Goal: Task Accomplishment & Management: Use online tool/utility

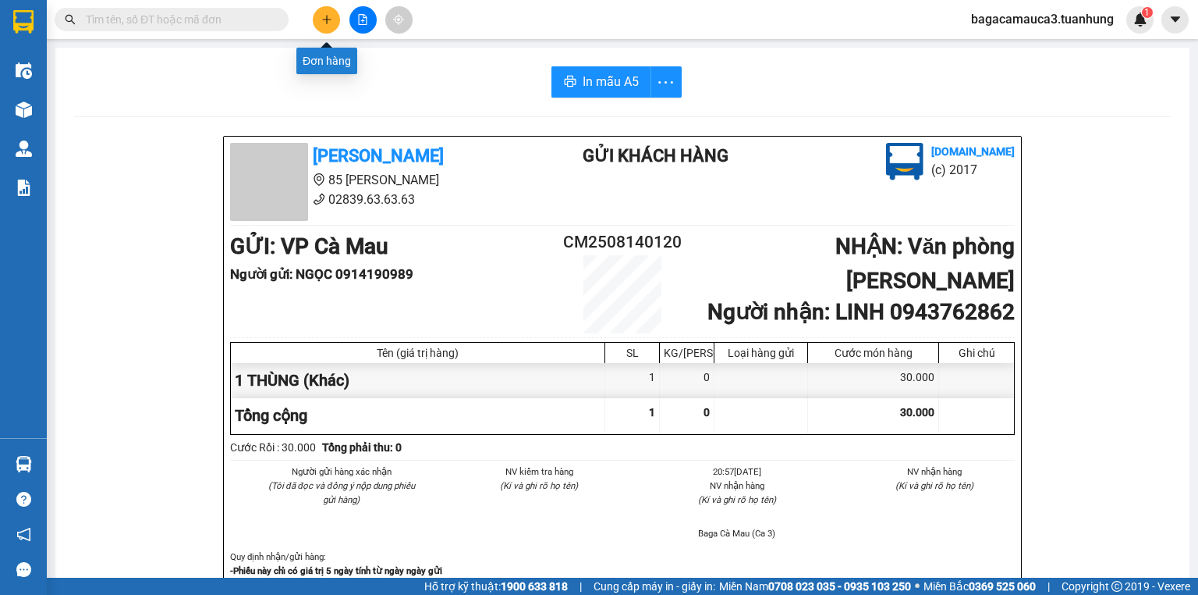
click at [318, 14] on button at bounding box center [326, 19] width 27 height 27
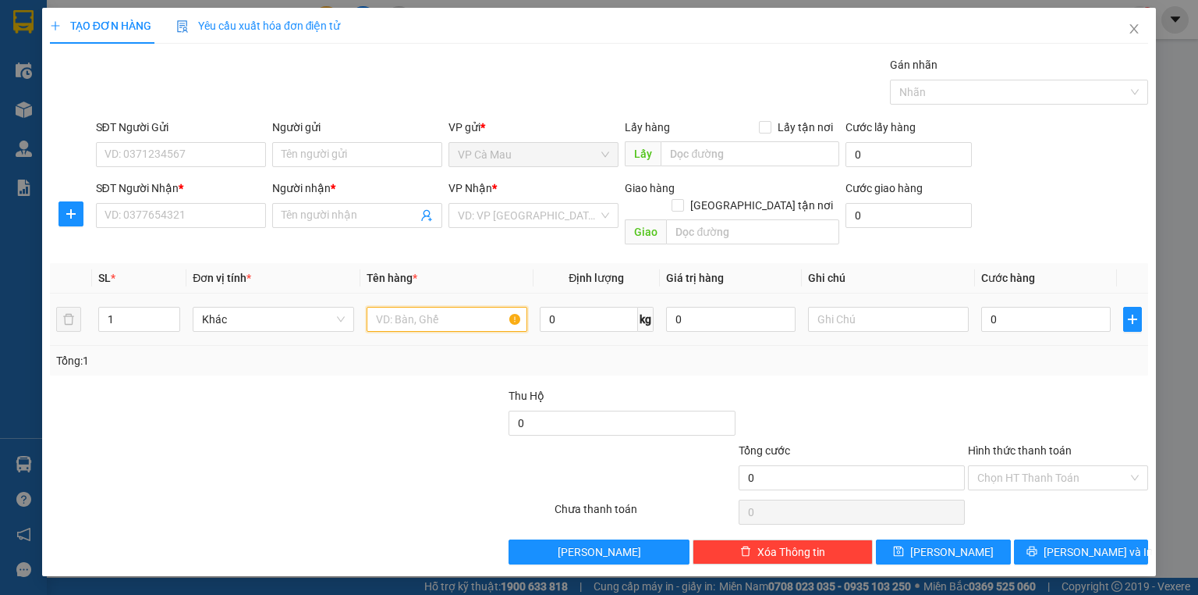
click at [410, 310] on input "text" at bounding box center [447, 319] width 161 height 25
type input "THÙNG"
click at [999, 307] on input "0" at bounding box center [1047, 319] width 130 height 25
type input "3"
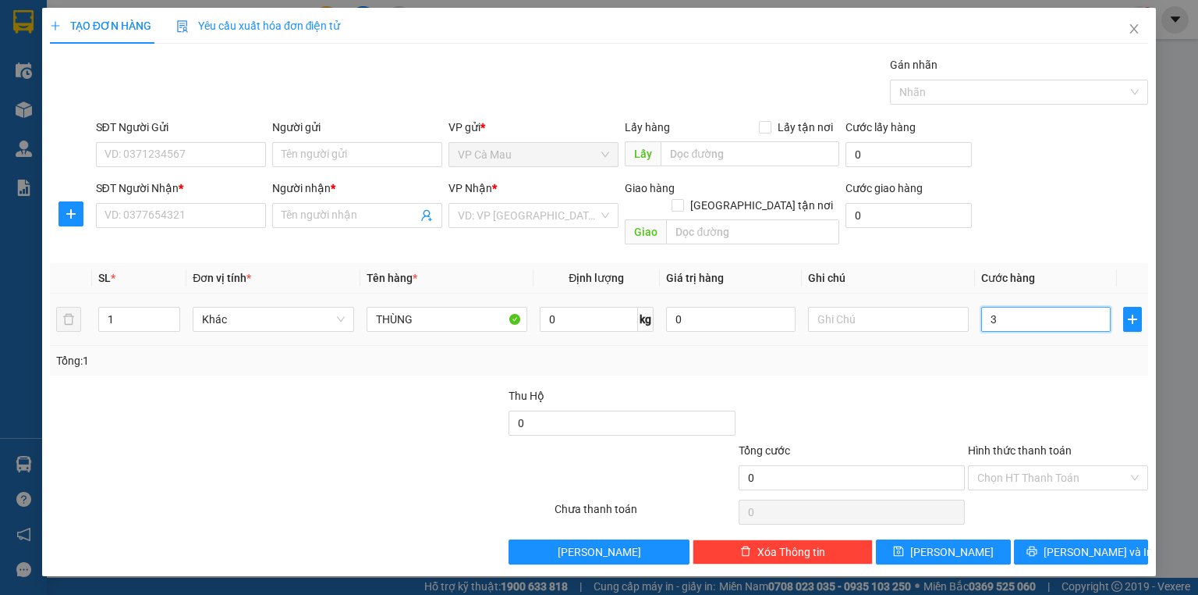
type input "3"
type input "30"
click at [186, 153] on input "SĐT Người Gửi" at bounding box center [181, 154] width 170 height 25
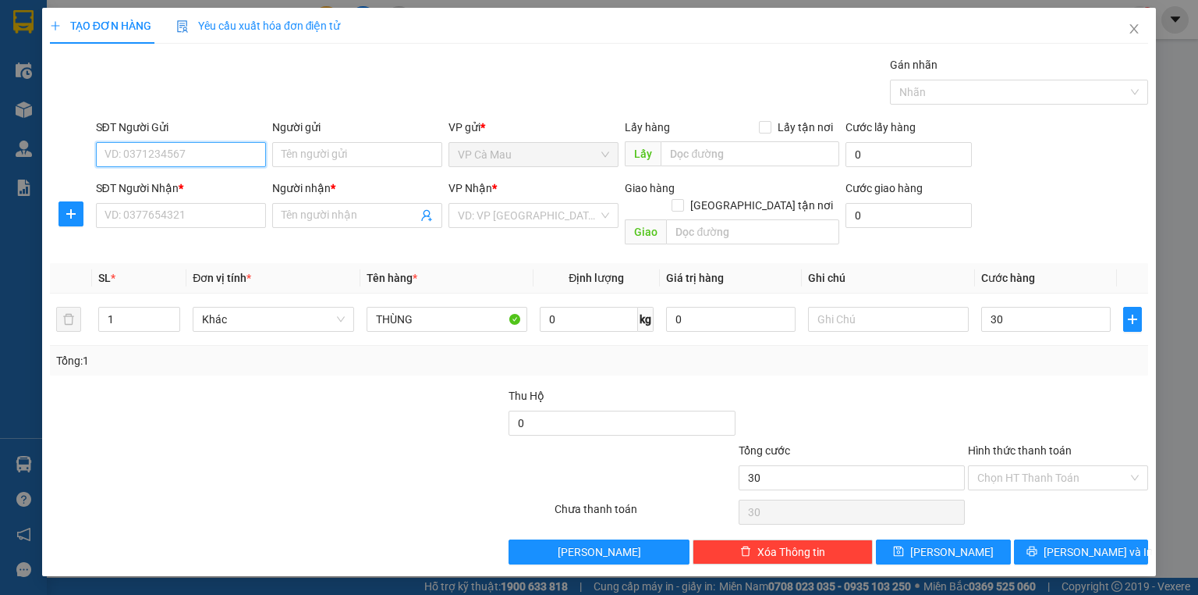
type input "30.000"
type input "0915042474"
click at [303, 153] on input "Người gửi" at bounding box center [357, 154] width 170 height 25
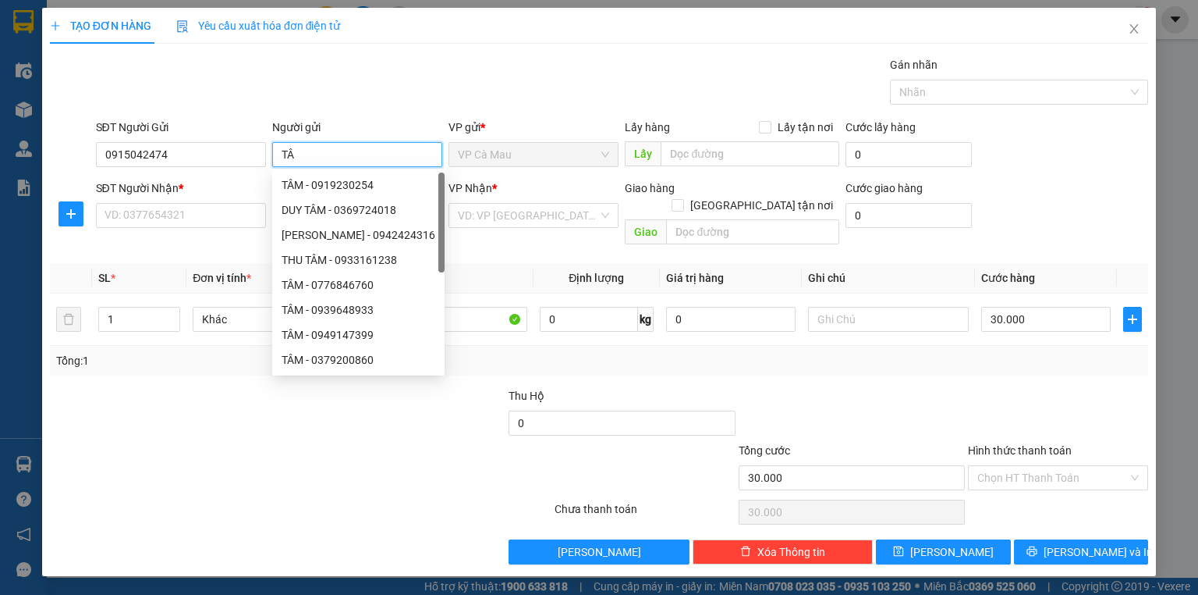
type input "T"
type input "CẦM"
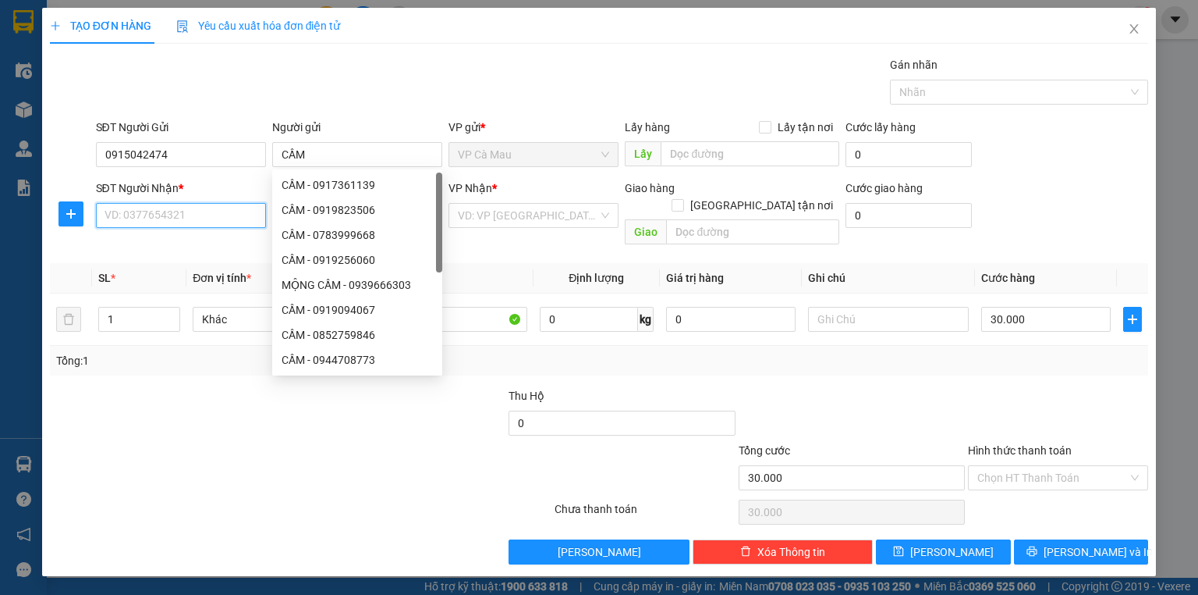
click at [231, 218] on input "SĐT Người Nhận *" at bounding box center [181, 215] width 170 height 25
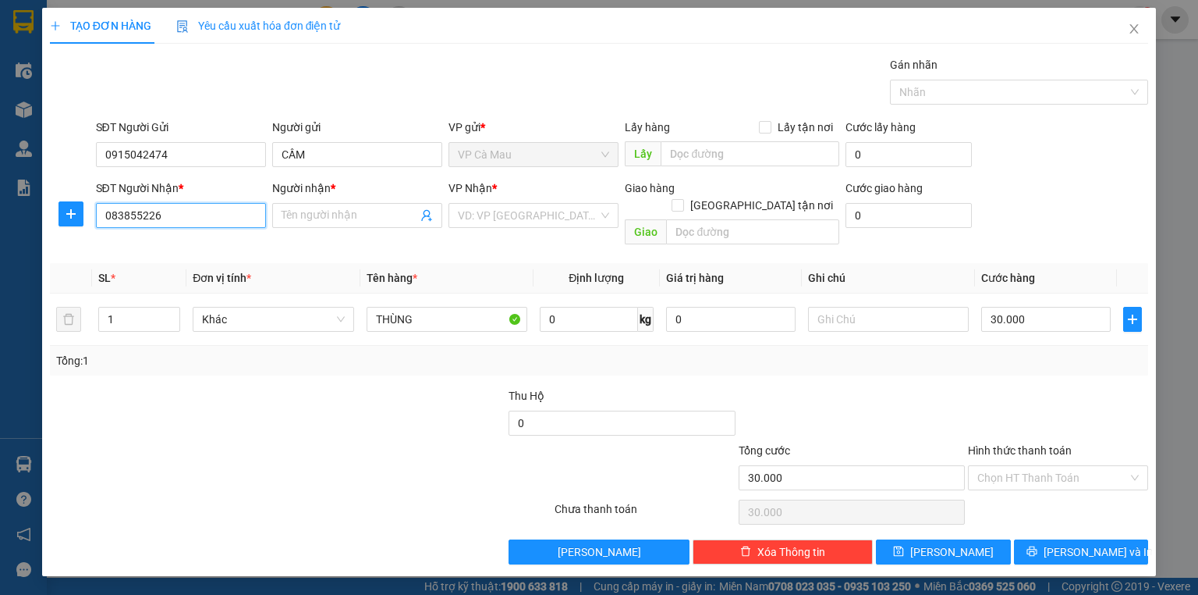
type input "0838552268"
click at [242, 247] on div "0838552268 - [PERSON_NAME]" at bounding box center [182, 245] width 154 height 17
type input "[PERSON_NAME]"
type input "0838552268"
click at [1034, 466] on input "Hình thức thanh toán" at bounding box center [1053, 477] width 151 height 23
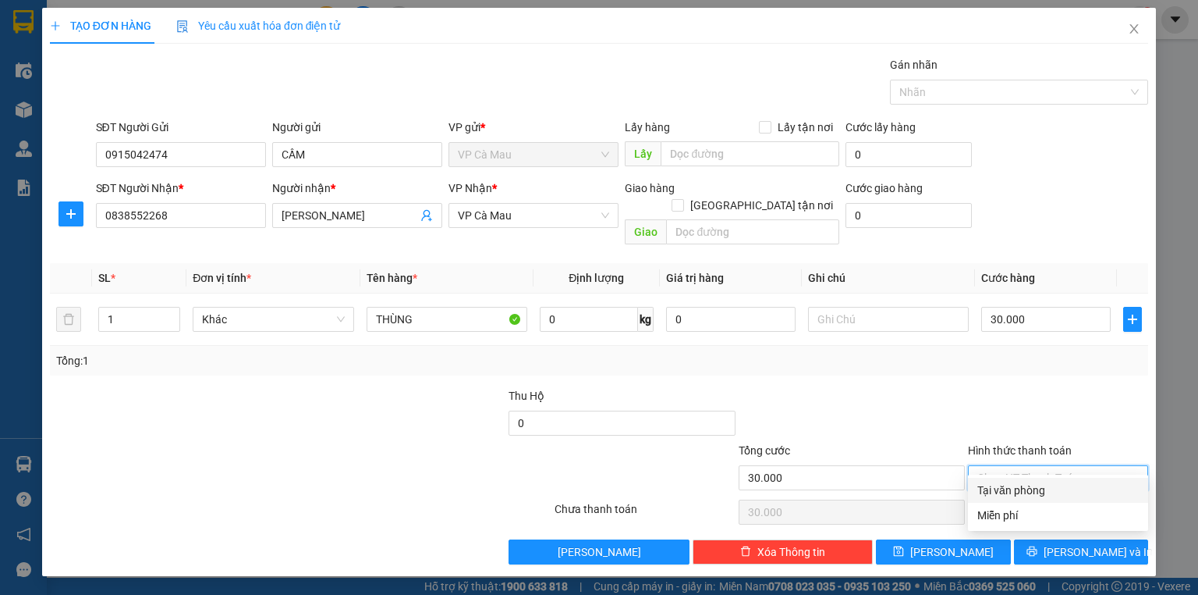
click at [1033, 493] on div "Tại văn phòng" at bounding box center [1059, 489] width 162 height 17
type input "0"
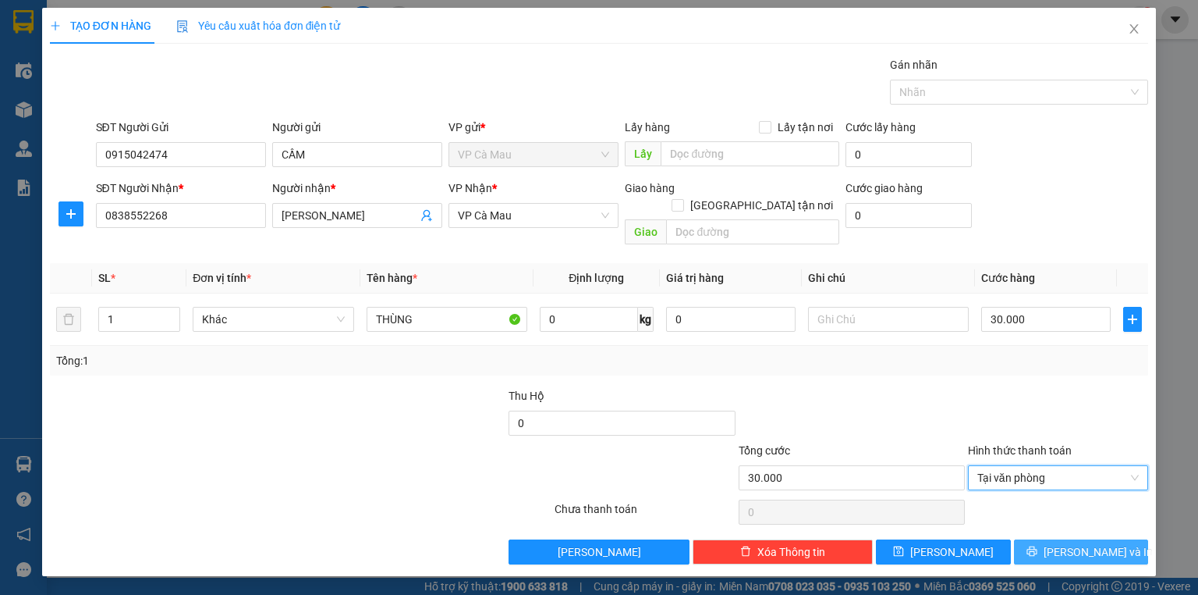
click at [1043, 539] on button "[PERSON_NAME] và In" at bounding box center [1081, 551] width 135 height 25
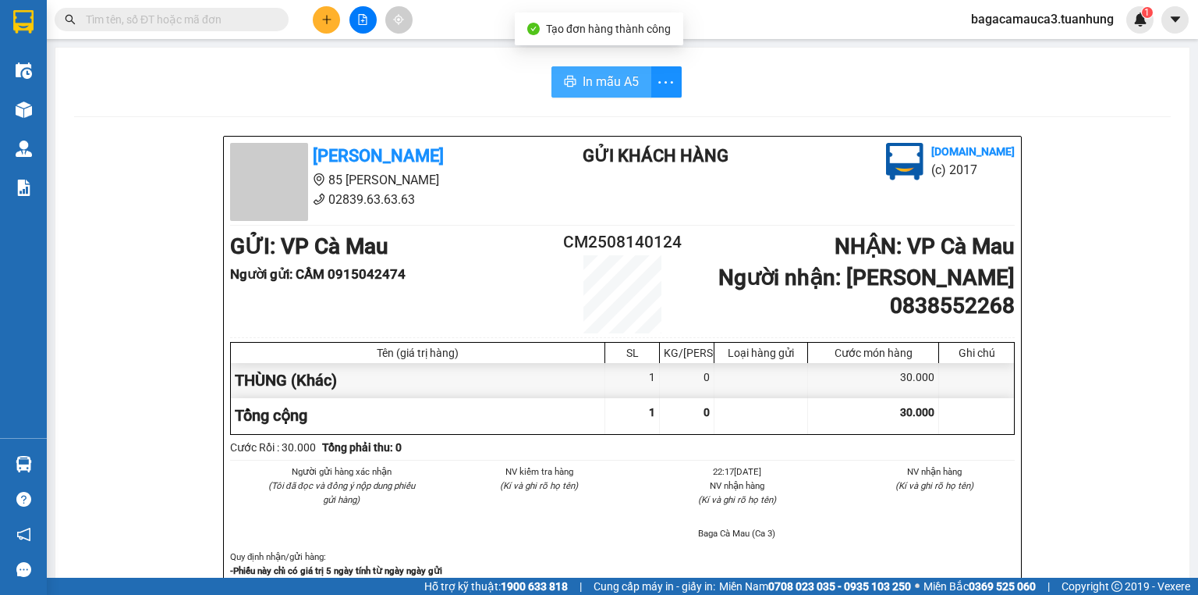
click at [586, 88] on span "In mẫu A5" at bounding box center [611, 82] width 56 height 20
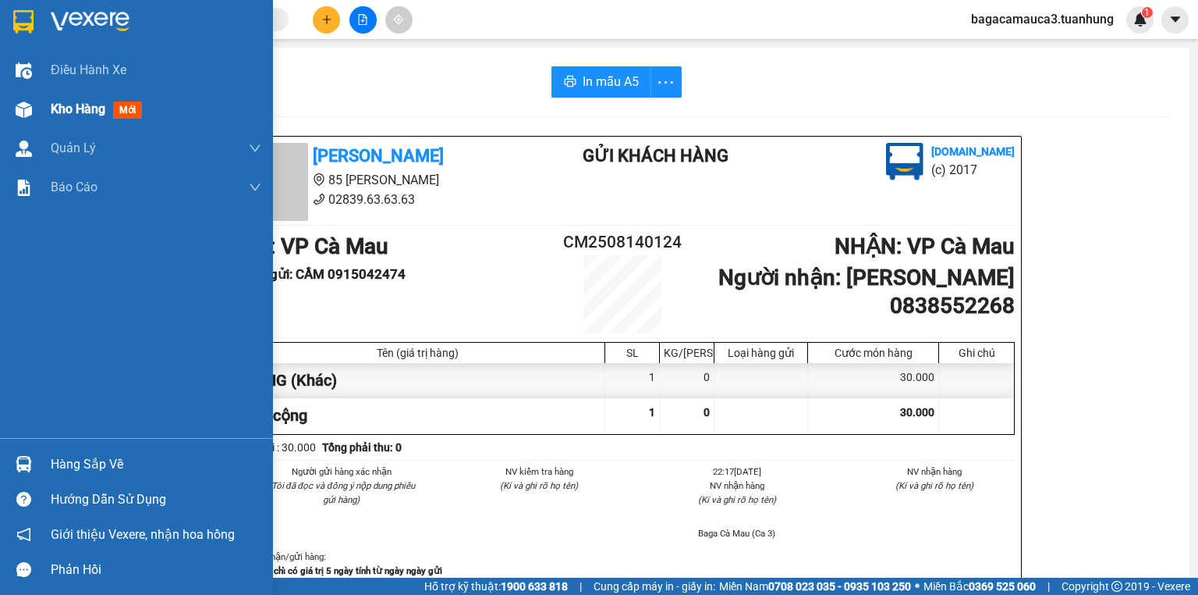
click at [22, 101] on img at bounding box center [24, 109] width 16 height 16
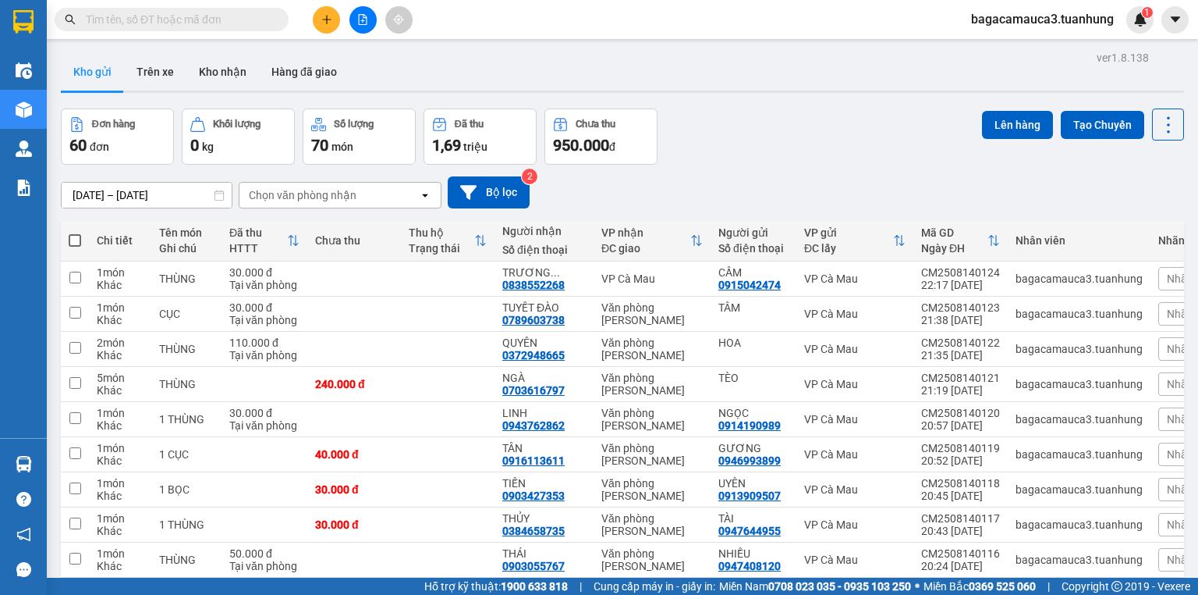
click at [229, 16] on input "text" at bounding box center [178, 19] width 184 height 17
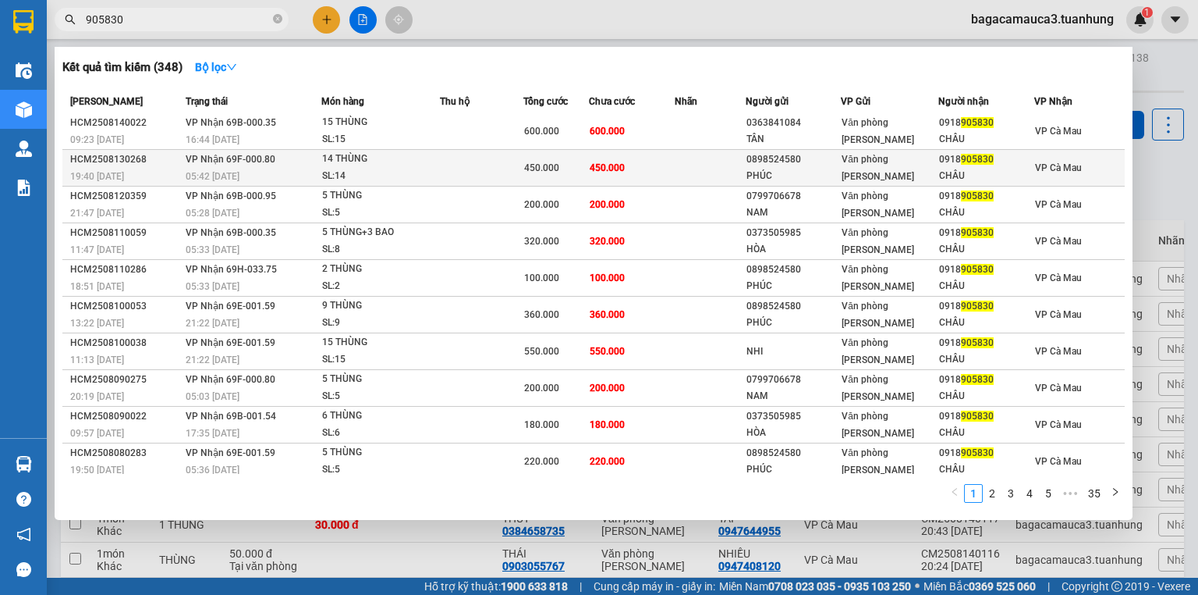
scroll to position [3, 0]
type input "905830"
click at [385, 176] on div "SL: 14" at bounding box center [380, 175] width 117 height 17
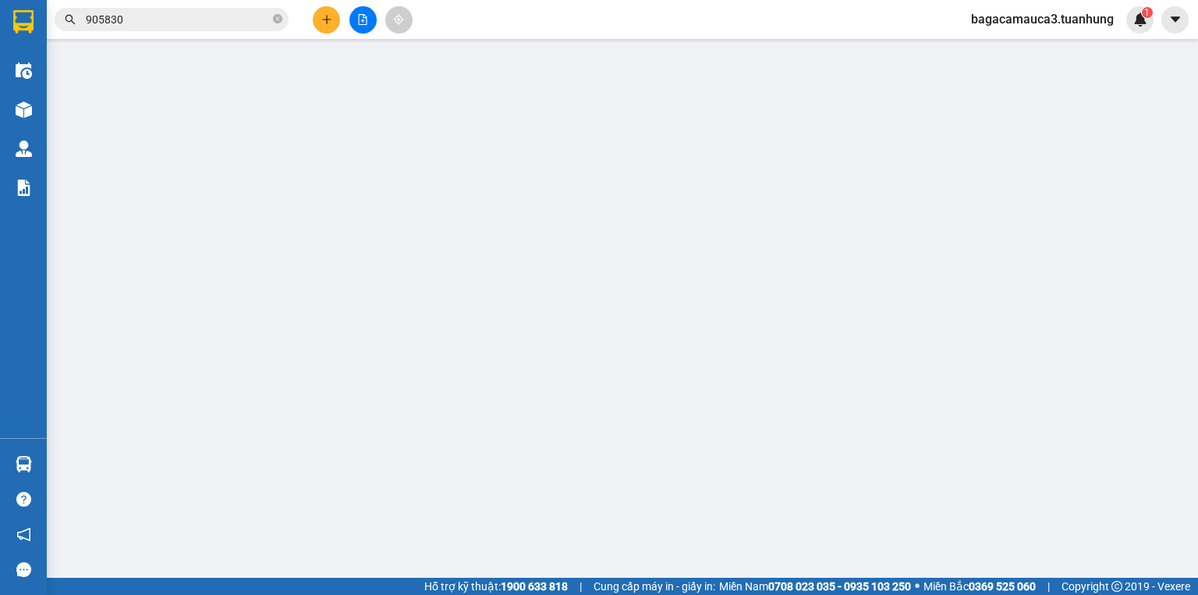
type input "0898524580"
type input "PHÚC"
type input "0918905830"
type input "CHÂU"
type input "450.000"
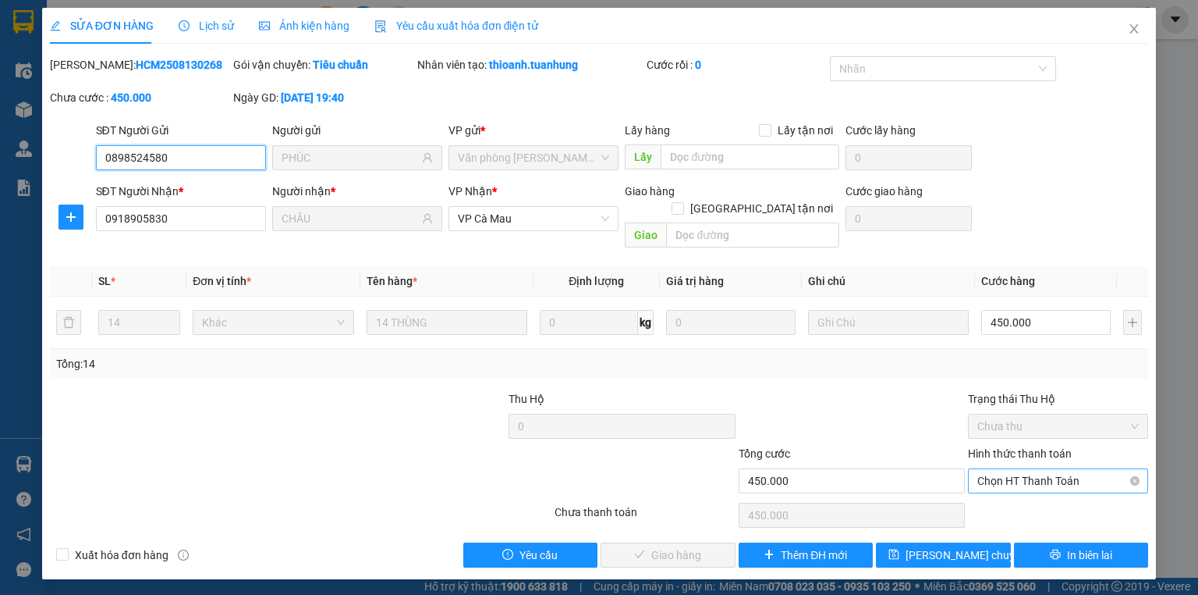
click at [1017, 469] on span "Chọn HT Thanh Toán" at bounding box center [1059, 480] width 162 height 23
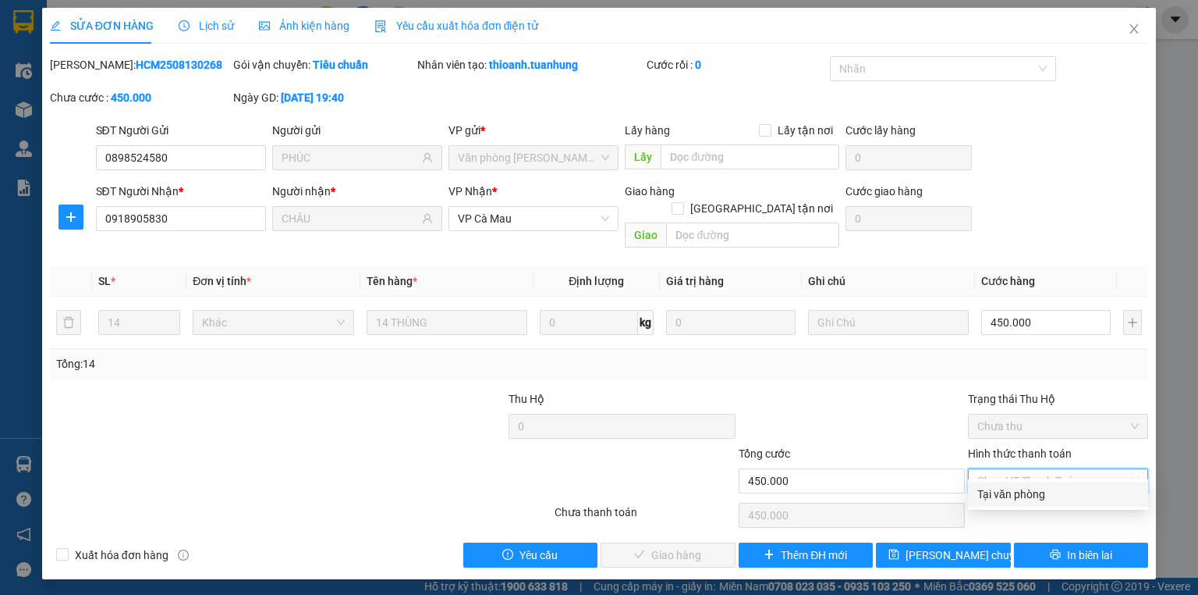
click at [1026, 488] on div "Tại văn phòng" at bounding box center [1059, 493] width 162 height 17
type input "0"
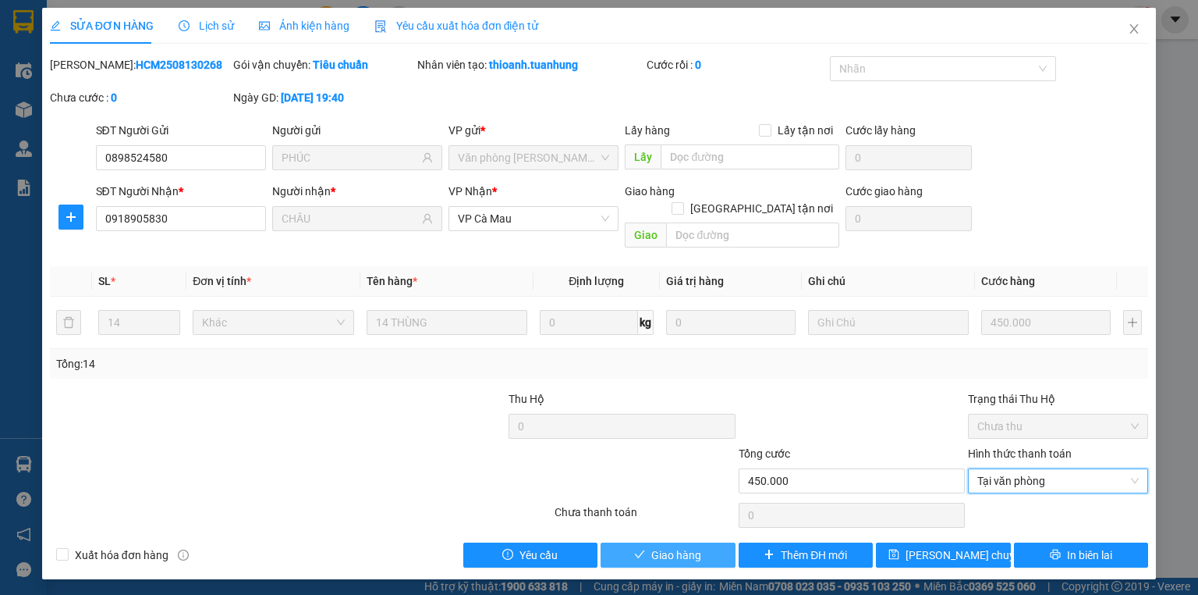
click at [673, 546] on span "Giao hàng" at bounding box center [677, 554] width 50 height 17
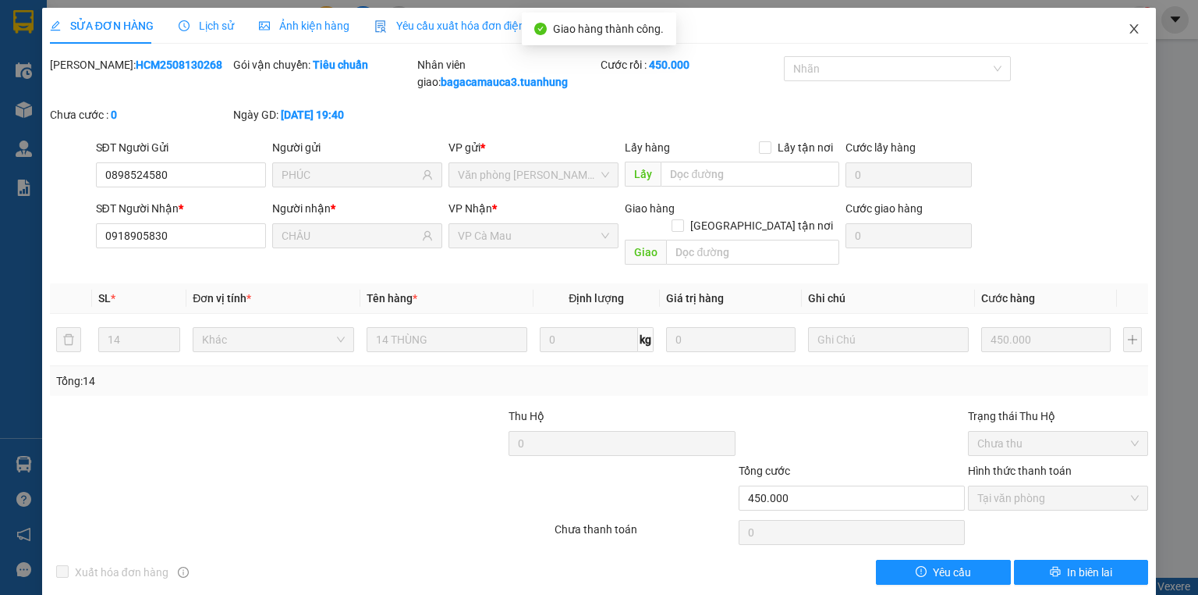
click at [1134, 24] on span "Close" at bounding box center [1135, 30] width 44 height 44
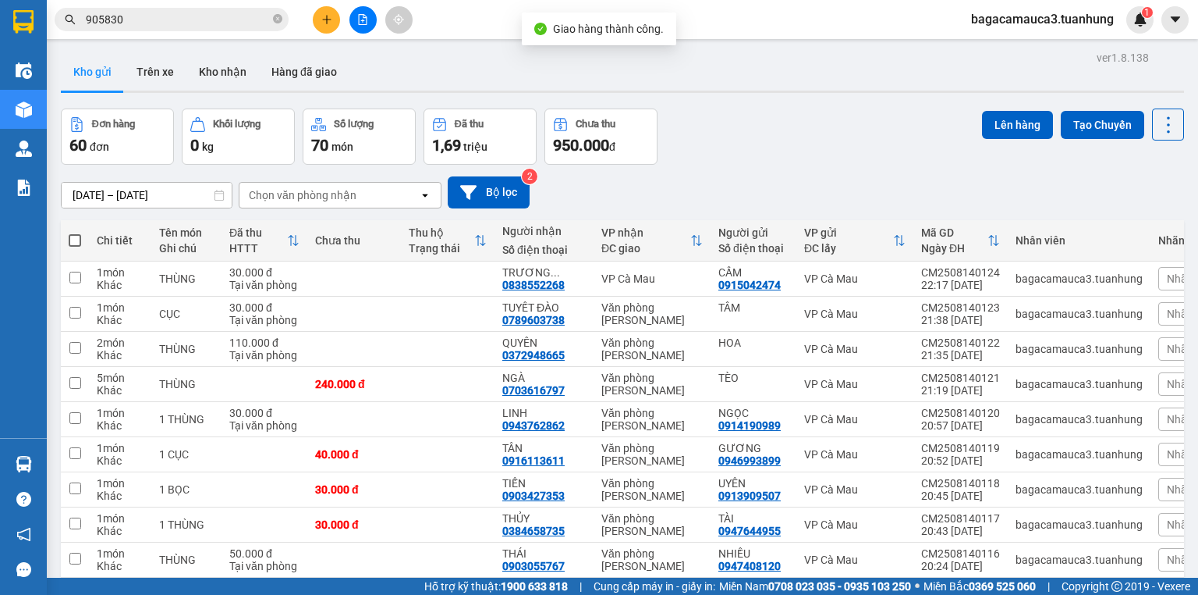
click at [241, 23] on input "905830" at bounding box center [178, 19] width 184 height 17
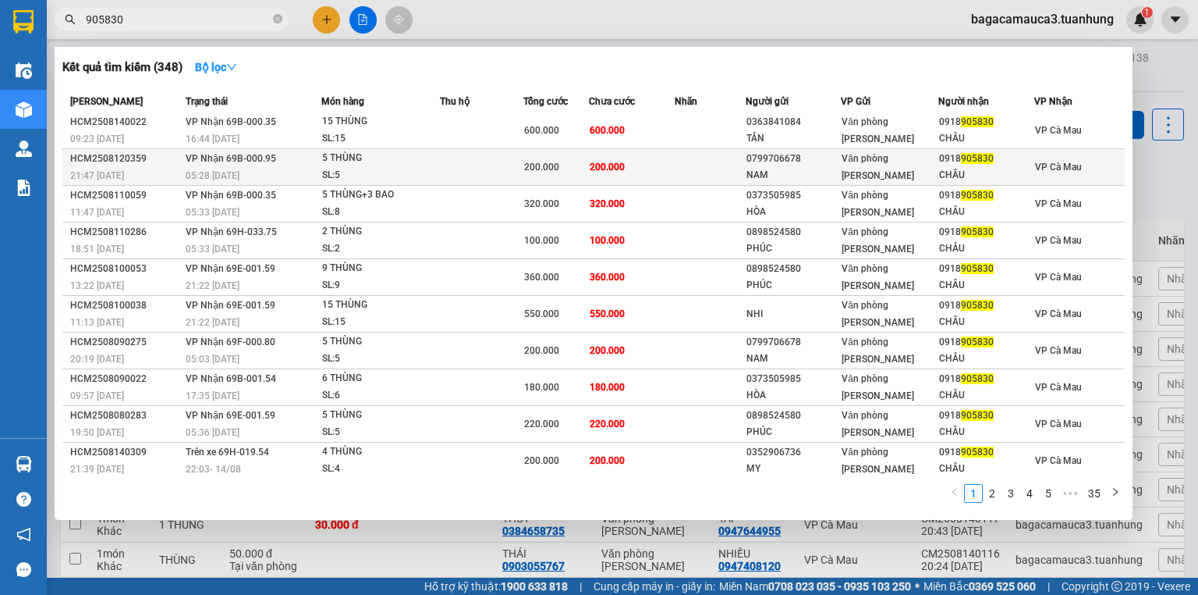
click at [406, 162] on div "5 THÙNG" at bounding box center [380, 158] width 117 height 17
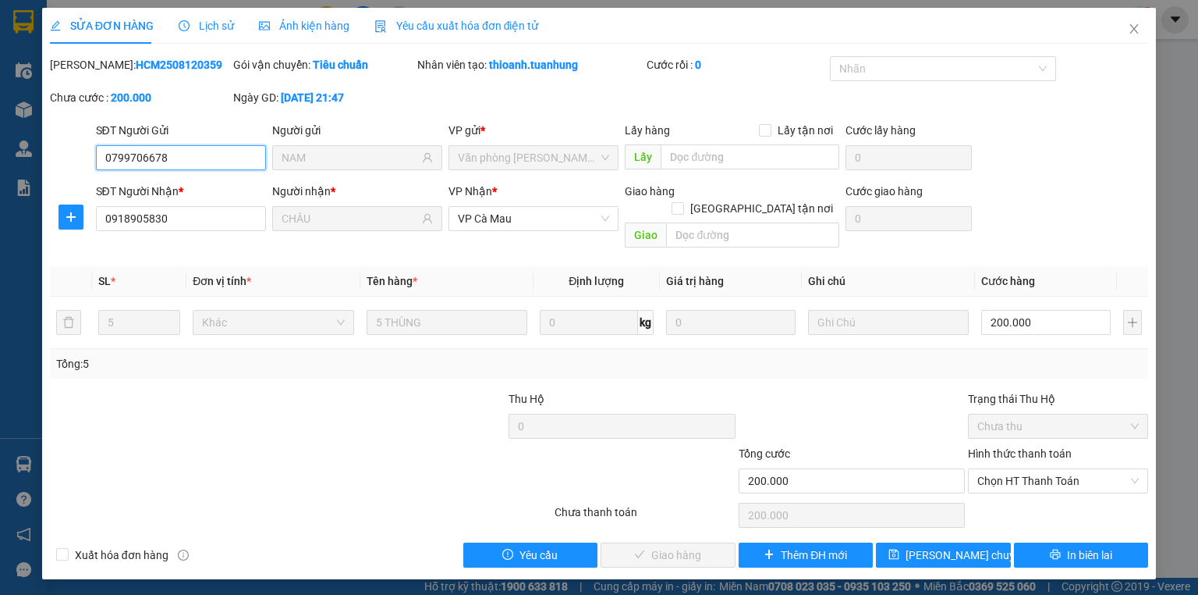
click at [1031, 469] on span "Chọn HT Thanh Toán" at bounding box center [1059, 480] width 162 height 23
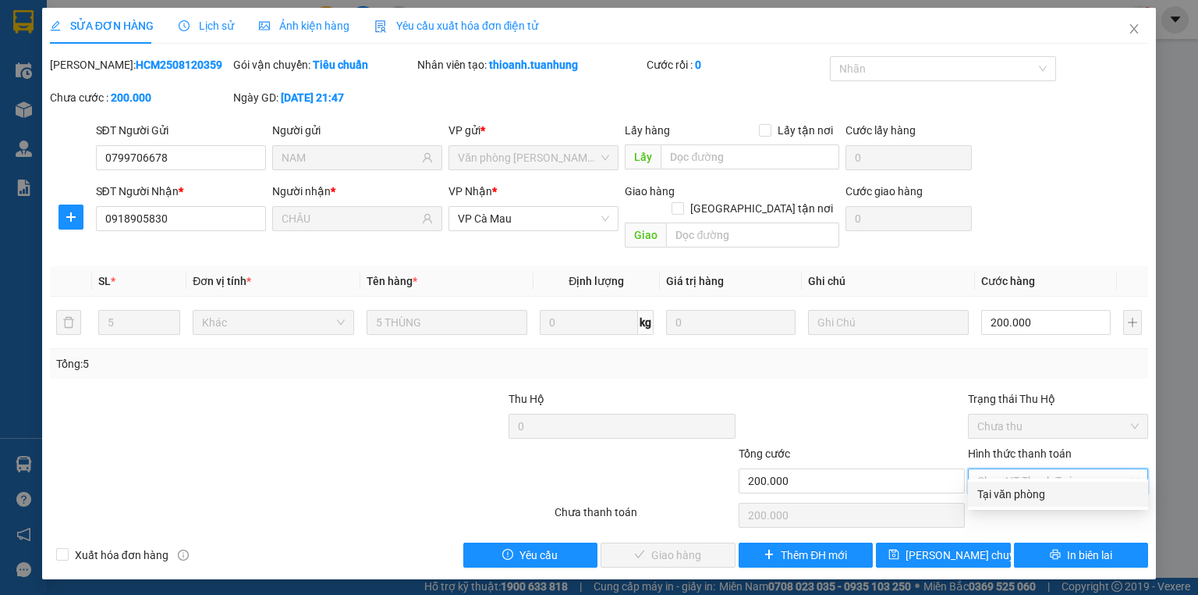
click at [1003, 506] on div "Tại văn phòng" at bounding box center [1058, 493] width 180 height 25
type input "0"
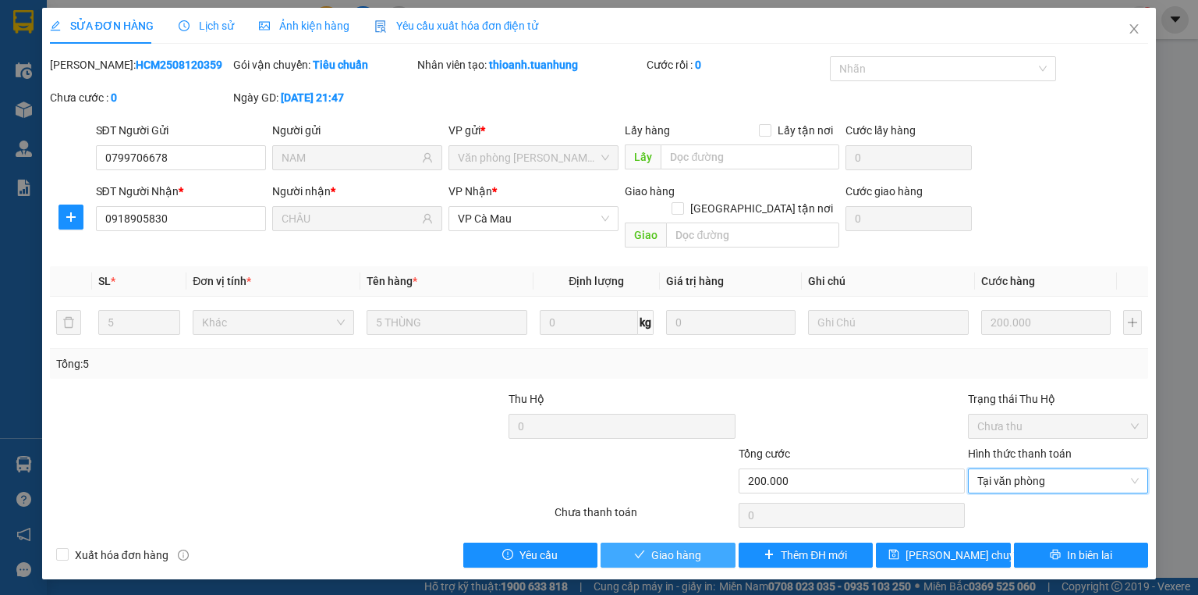
click at [706, 546] on button "Giao hàng" at bounding box center [668, 554] width 135 height 25
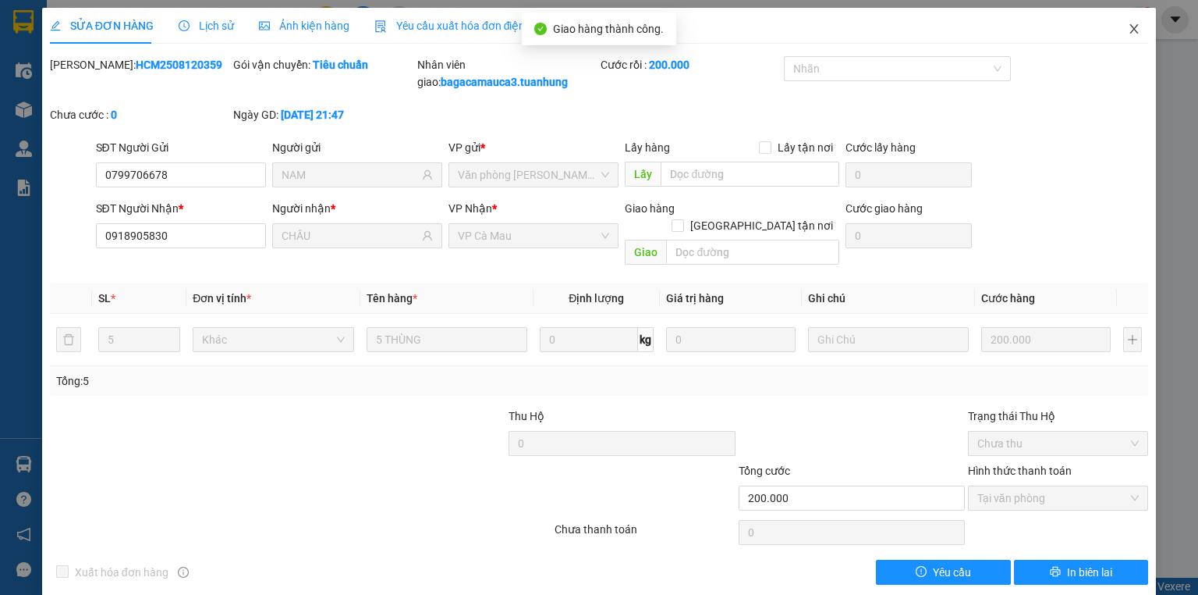
click at [1136, 34] on span "Close" at bounding box center [1135, 30] width 44 height 44
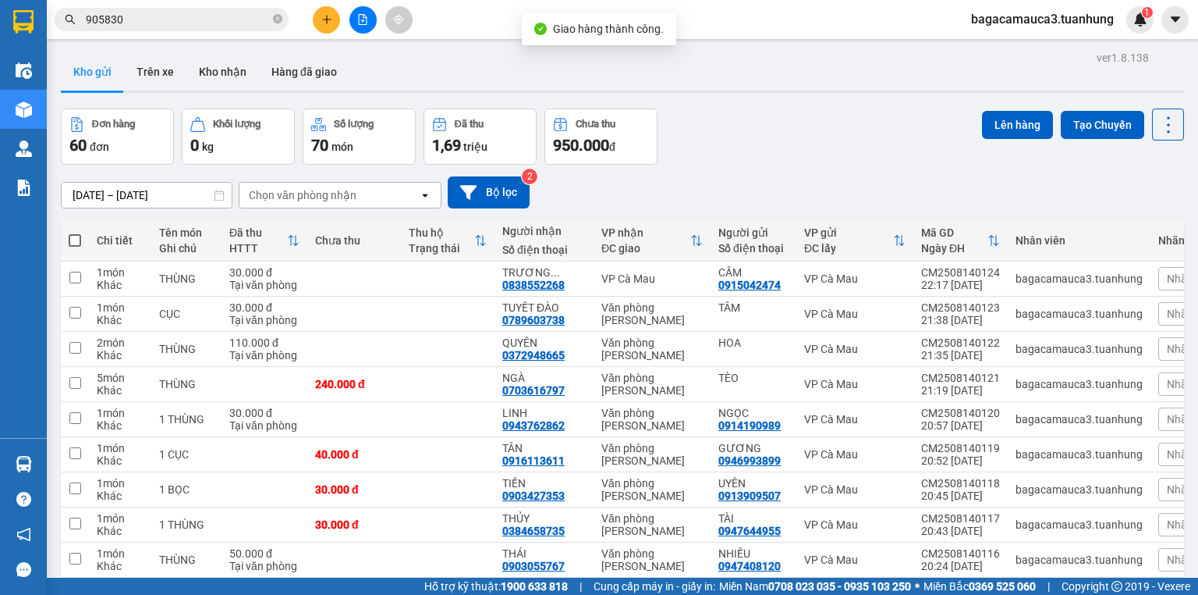
click at [179, 19] on input "905830" at bounding box center [178, 19] width 184 height 17
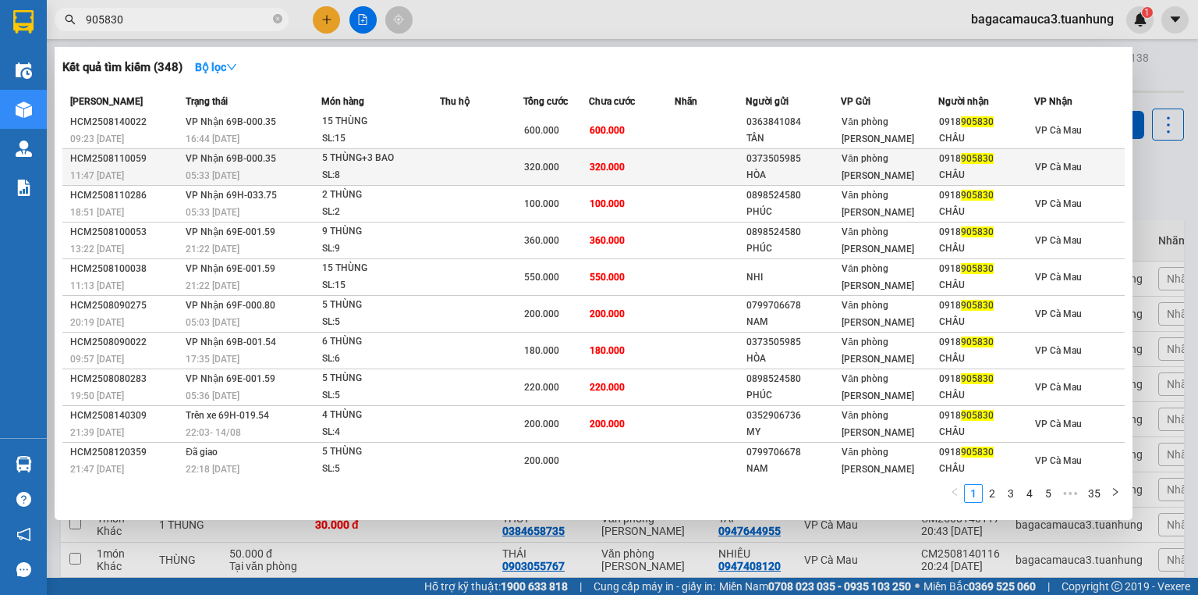
click at [593, 172] on td "320.000" at bounding box center [632, 167] width 86 height 37
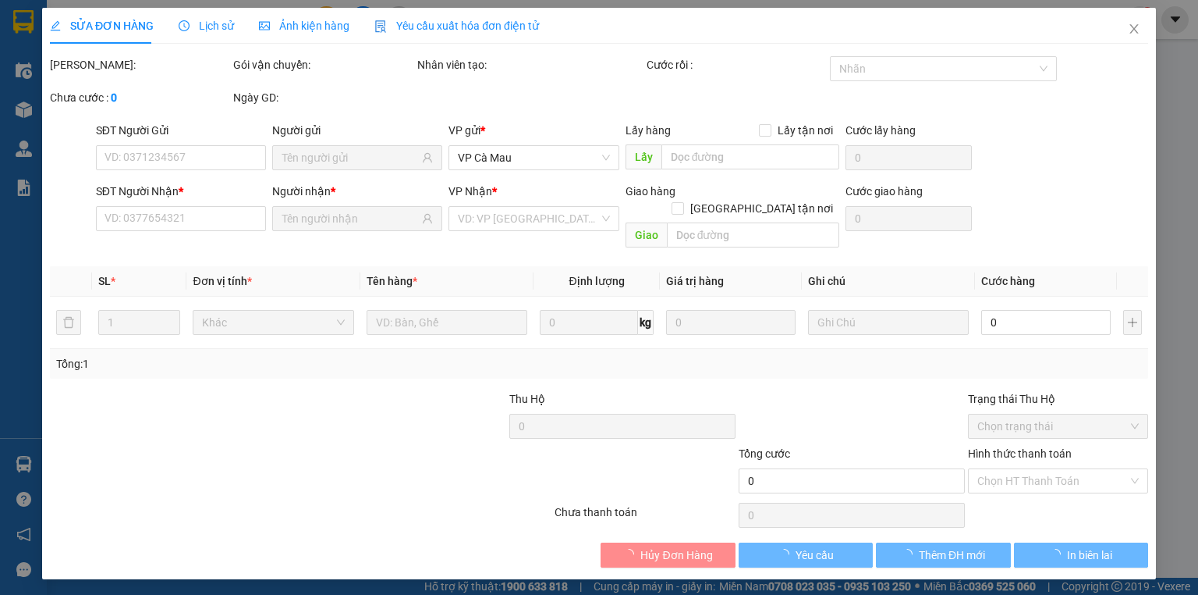
type input "0373505985"
type input "HÒA"
type input "0918905830"
type input "CHÂU"
type input "320.000"
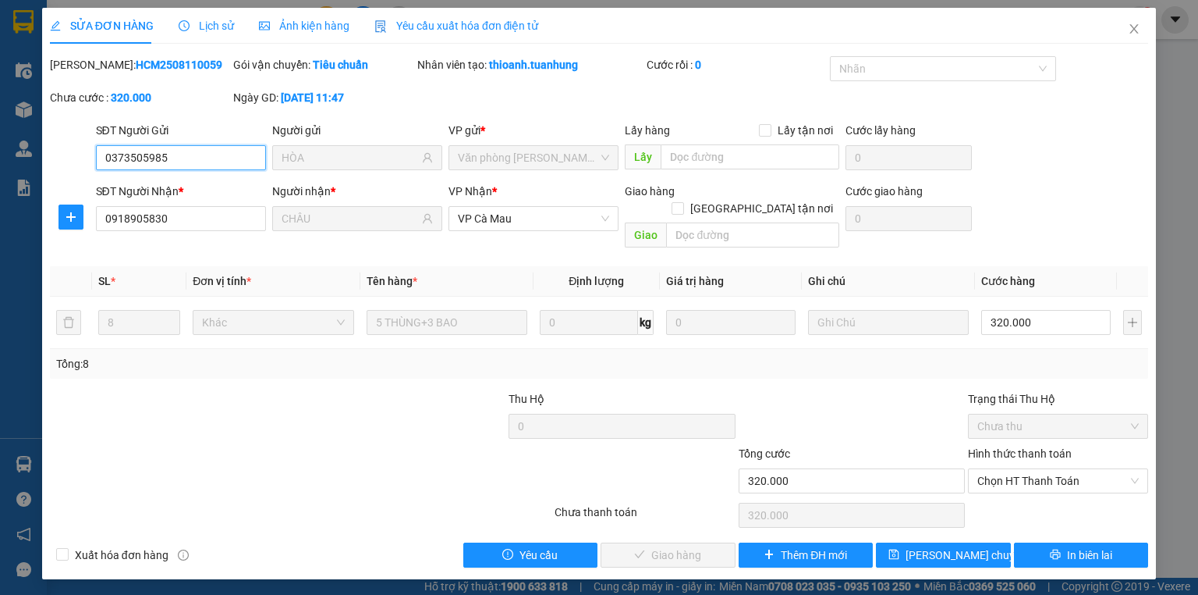
drag, startPoint x: 1017, startPoint y: 453, endPoint x: 1022, endPoint y: 475, distance: 23.1
click at [1017, 469] on span "Chọn HT Thanh Toán" at bounding box center [1059, 480] width 162 height 23
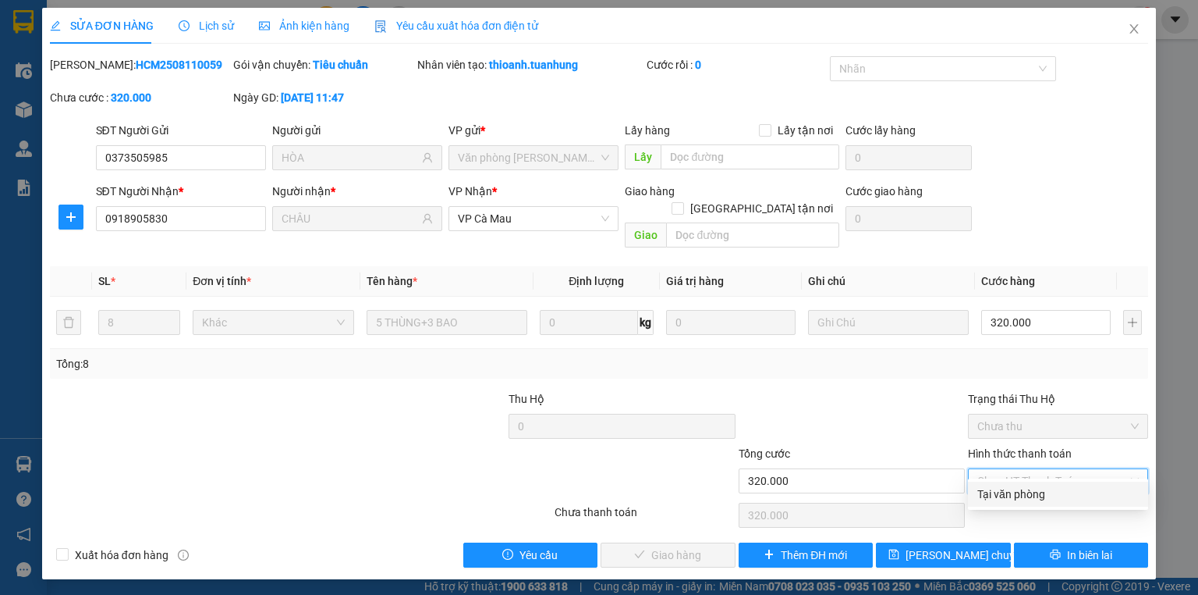
click at [1019, 494] on div "Tại văn phòng" at bounding box center [1059, 493] width 162 height 17
type input "0"
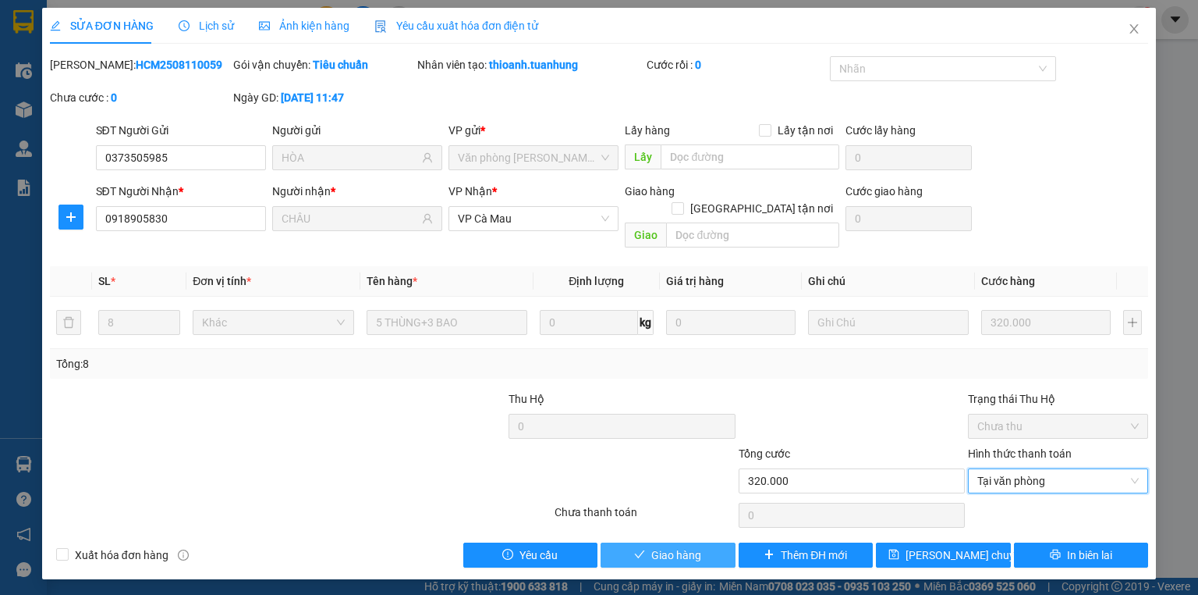
click at [624, 542] on button "Giao hàng" at bounding box center [668, 554] width 135 height 25
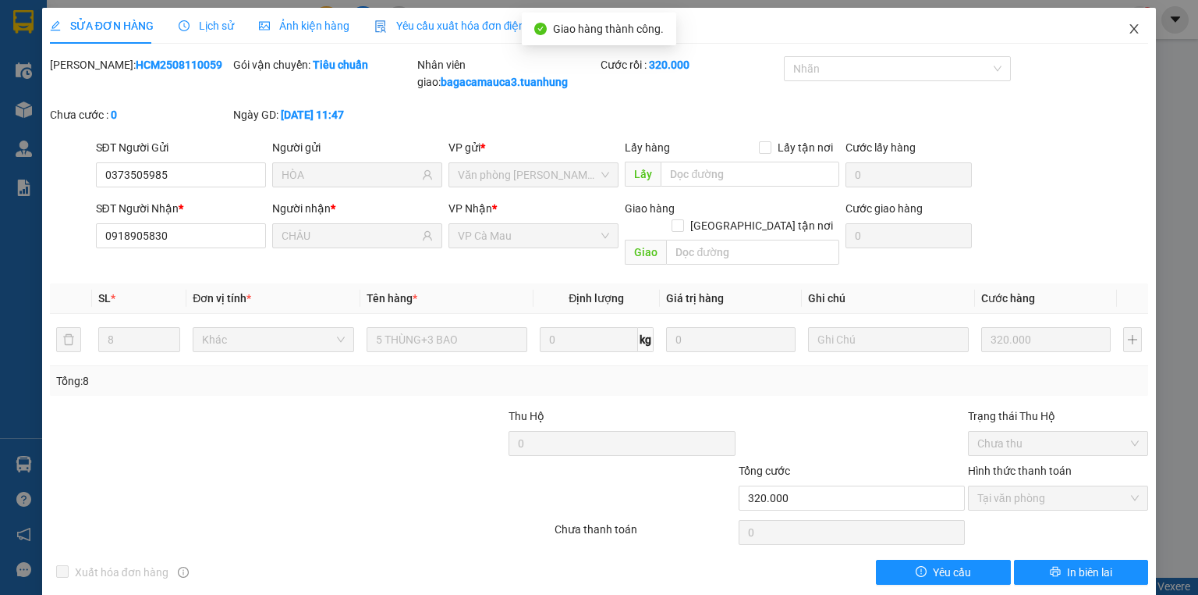
click at [1131, 32] on icon "close" at bounding box center [1134, 29] width 12 height 12
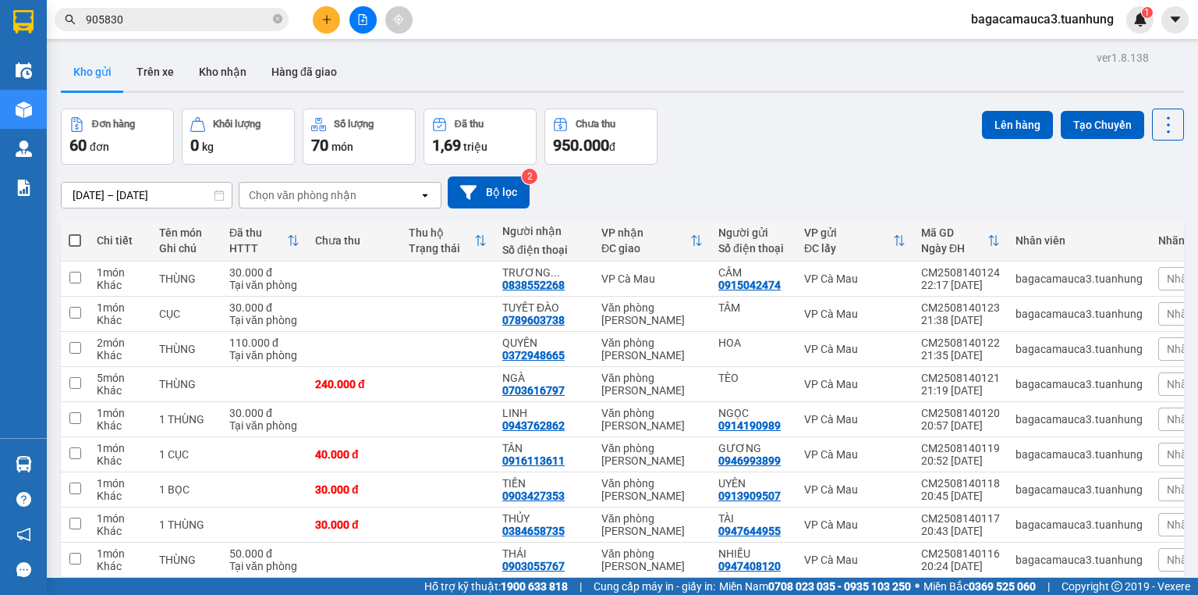
click at [220, 16] on input "905830" at bounding box center [178, 19] width 184 height 17
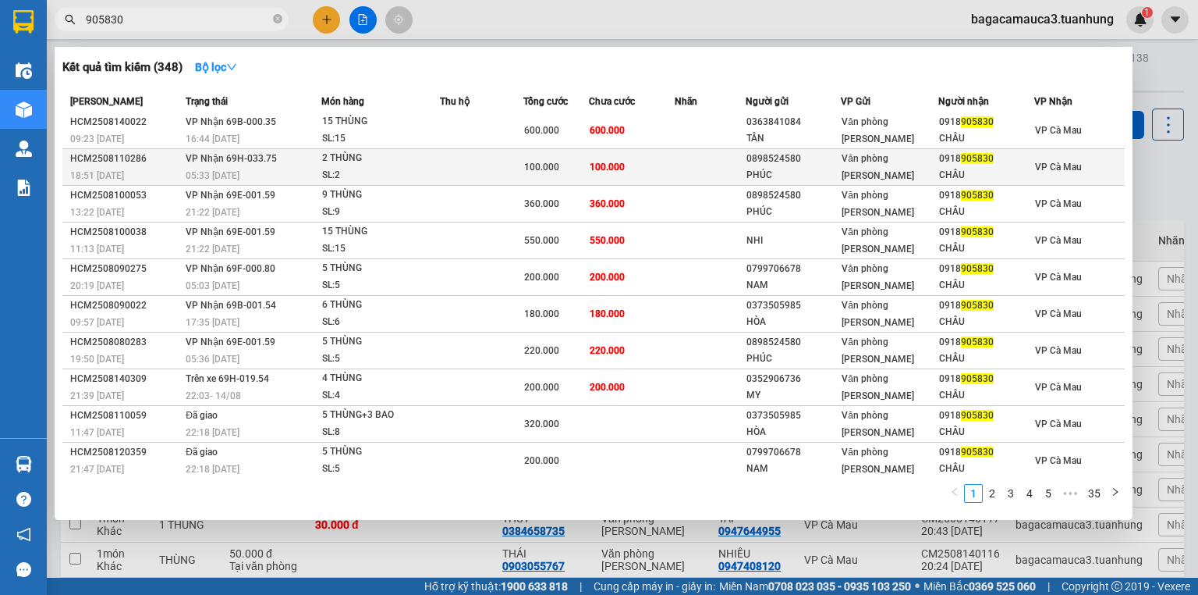
click at [581, 159] on div "100.000" at bounding box center [556, 166] width 64 height 17
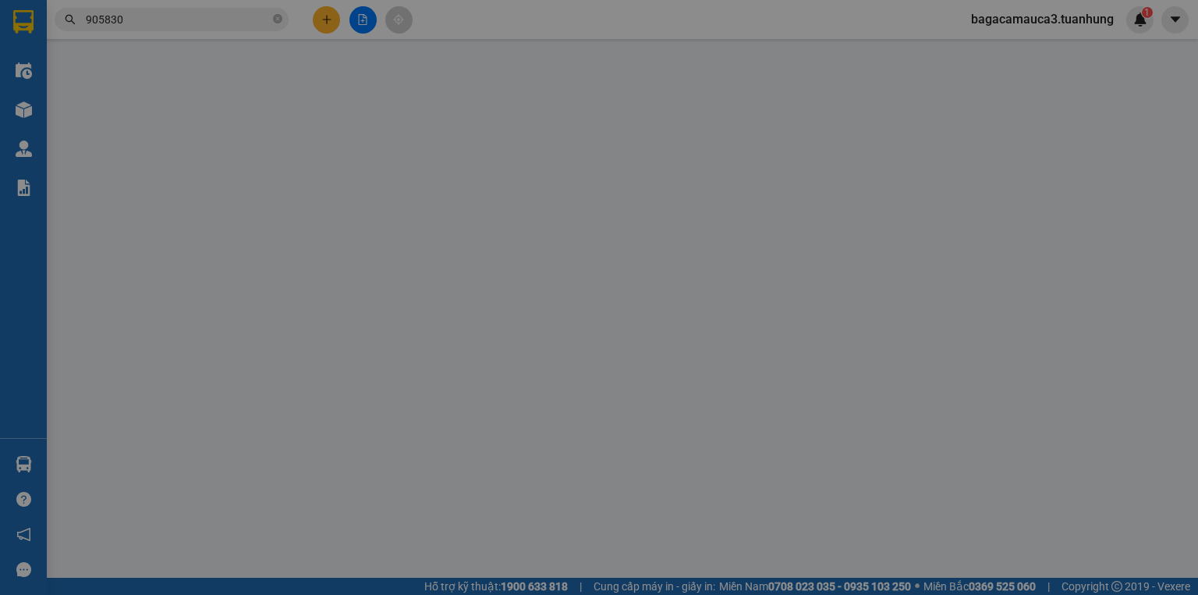
type input "0898524580"
type input "PHÚC"
type input "0918905830"
type input "CHÂU"
type input "100.000"
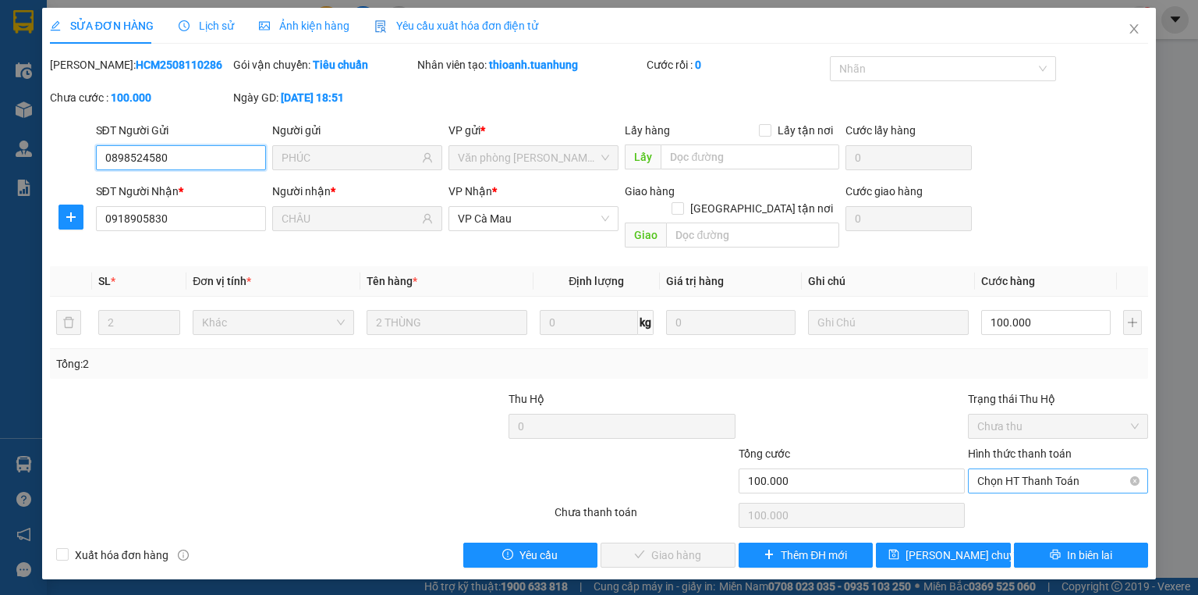
click at [1017, 469] on span "Chọn HT Thanh Toán" at bounding box center [1059, 480] width 162 height 23
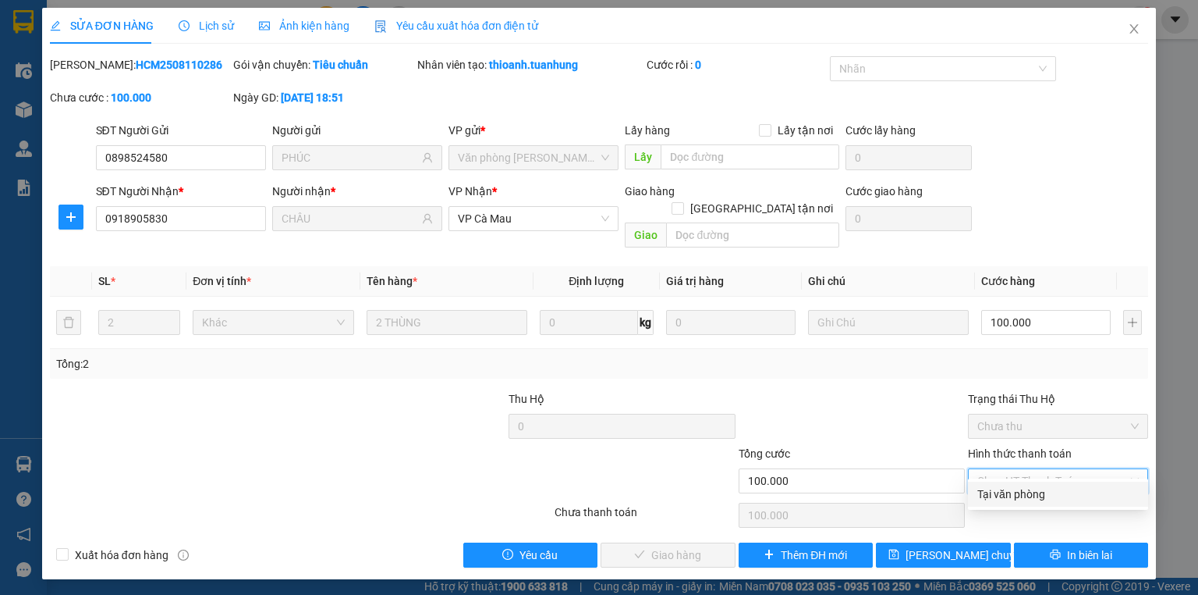
click at [995, 488] on div "Tại văn phòng" at bounding box center [1059, 493] width 162 height 17
type input "0"
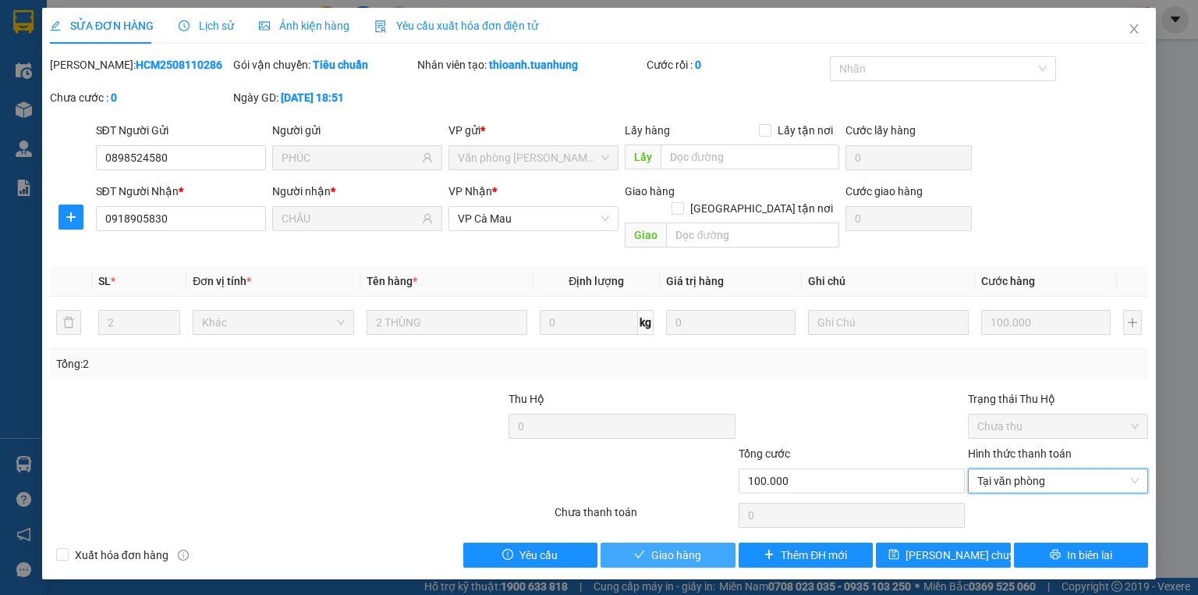
click at [688, 546] on span "Giao hàng" at bounding box center [677, 554] width 50 height 17
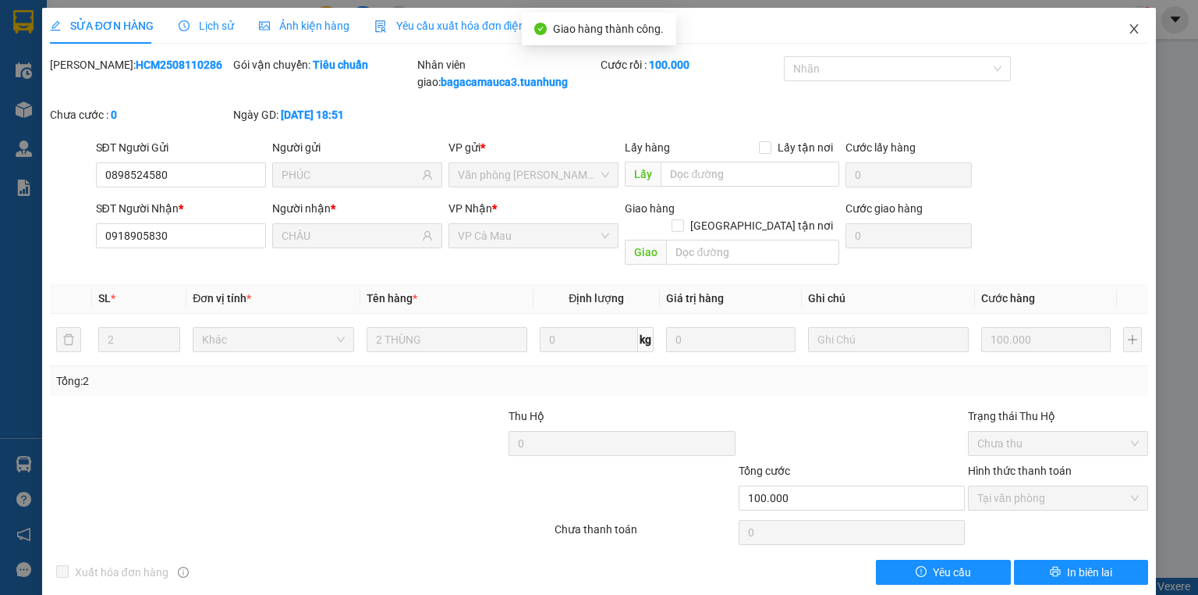
click at [1131, 31] on icon "close" at bounding box center [1135, 28] width 9 height 9
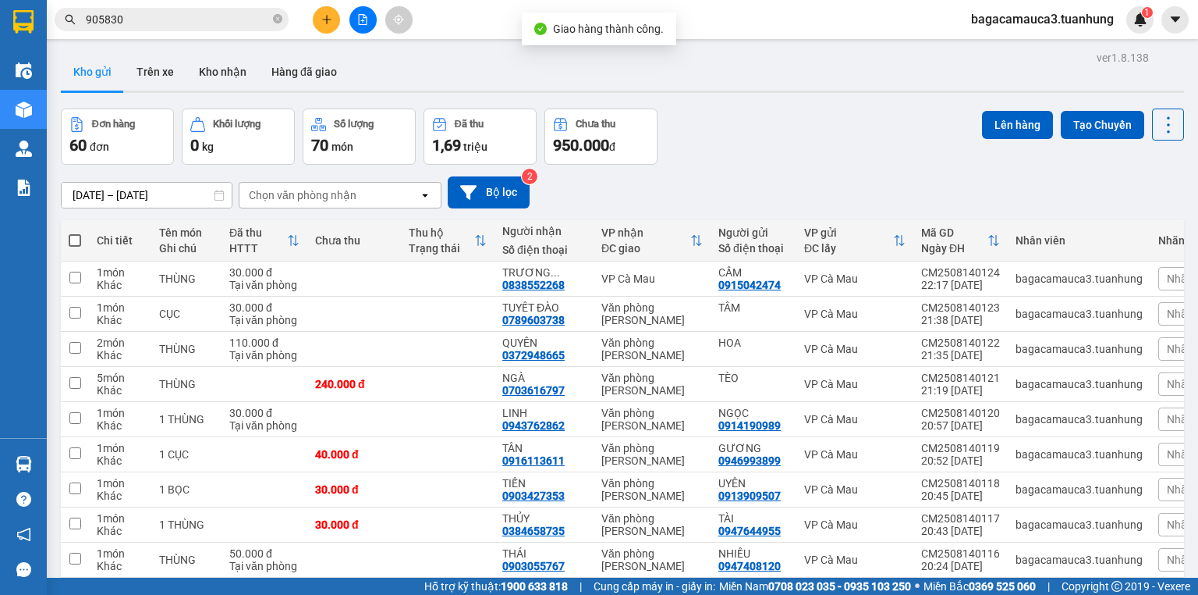
click at [247, 21] on input "905830" at bounding box center [178, 19] width 184 height 17
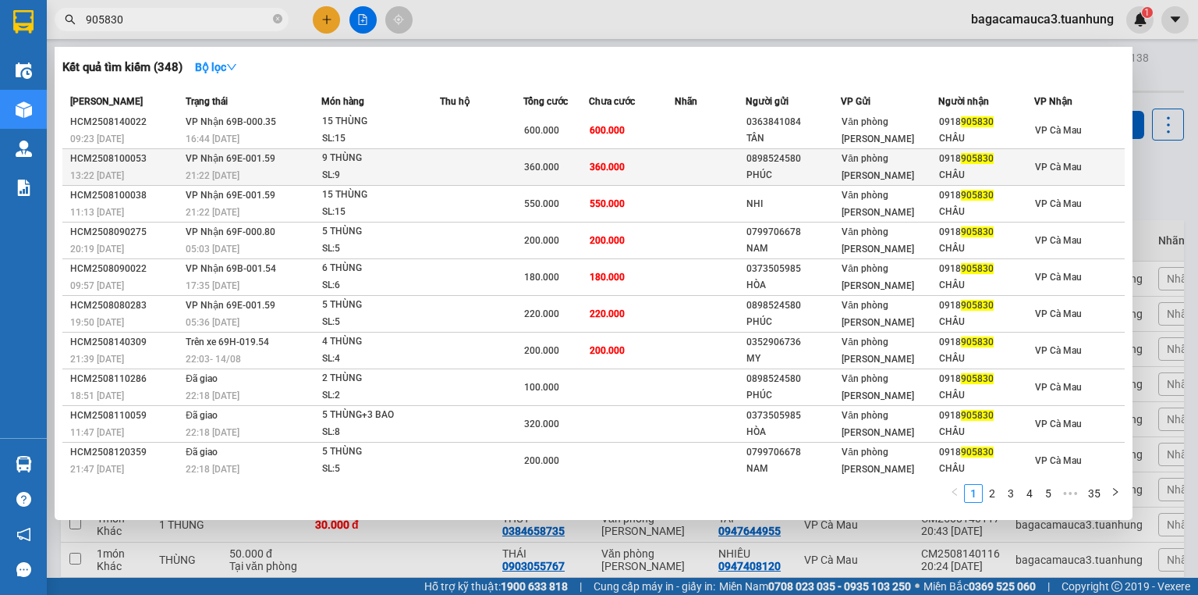
click at [602, 160] on span "360.000" at bounding box center [607, 166] width 35 height 12
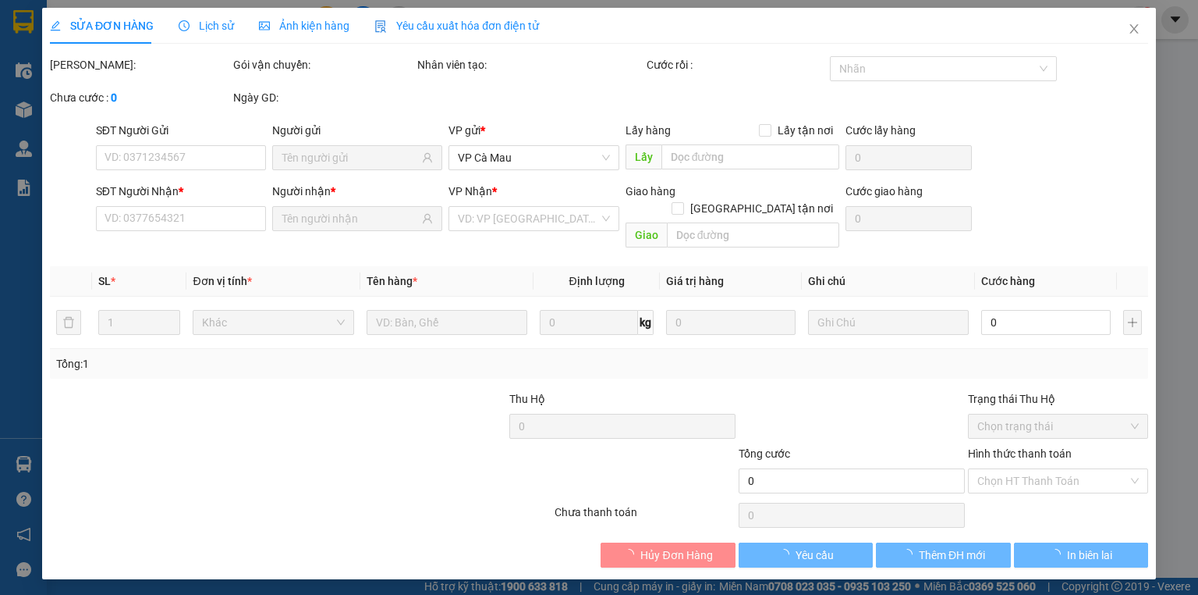
type input "0898524580"
type input "PHÚC"
type input "0918905830"
type input "CHÂU"
type input "360.000"
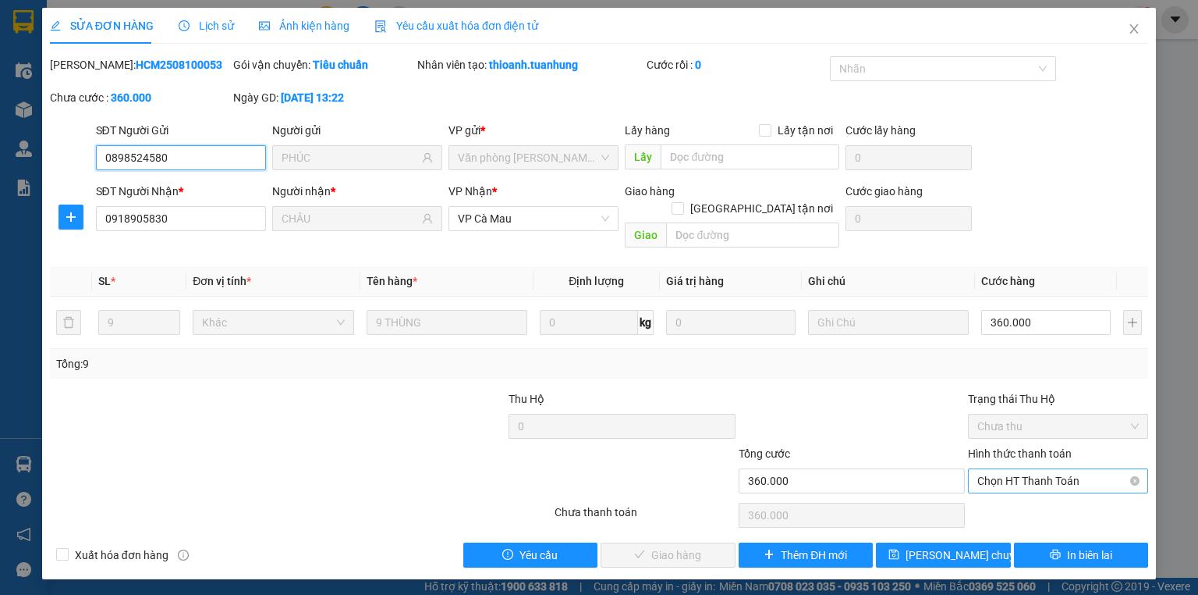
drag, startPoint x: 1031, startPoint y: 459, endPoint x: 1031, endPoint y: 468, distance: 9.4
click at [1031, 469] on span "Chọn HT Thanh Toán" at bounding box center [1059, 480] width 162 height 23
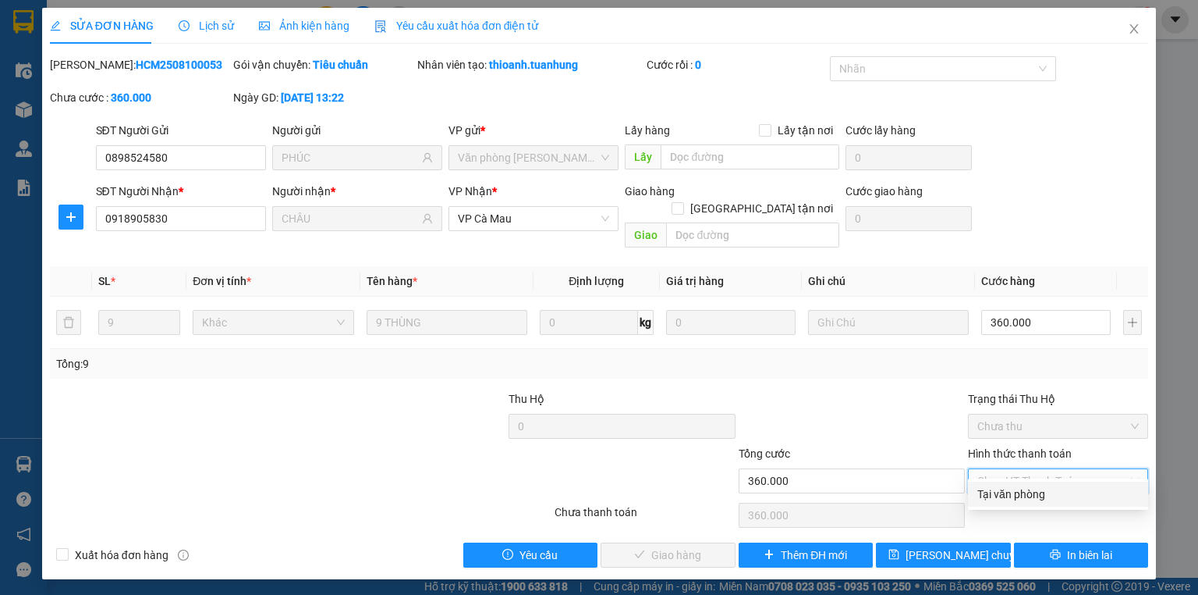
click at [1018, 487] on div "Tại văn phòng" at bounding box center [1059, 493] width 162 height 17
type input "0"
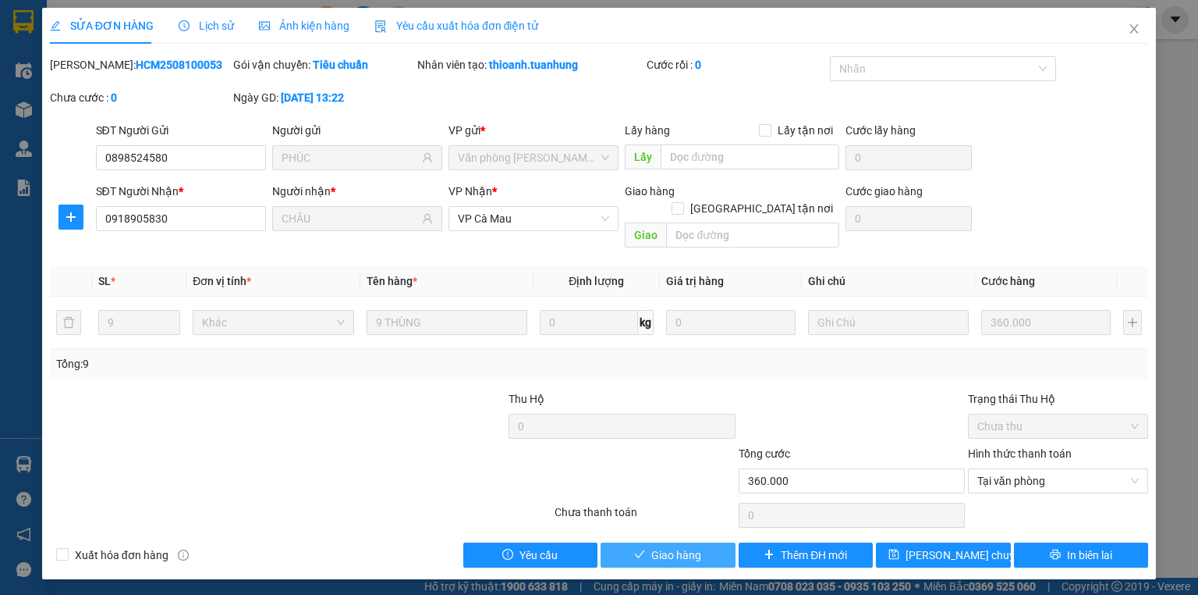
click at [662, 546] on span "Giao hàng" at bounding box center [677, 554] width 50 height 17
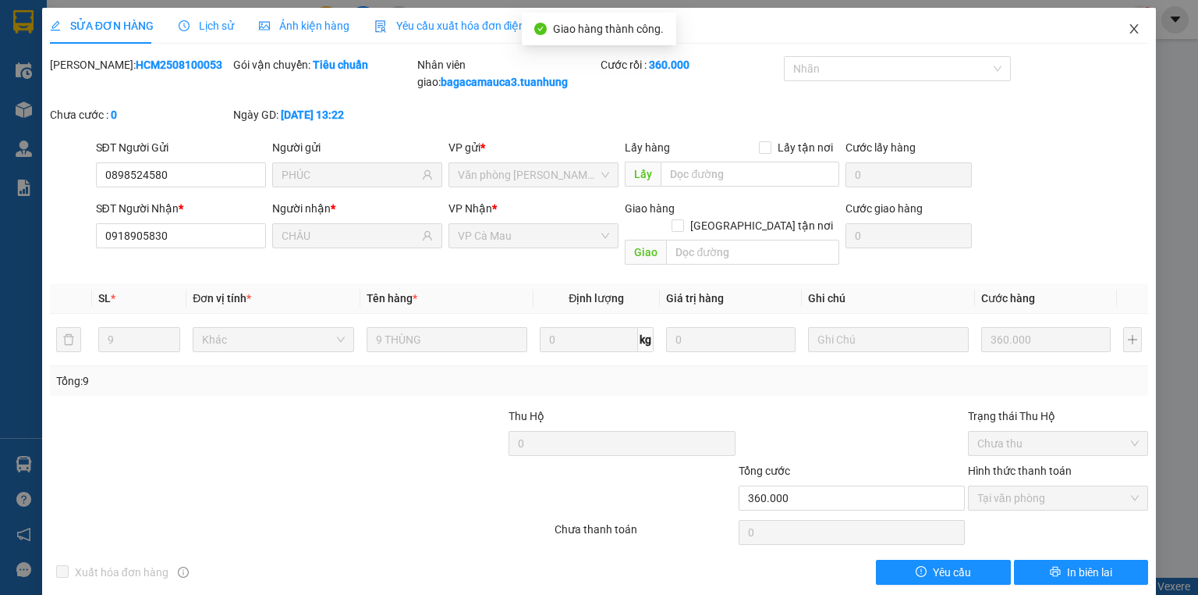
click at [1124, 37] on span "Close" at bounding box center [1135, 30] width 44 height 44
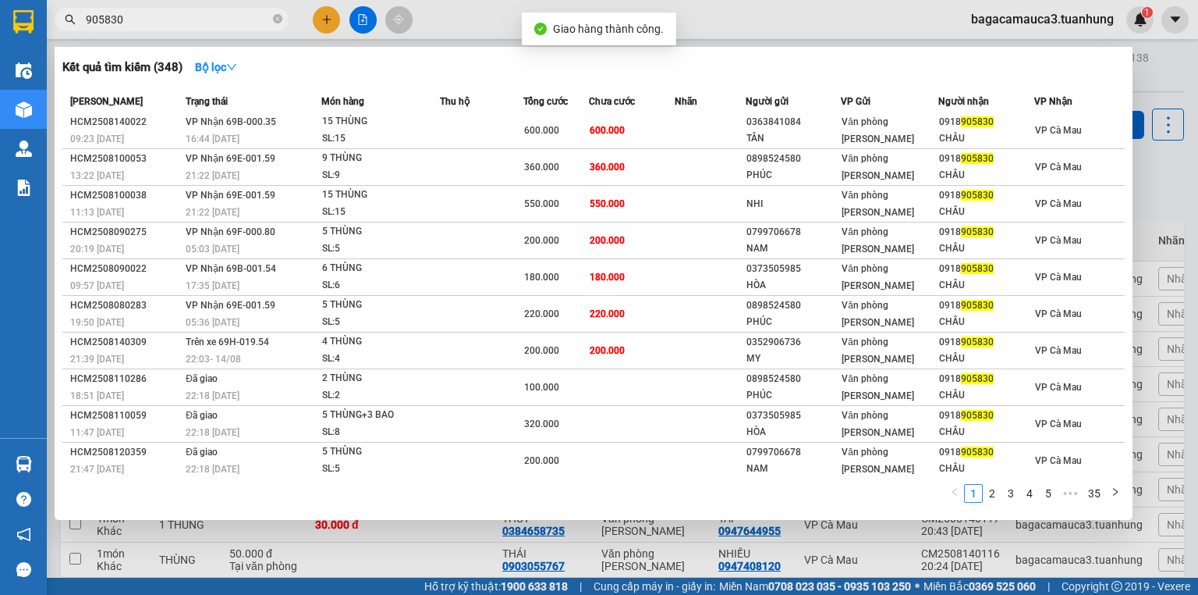
click at [162, 19] on input "905830" at bounding box center [178, 19] width 184 height 17
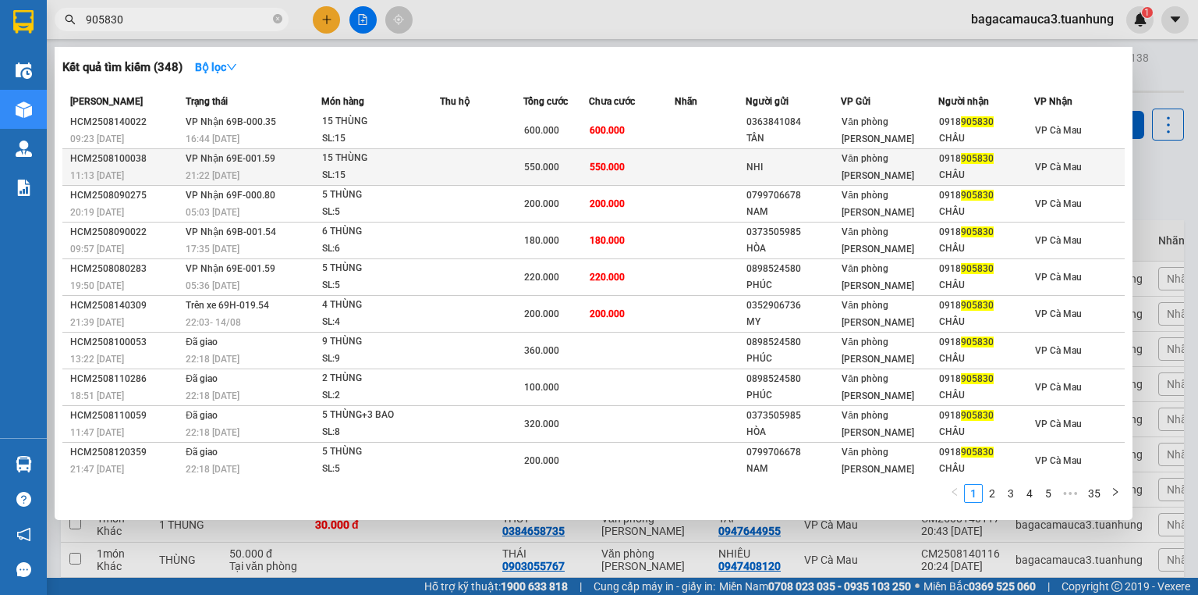
click at [561, 166] on div "550.000" at bounding box center [556, 166] width 64 height 17
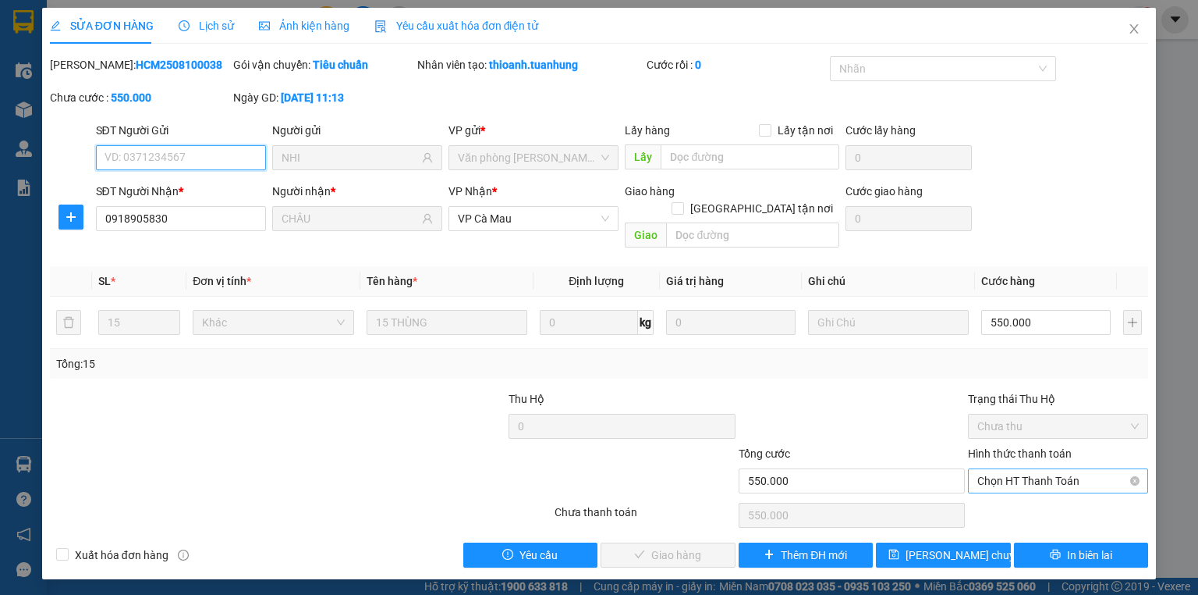
drag, startPoint x: 1012, startPoint y: 460, endPoint x: 1008, endPoint y: 472, distance: 13.1
click at [1011, 469] on span "Chọn HT Thanh Toán" at bounding box center [1059, 480] width 162 height 23
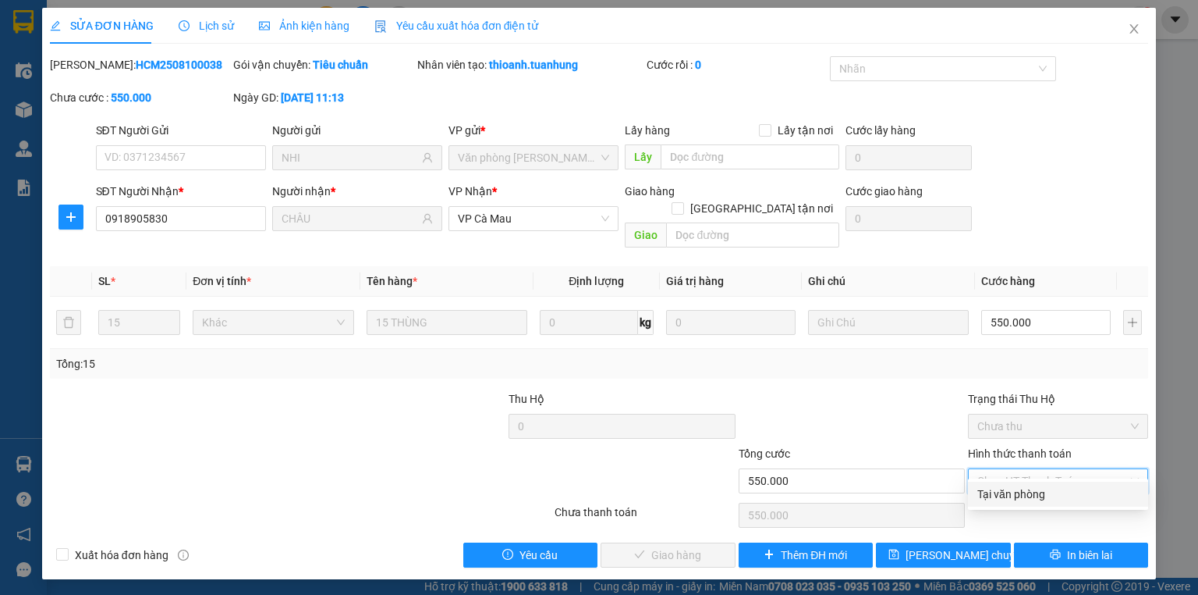
click at [1005, 485] on div "Tại văn phòng" at bounding box center [1059, 493] width 162 height 17
type input "0"
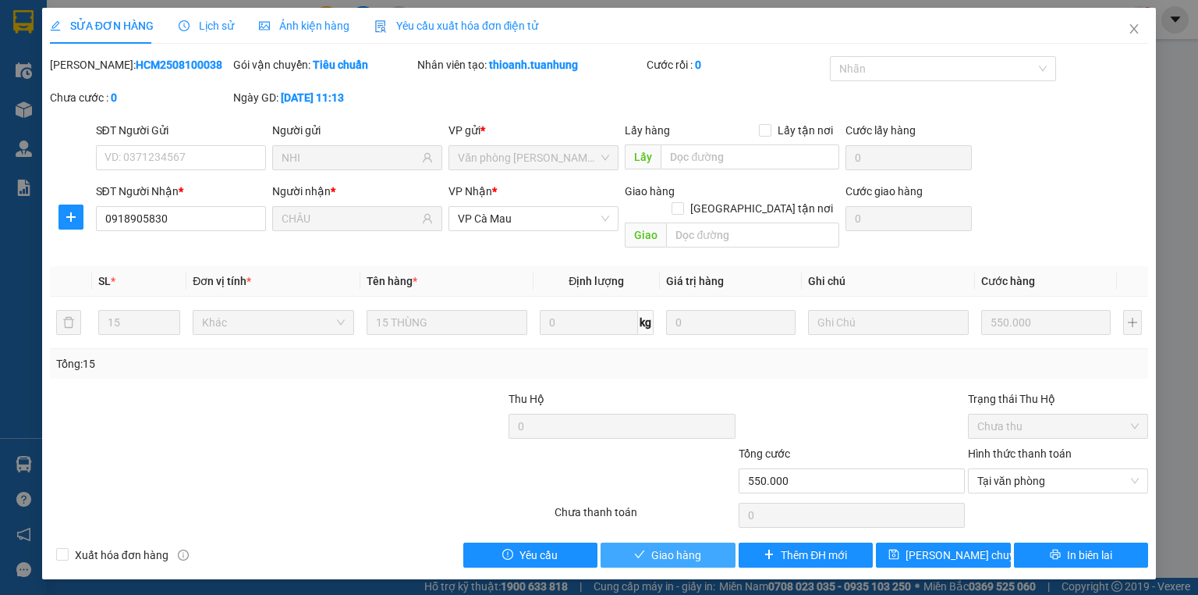
click at [690, 542] on button "Giao hàng" at bounding box center [668, 554] width 135 height 25
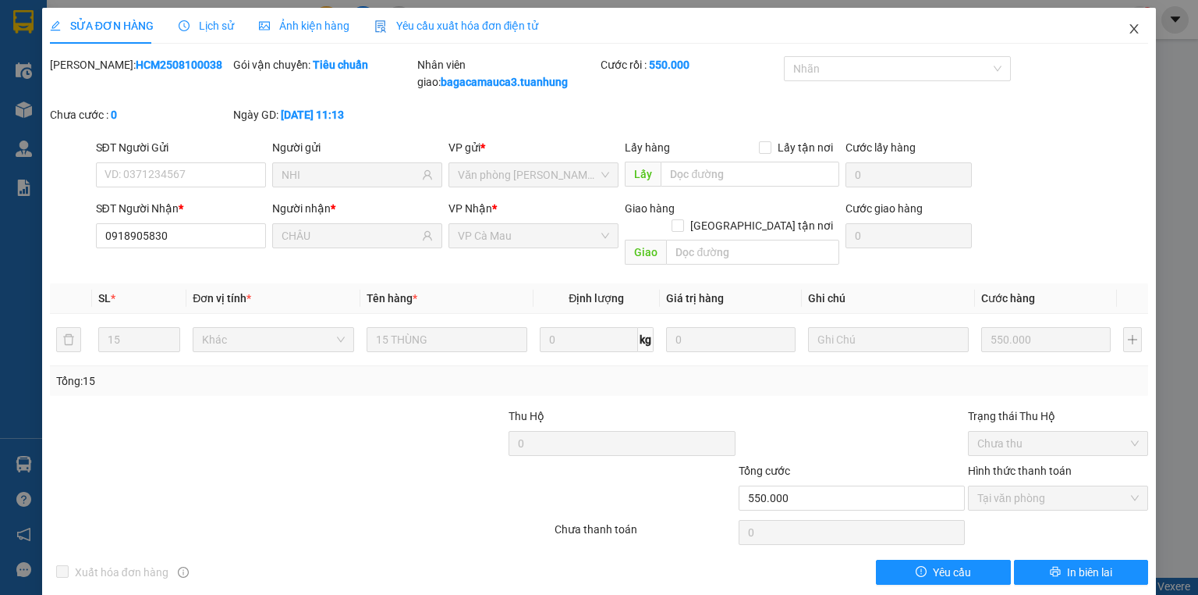
click at [1128, 34] on icon "close" at bounding box center [1134, 29] width 12 height 12
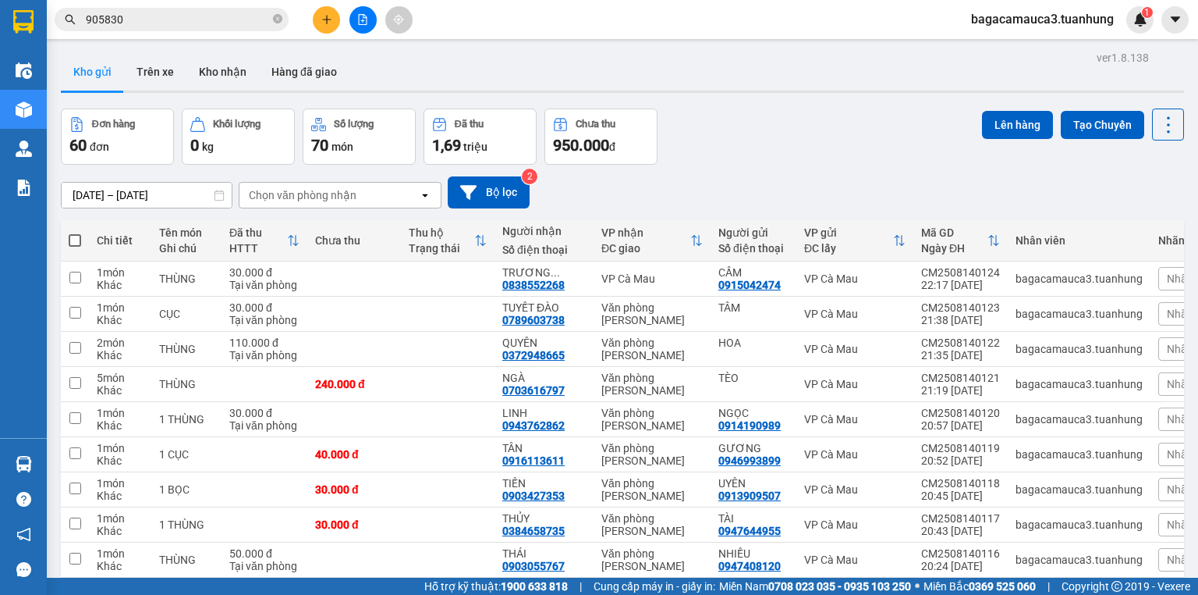
click at [182, 12] on input "905830" at bounding box center [178, 19] width 184 height 17
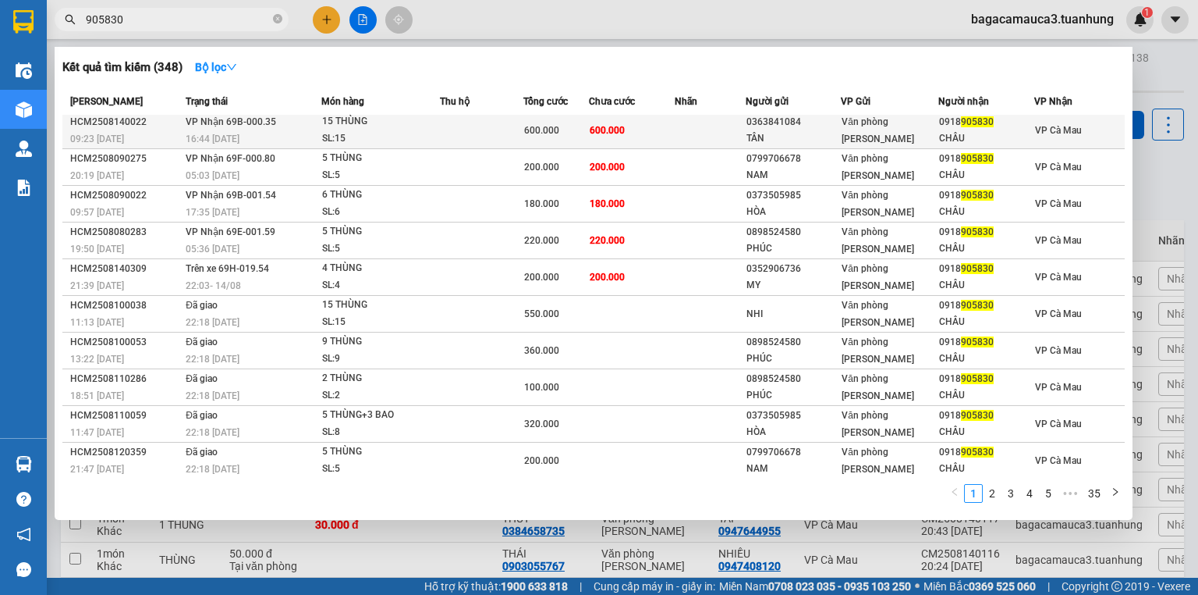
click at [611, 130] on span "600.000" at bounding box center [607, 130] width 35 height 11
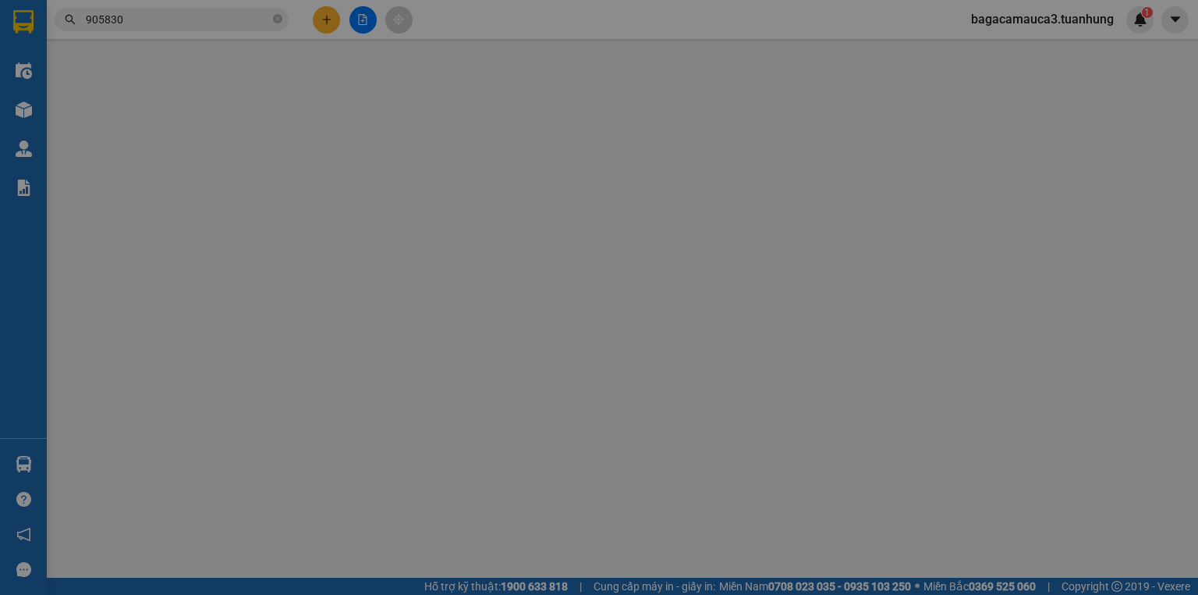
type input "0363841084"
type input "TÂN"
type input "0918905830"
type input "CHÂU"
type input "600.000"
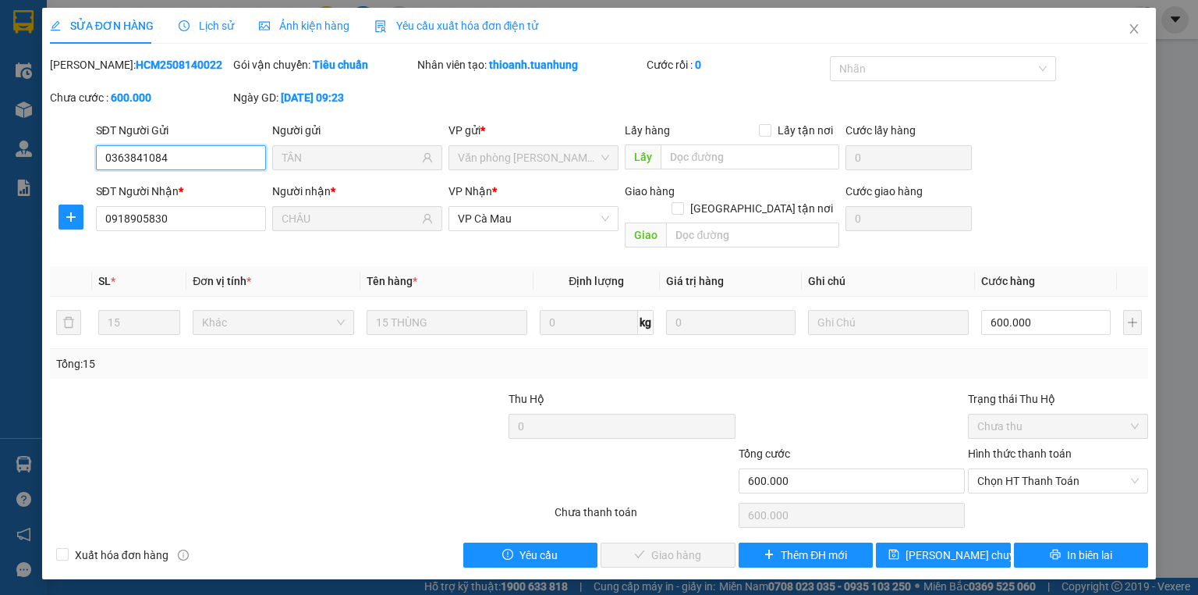
drag, startPoint x: 1014, startPoint y: 466, endPoint x: 1005, endPoint y: 475, distance: 13.2
click at [1014, 469] on span "Chọn HT Thanh Toán" at bounding box center [1059, 480] width 162 height 23
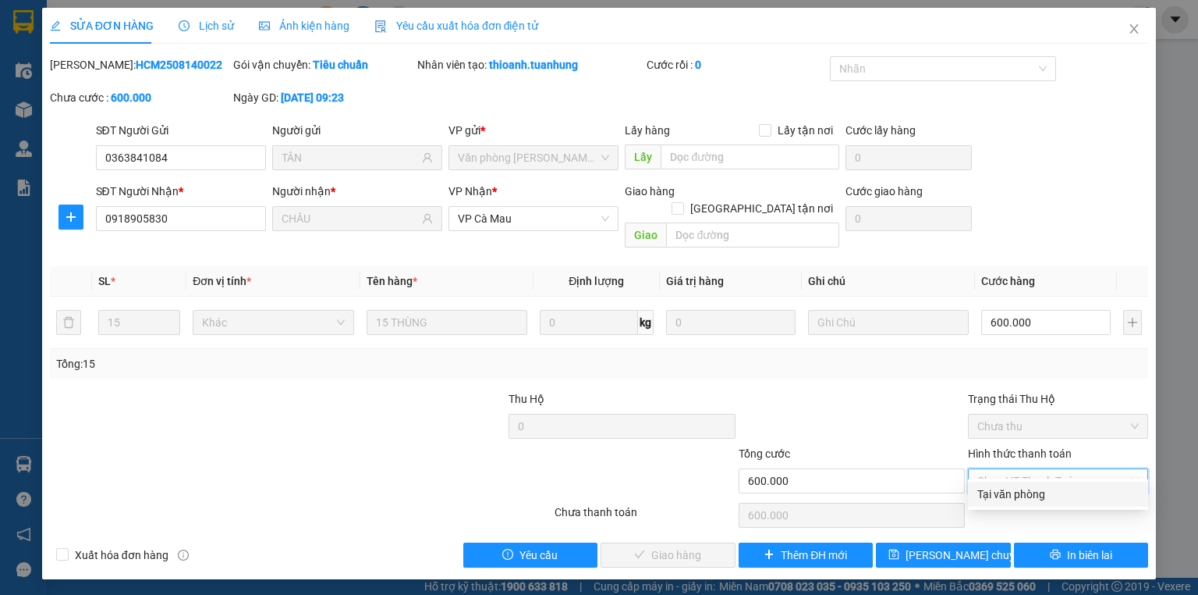
drag, startPoint x: 1005, startPoint y: 499, endPoint x: 949, endPoint y: 502, distance: 56.3
click at [999, 499] on div "Tại văn phòng" at bounding box center [1059, 493] width 162 height 17
type input "0"
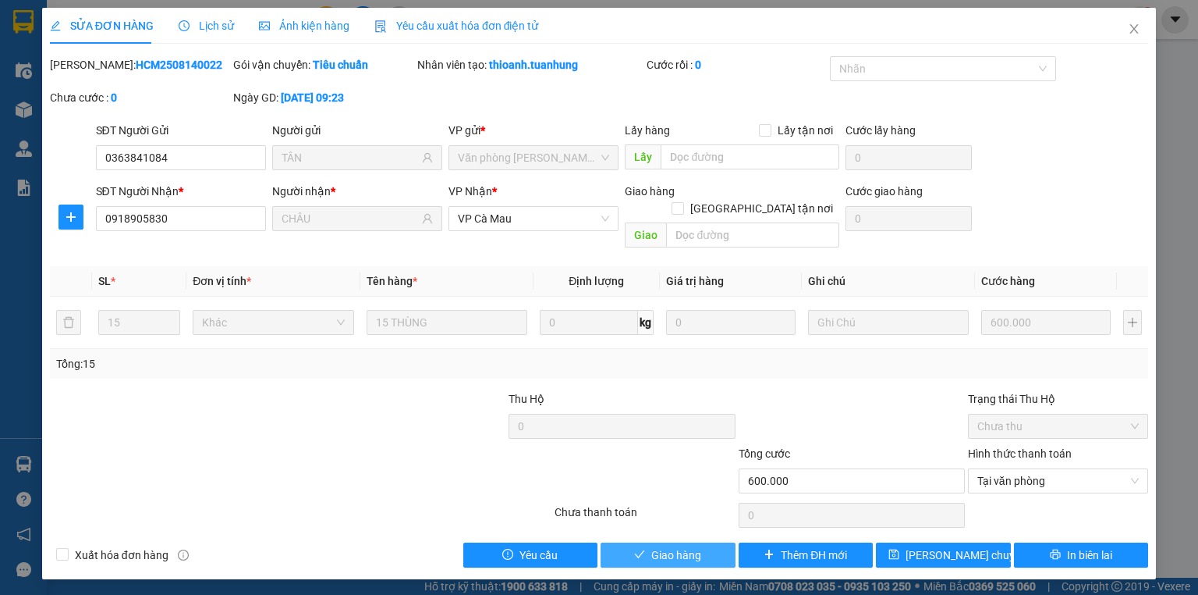
click at [652, 546] on span "Giao hàng" at bounding box center [677, 554] width 50 height 17
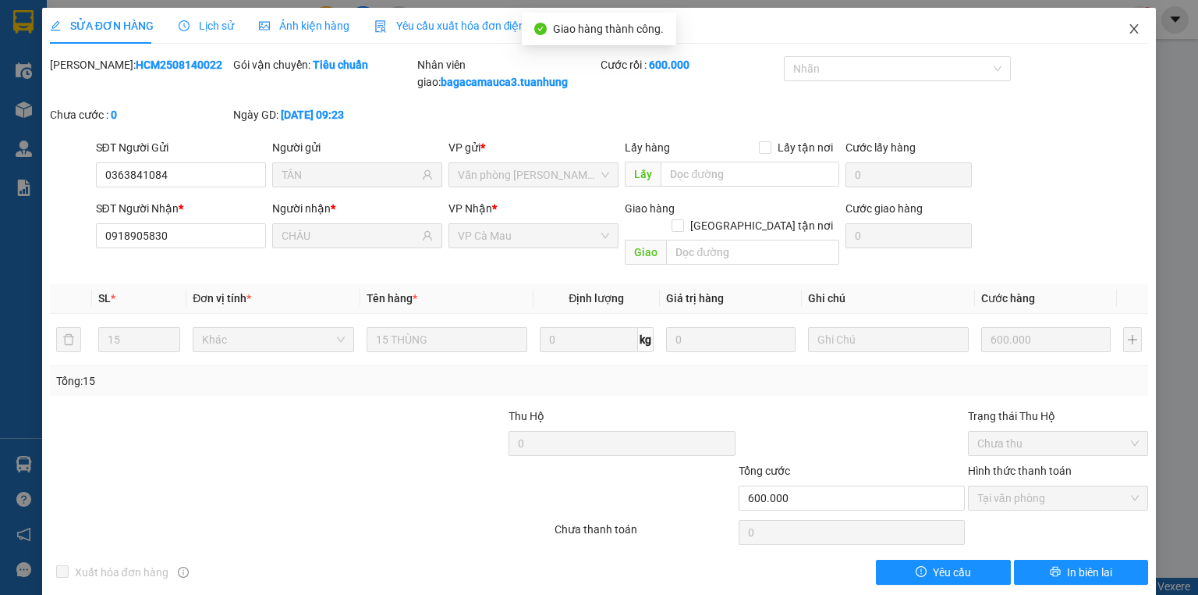
click at [1115, 37] on span "Close" at bounding box center [1135, 30] width 44 height 44
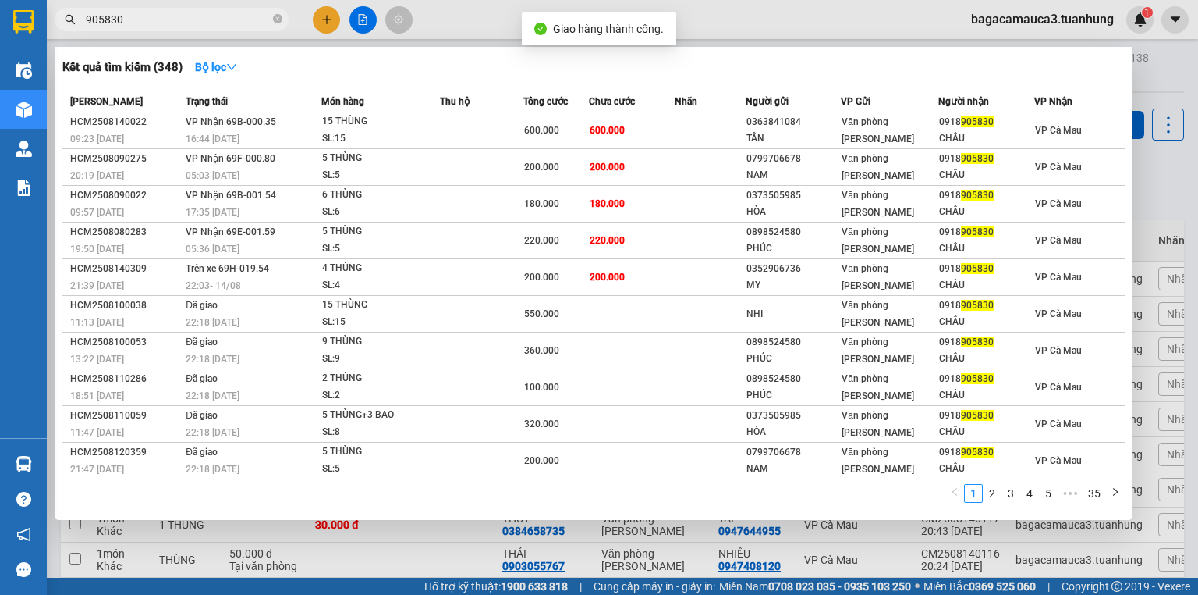
click at [194, 16] on input "905830" at bounding box center [178, 19] width 184 height 17
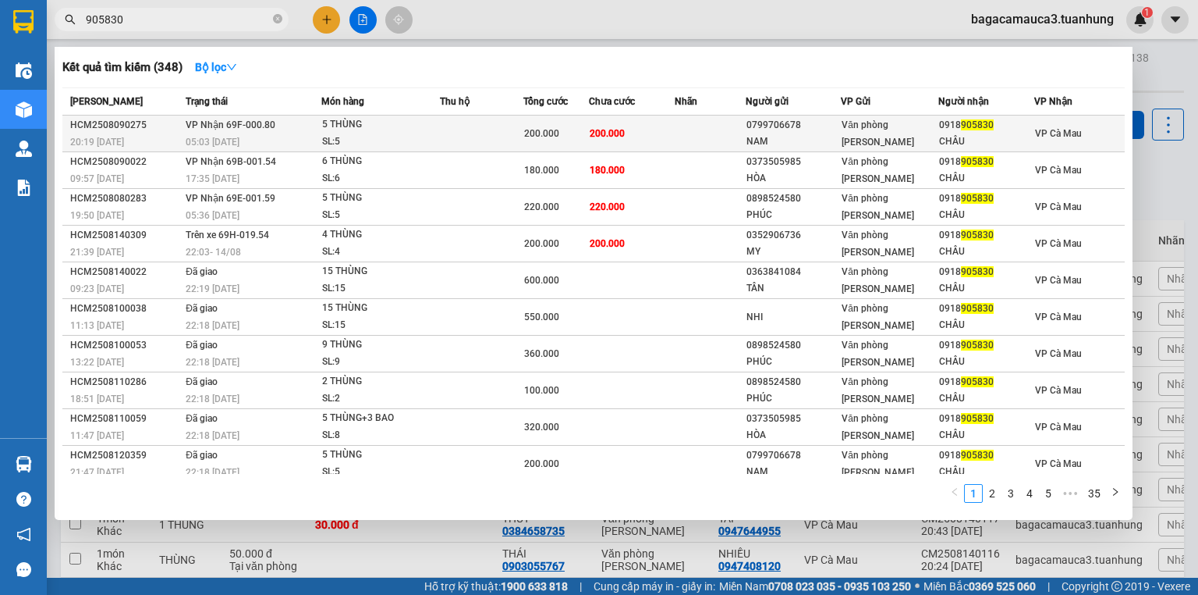
click at [637, 137] on td "200.000" at bounding box center [632, 133] width 86 height 37
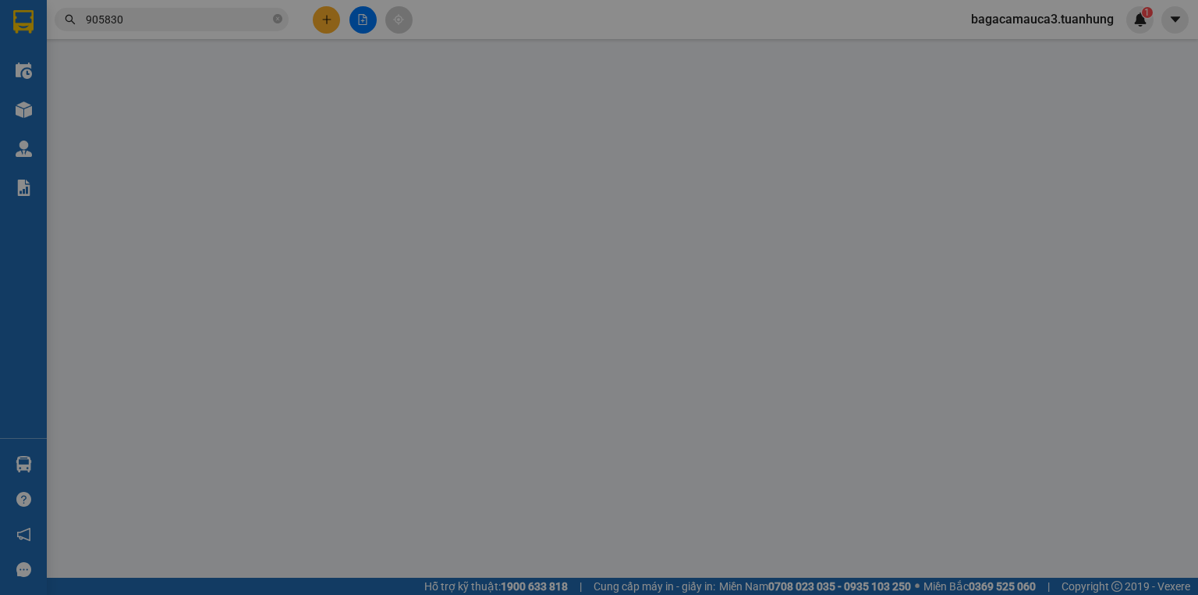
type input "0799706678"
type input "NAM"
type input "0918905830"
type input "CHÂU"
type input "200.000"
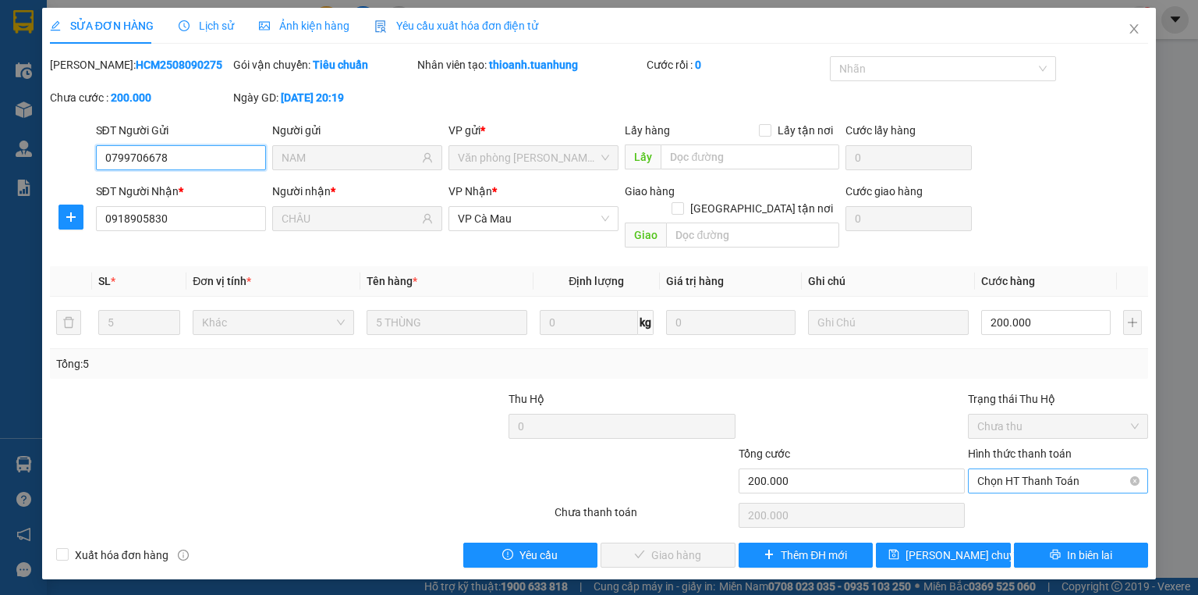
click at [1017, 469] on span "Chọn HT Thanh Toán" at bounding box center [1059, 480] width 162 height 23
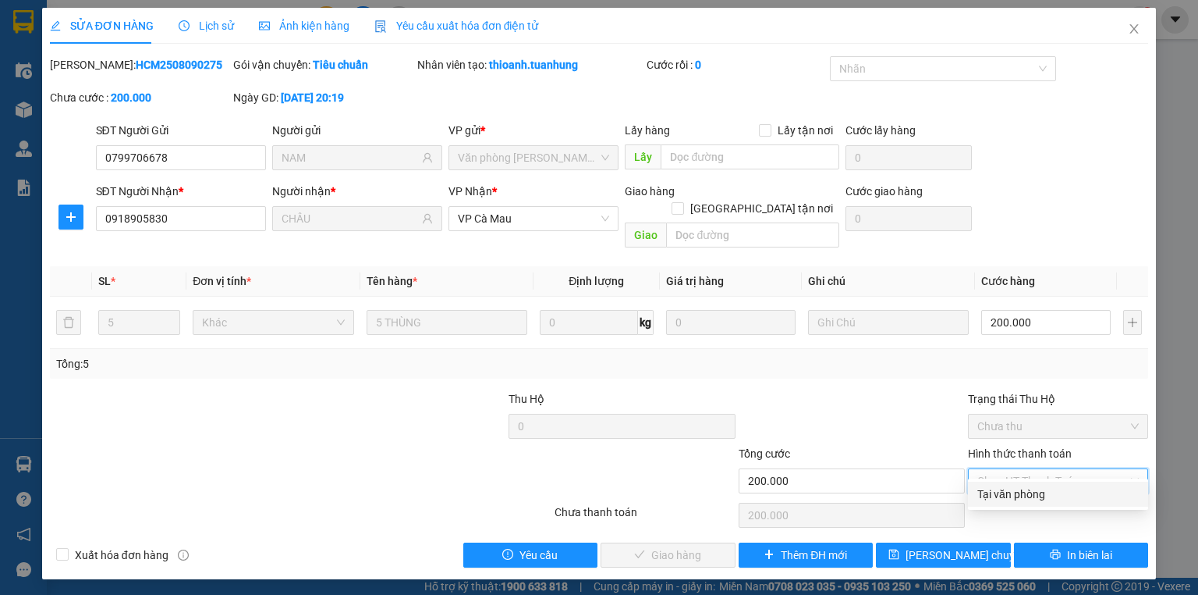
click at [989, 487] on div "Tại văn phòng" at bounding box center [1059, 493] width 162 height 17
type input "0"
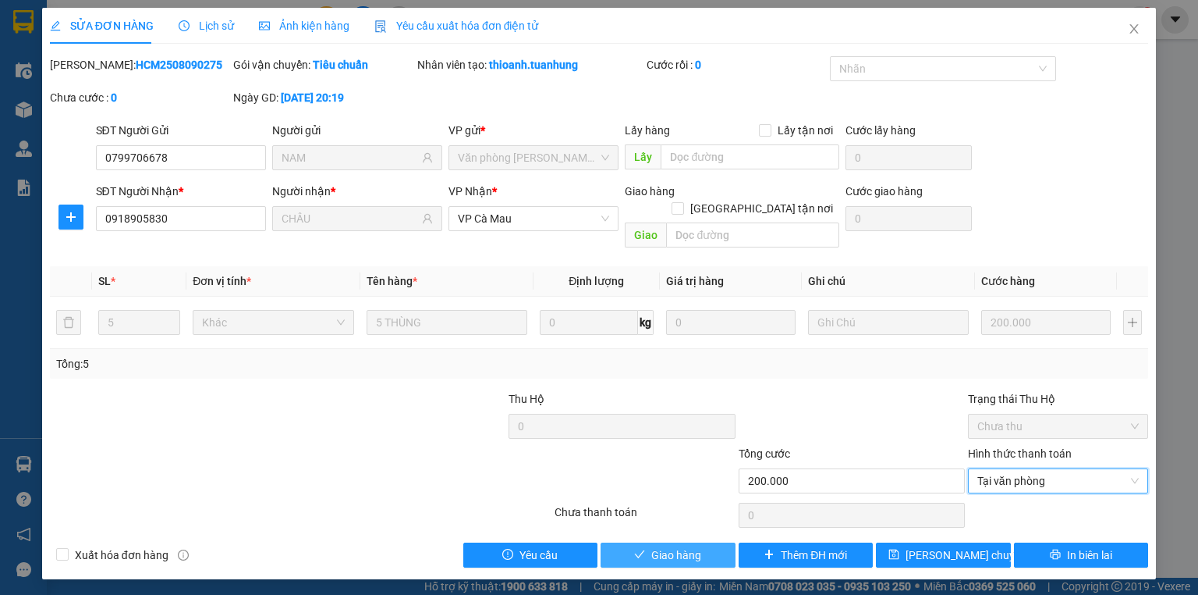
click at [630, 542] on button "Giao hàng" at bounding box center [668, 554] width 135 height 25
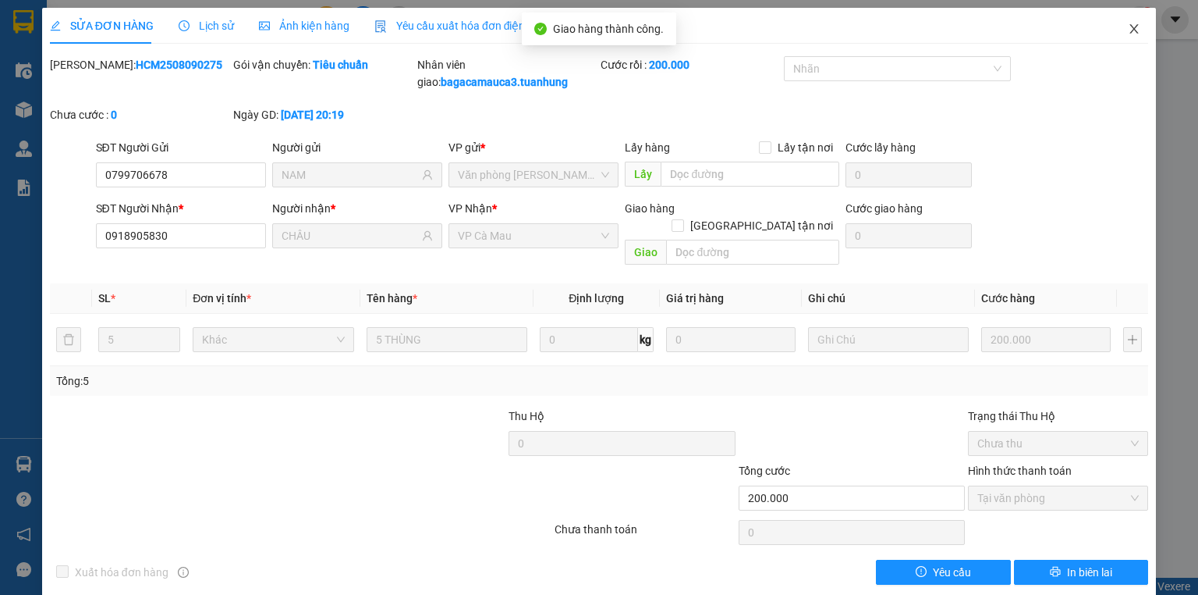
click at [1128, 35] on icon "close" at bounding box center [1134, 29] width 12 height 12
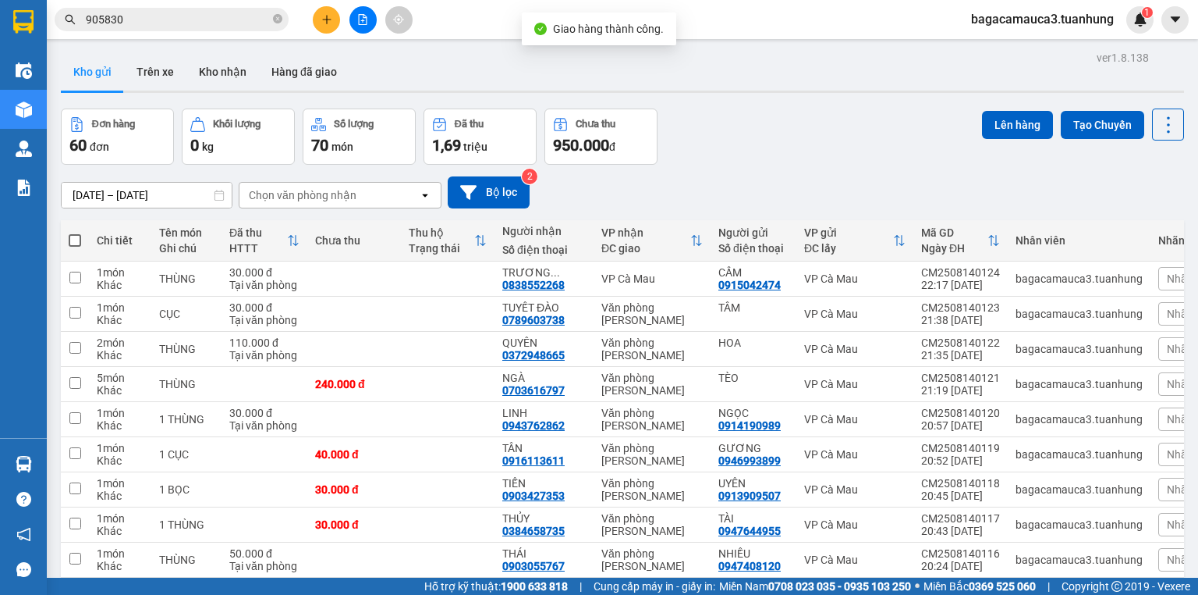
click at [199, 16] on input "905830" at bounding box center [178, 19] width 184 height 17
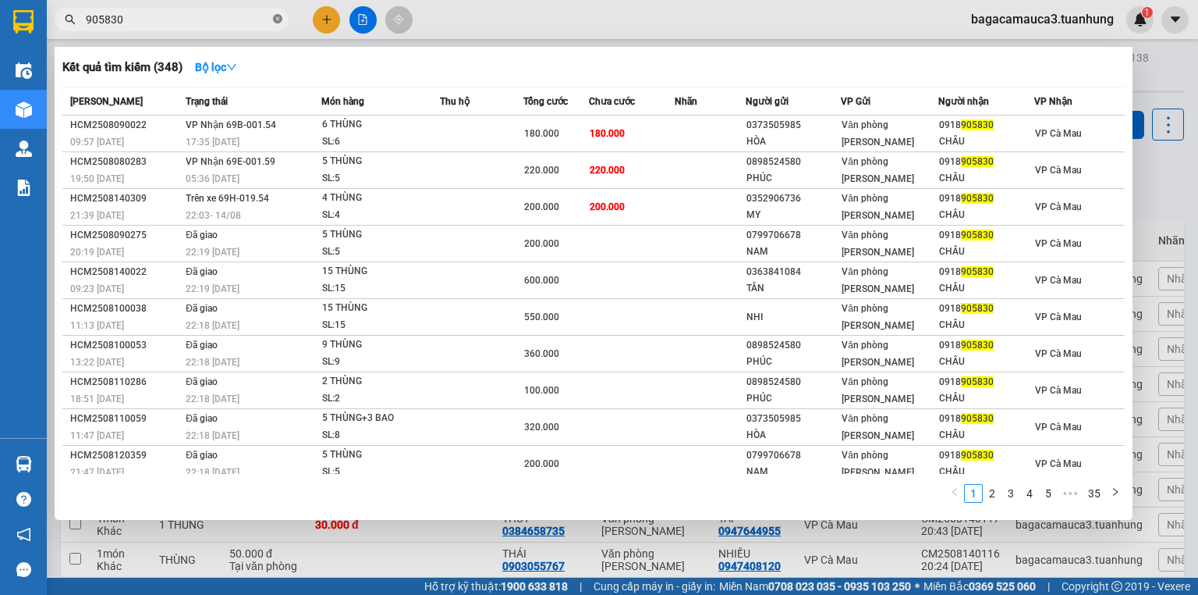
click at [282, 23] on icon "close-circle" at bounding box center [277, 18] width 9 height 9
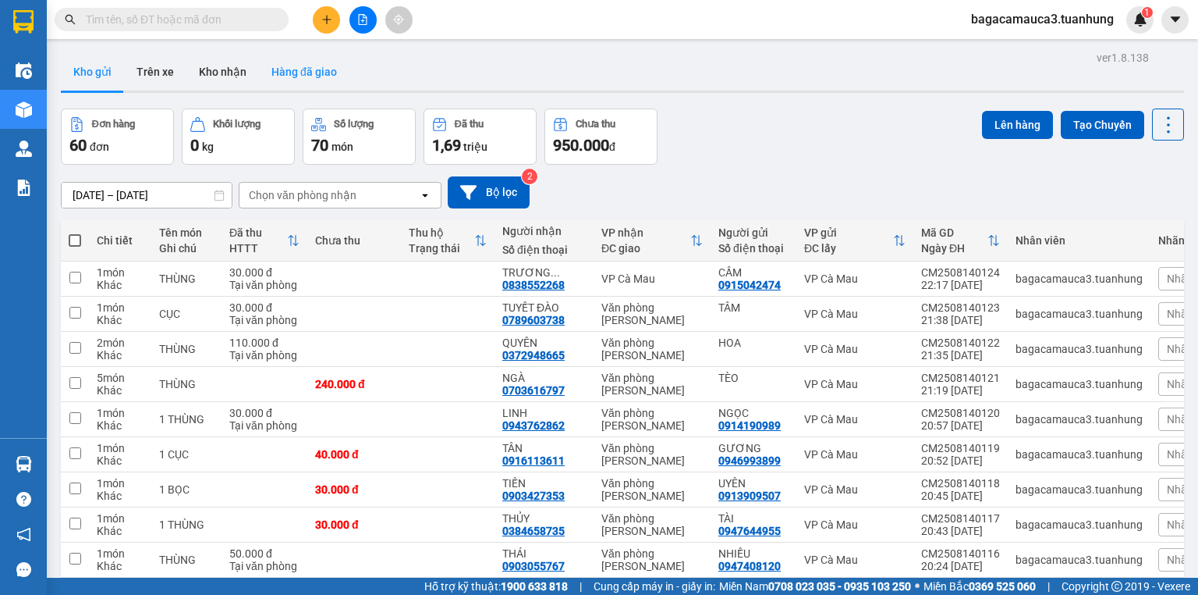
click at [288, 64] on button "Hàng đã giao" at bounding box center [304, 71] width 91 height 37
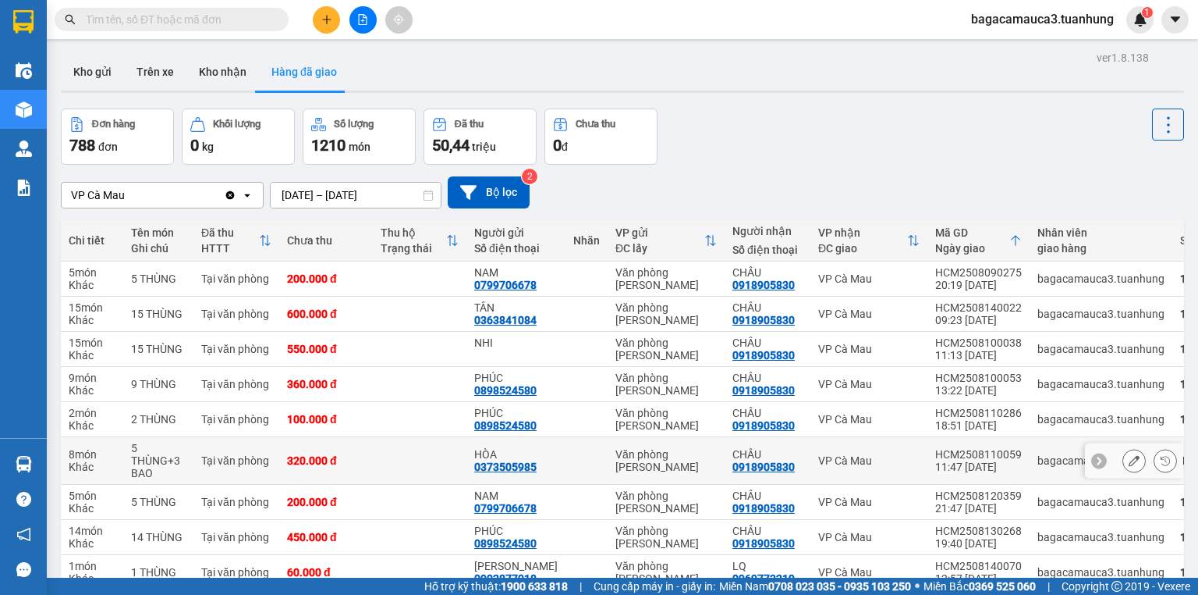
scroll to position [115, 0]
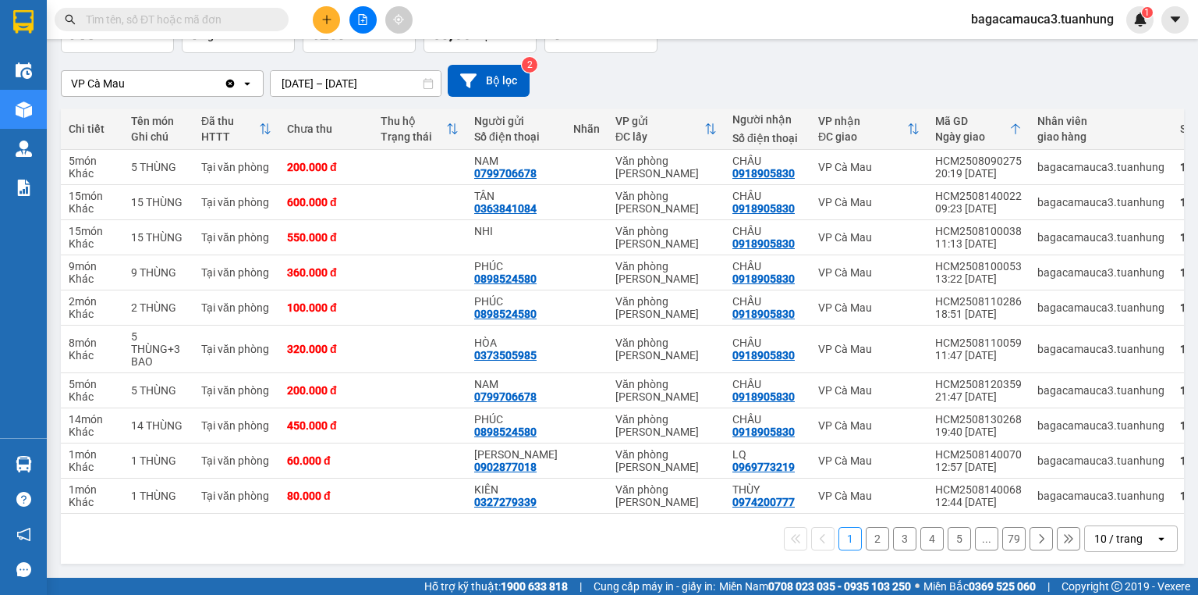
click at [119, 11] on input "text" at bounding box center [178, 19] width 184 height 17
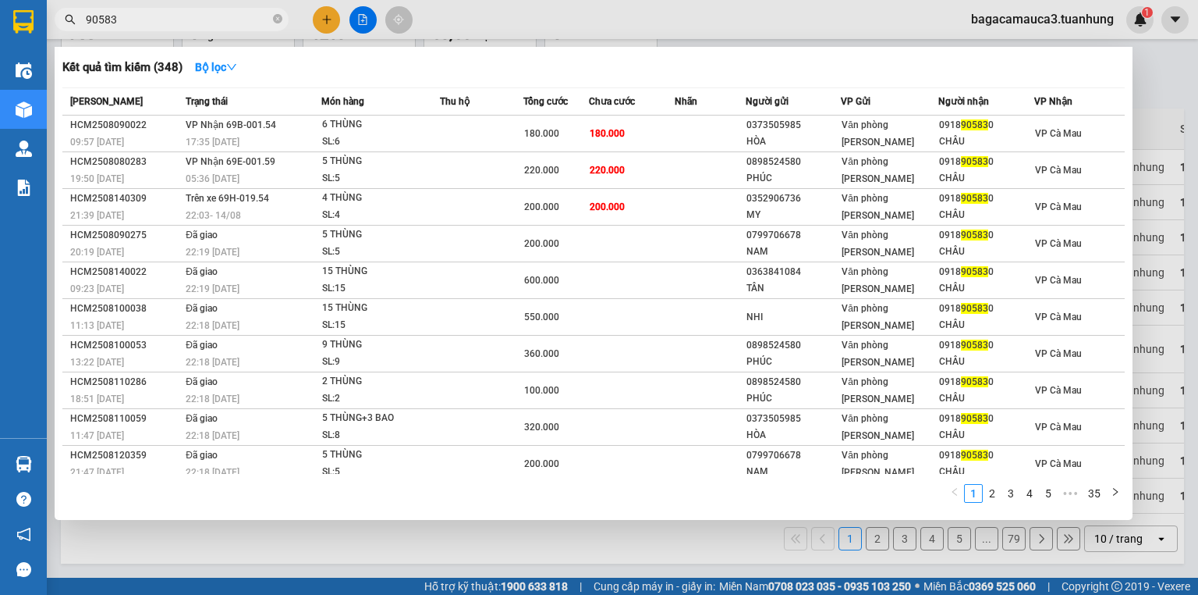
type input "905830"
click at [275, 16] on icon "close-circle" at bounding box center [277, 18] width 9 height 9
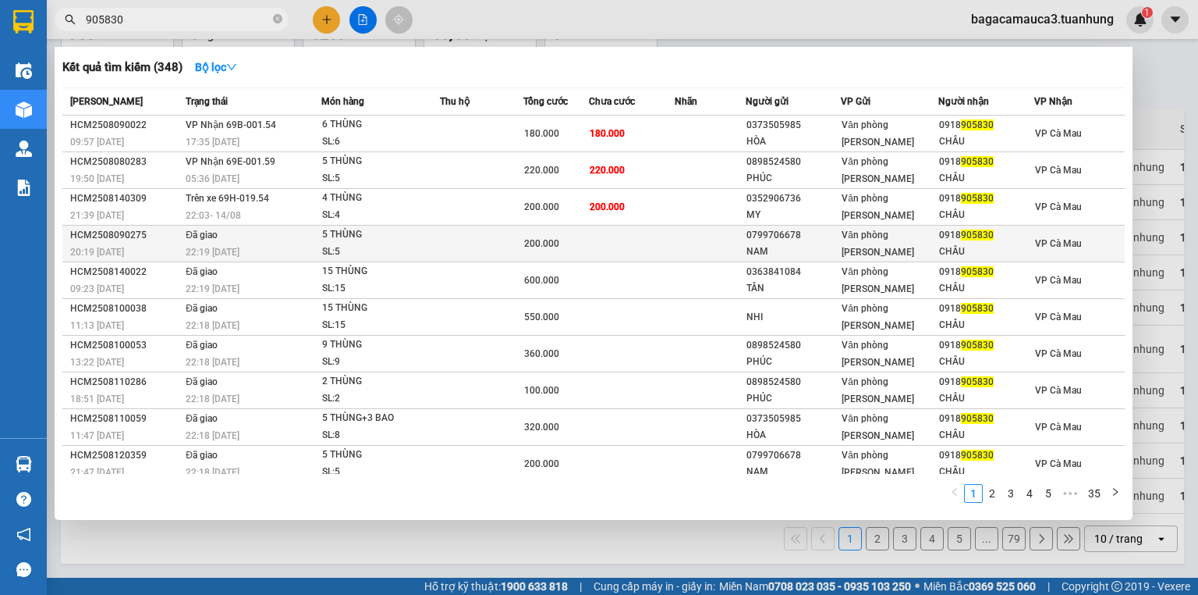
type input "905830"
click at [567, 245] on div "200.000" at bounding box center [556, 243] width 64 height 17
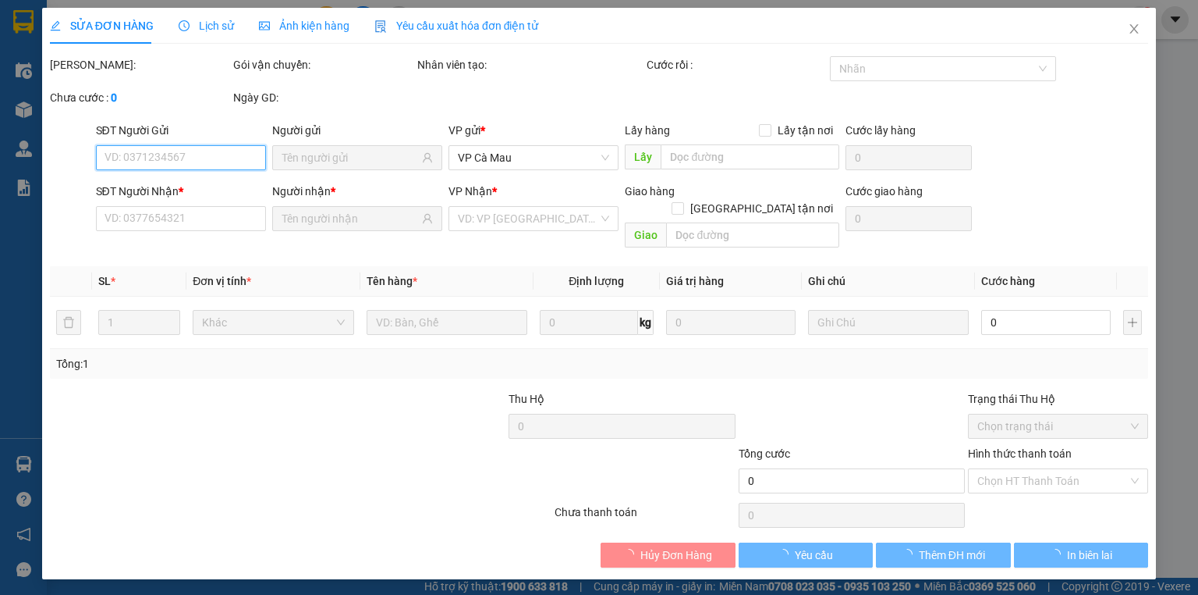
type input "0799706678"
type input "NAM"
type input "0918905830"
type input "CHÂU"
type input "200.000"
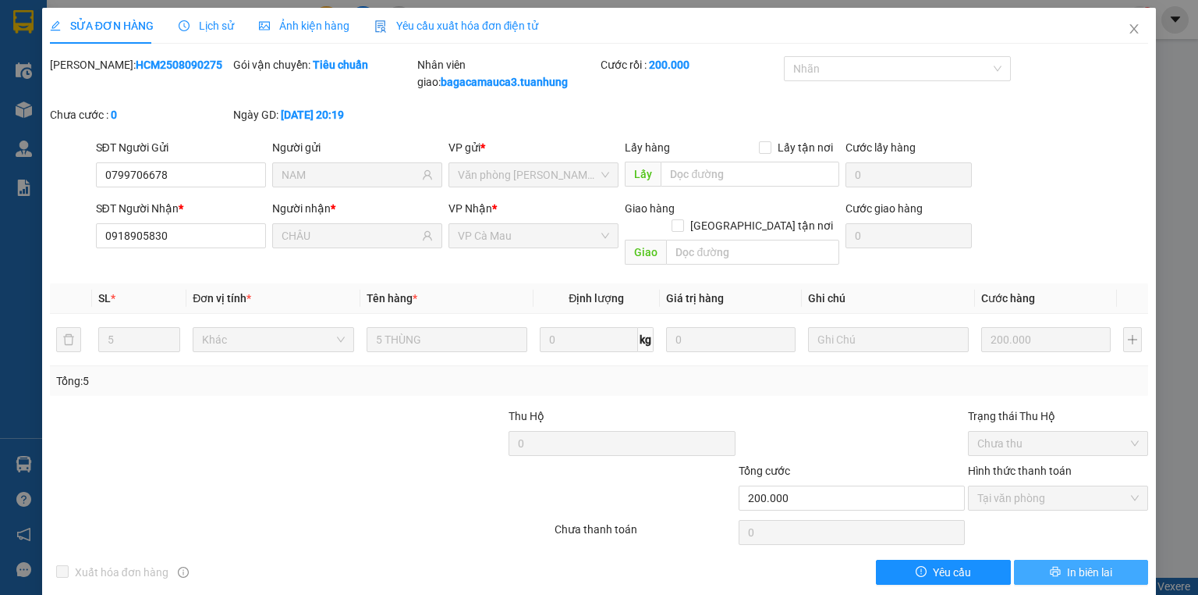
click at [1046, 559] on button "In biên lai" at bounding box center [1081, 571] width 135 height 25
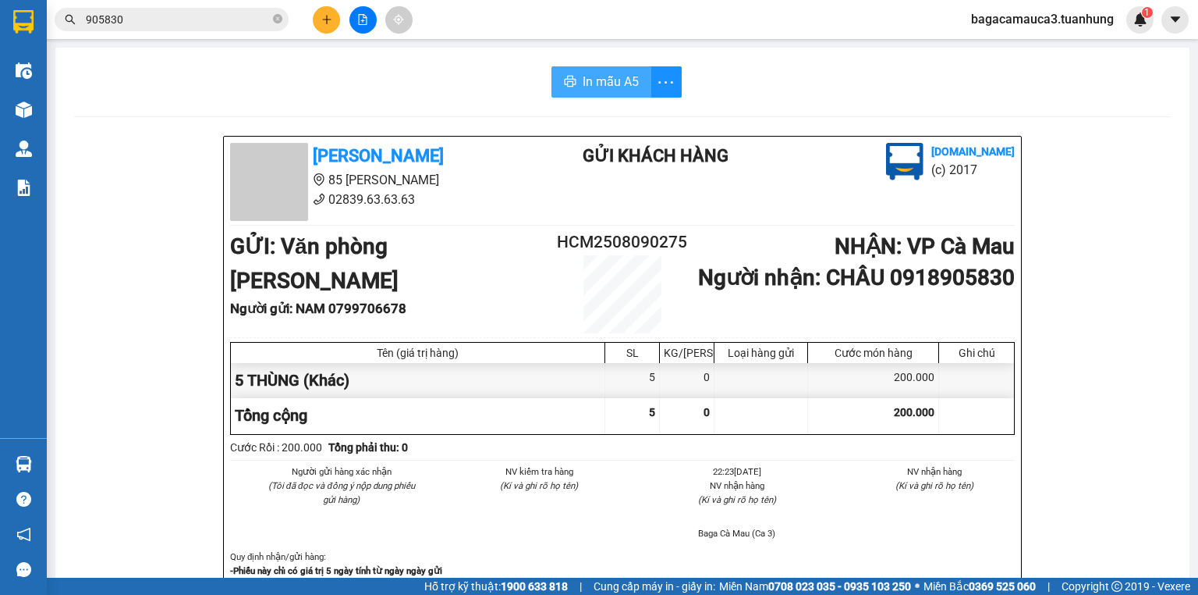
click at [584, 76] on span "In mẫu A5" at bounding box center [611, 82] width 56 height 20
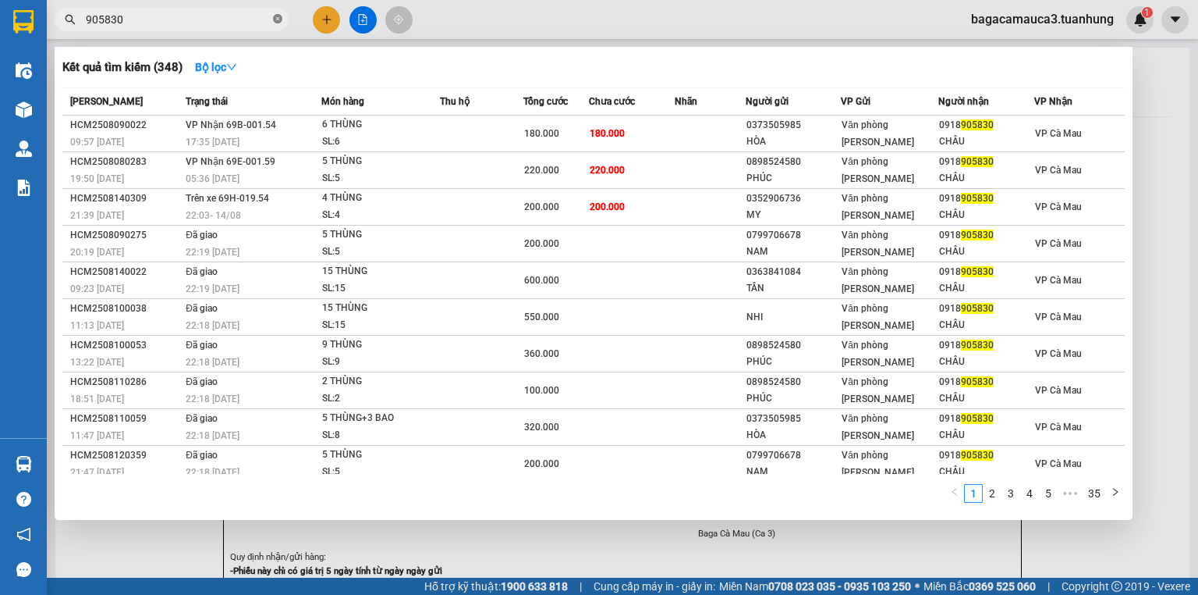
click at [273, 16] on icon "close-circle" at bounding box center [277, 18] width 9 height 9
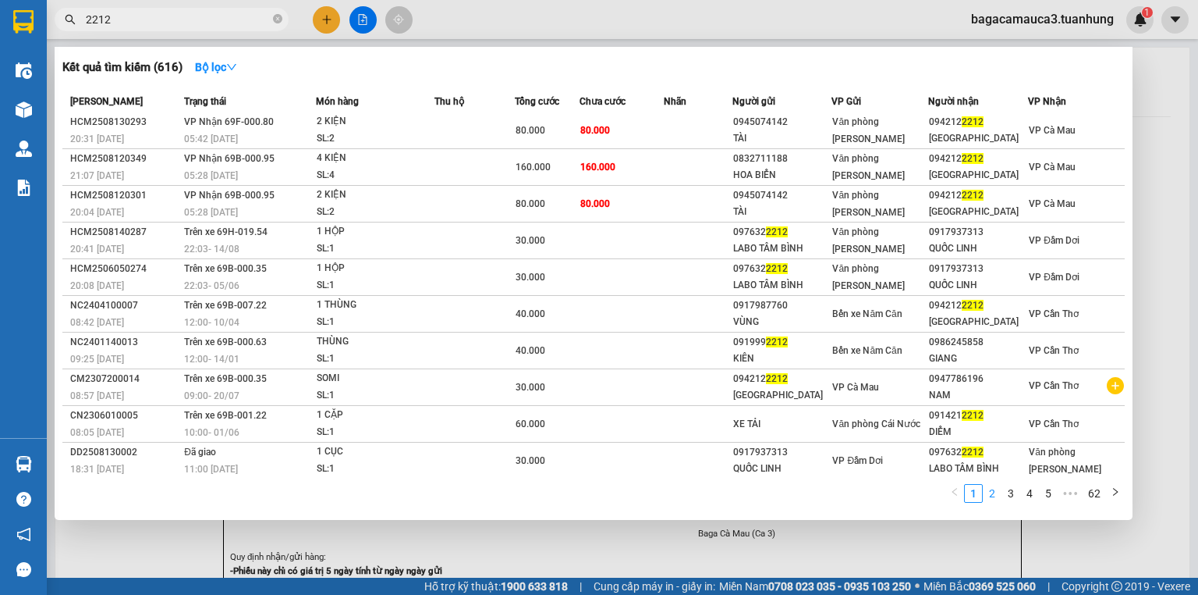
scroll to position [3, 0]
click at [992, 497] on link "2" at bounding box center [992, 493] width 17 height 17
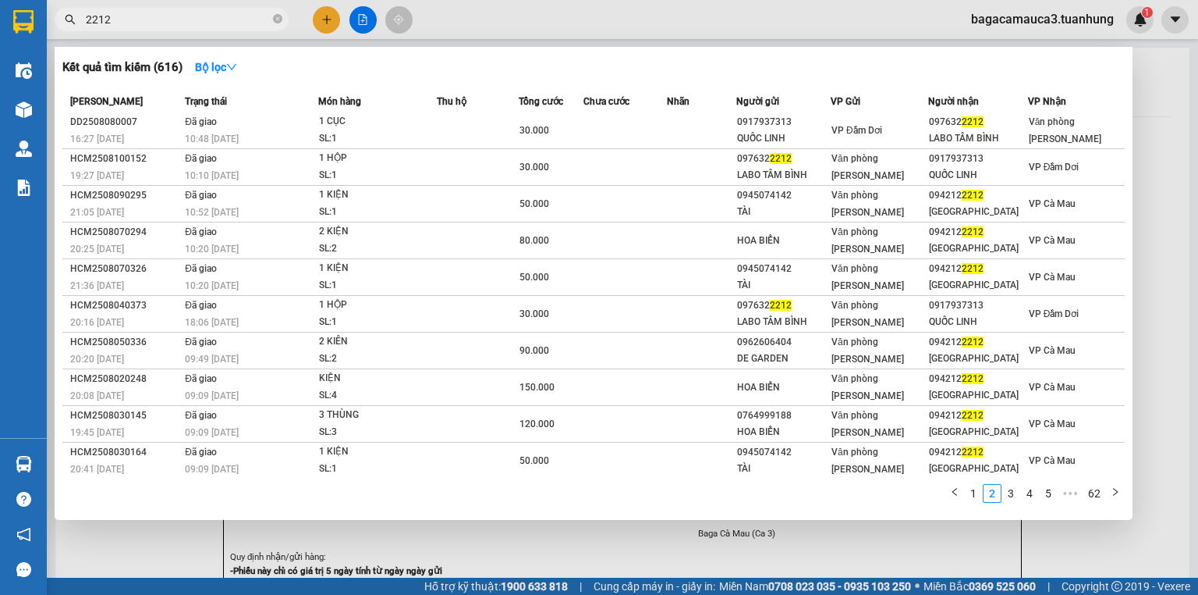
click at [190, 22] on input "2212" at bounding box center [178, 19] width 184 height 17
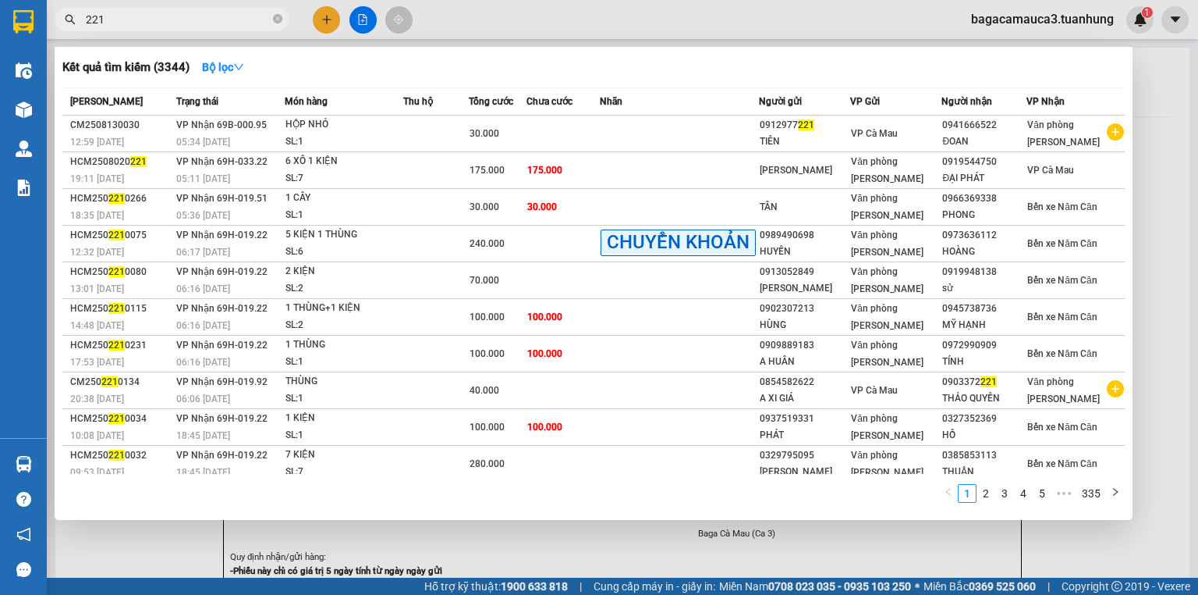
type input "2212"
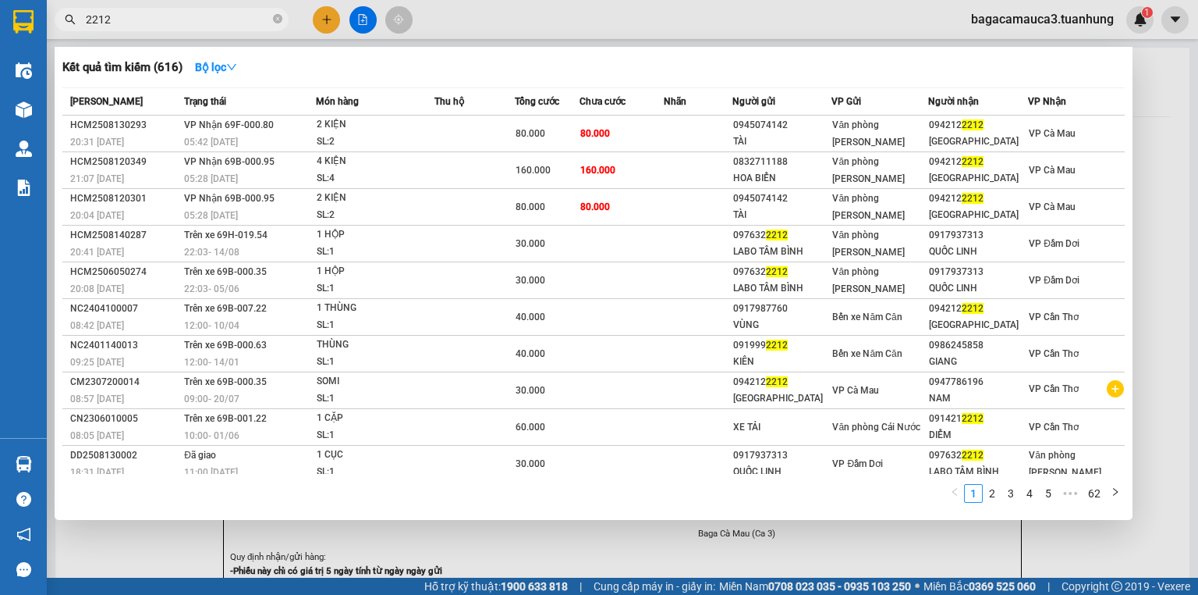
click at [331, 17] on div at bounding box center [599, 297] width 1198 height 595
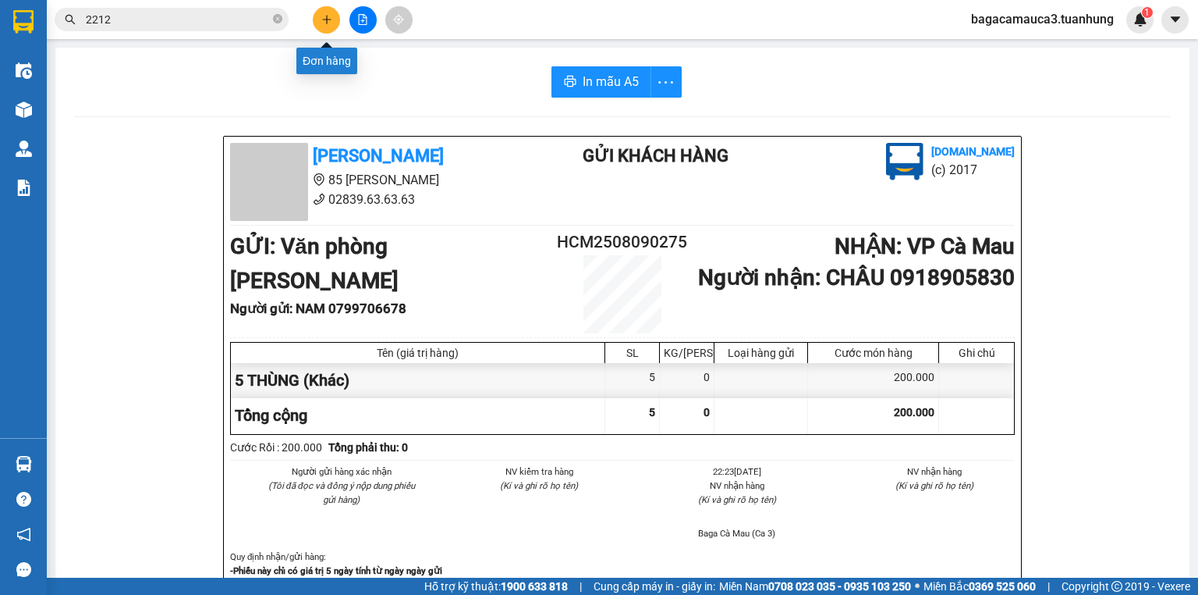
click at [331, 17] on icon "plus" at bounding box center [326, 19] width 11 height 11
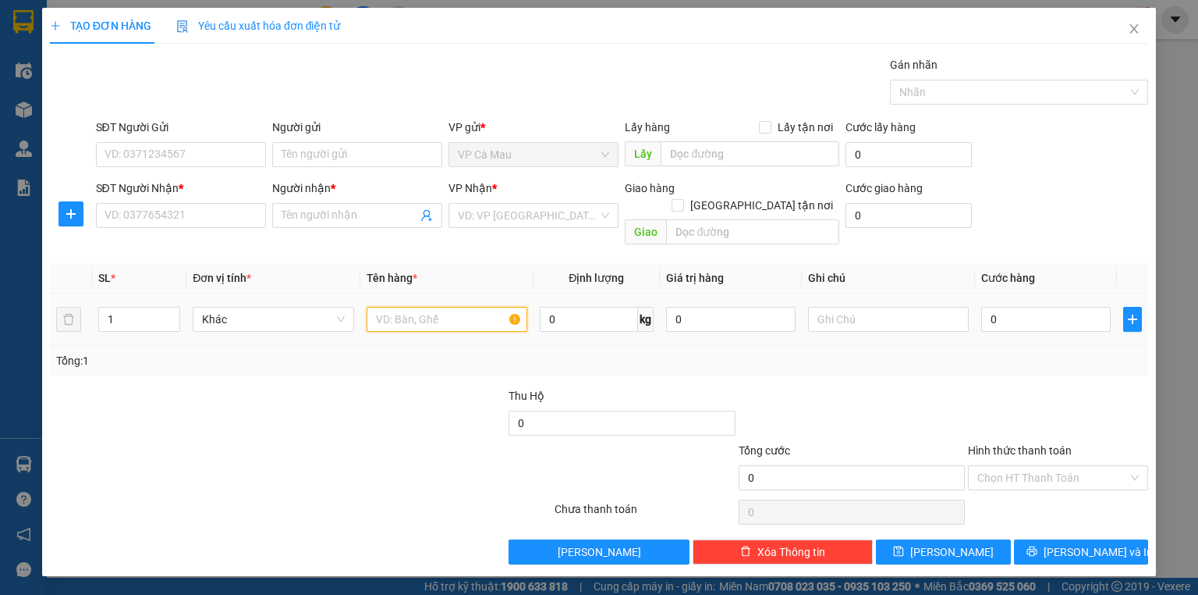
click at [407, 307] on input "text" at bounding box center [447, 319] width 161 height 25
type input "BỌC ĐEN"
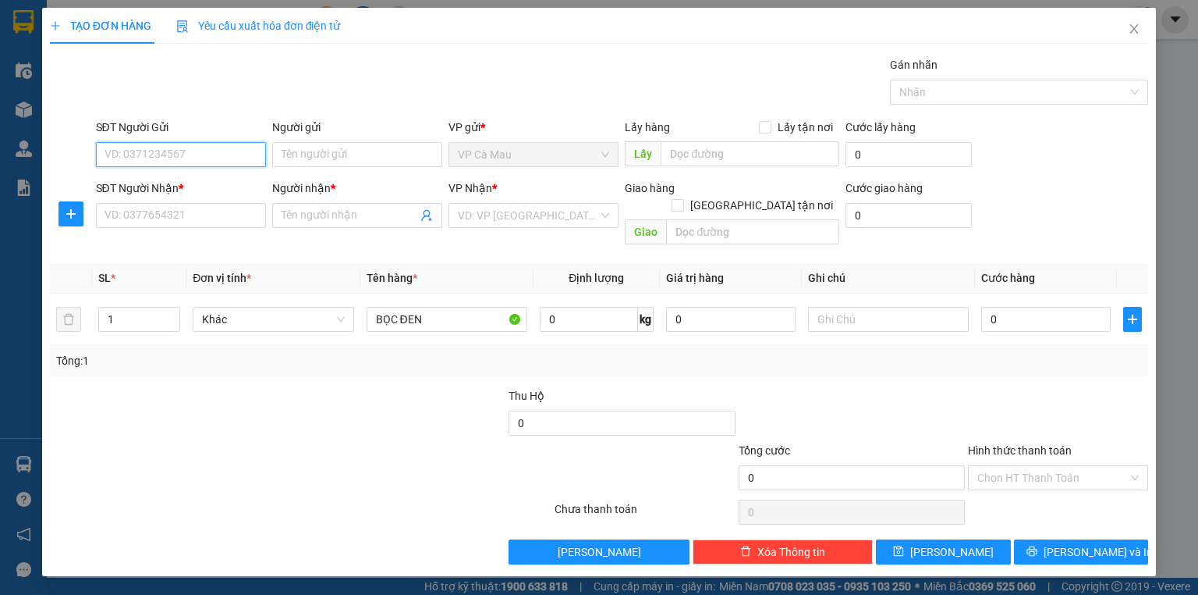
click at [234, 165] on input "SĐT Người Gửi" at bounding box center [181, 154] width 170 height 25
type input "0941597116"
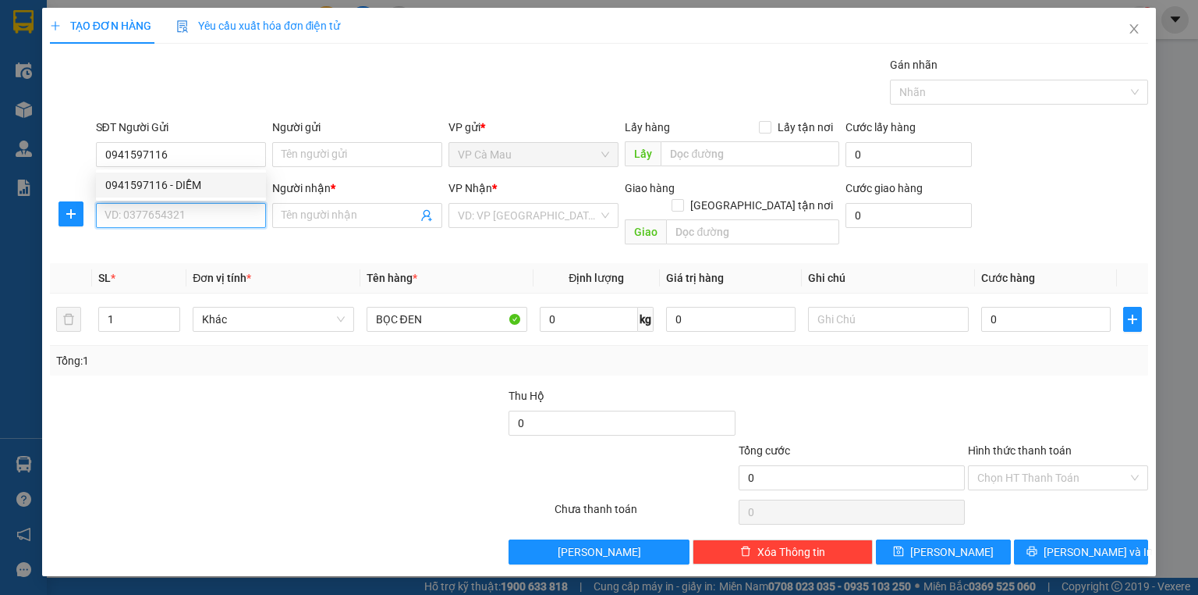
click at [217, 215] on input "SĐT Người Nhận *" at bounding box center [181, 215] width 170 height 25
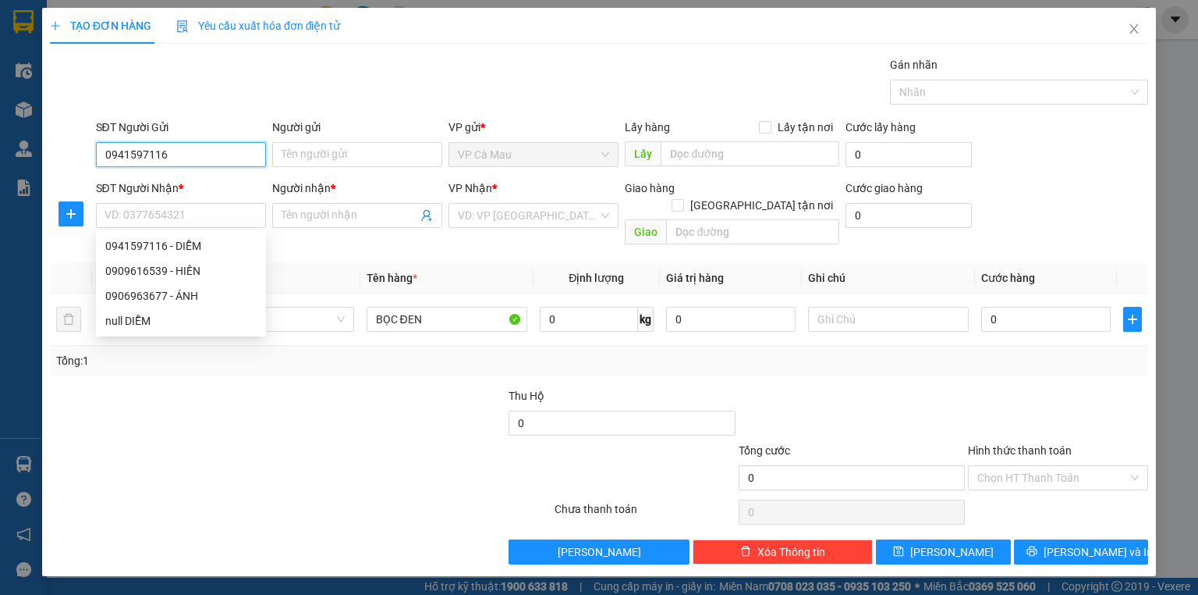
click at [220, 159] on input "0941597116" at bounding box center [181, 154] width 170 height 25
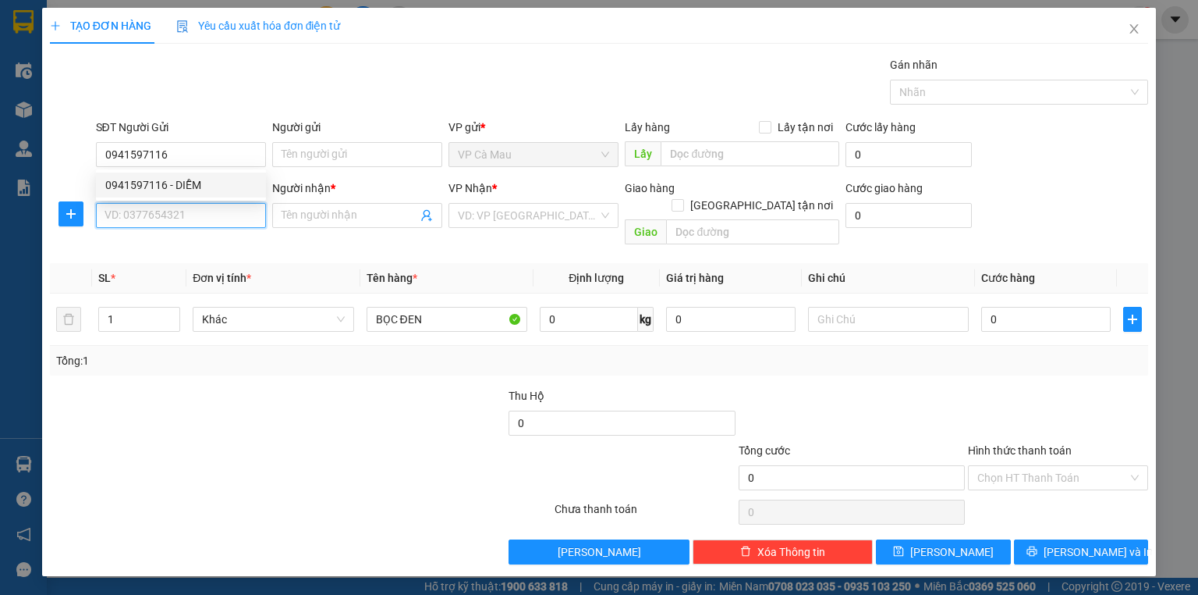
click at [231, 203] on input "SĐT Người Nhận *" at bounding box center [181, 215] width 170 height 25
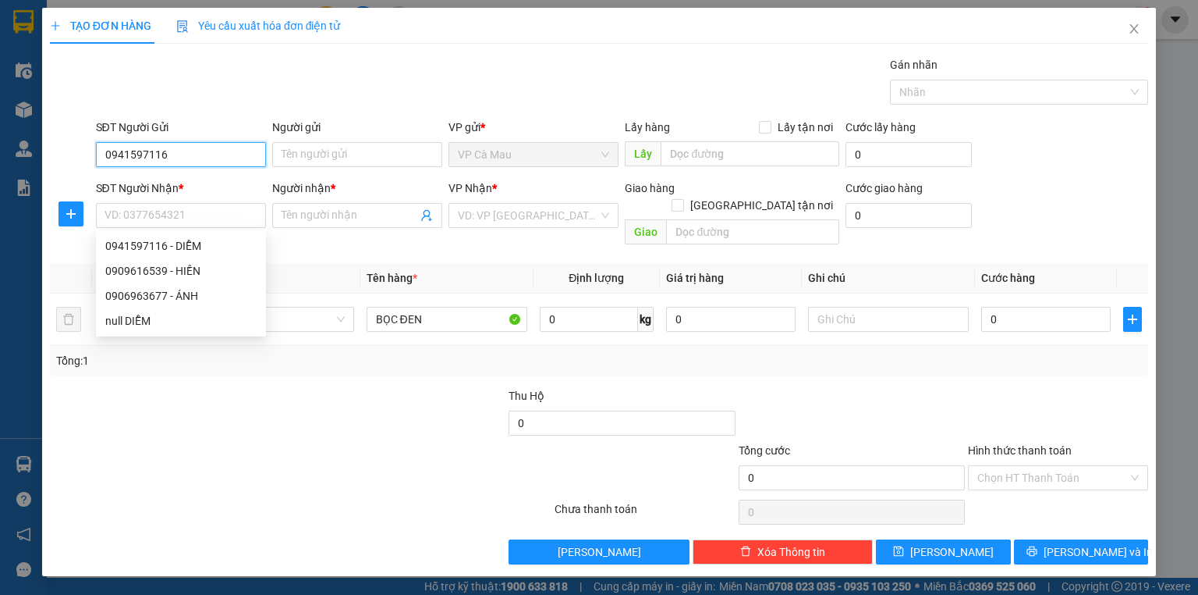
click at [211, 153] on input "0941597116" at bounding box center [181, 154] width 170 height 25
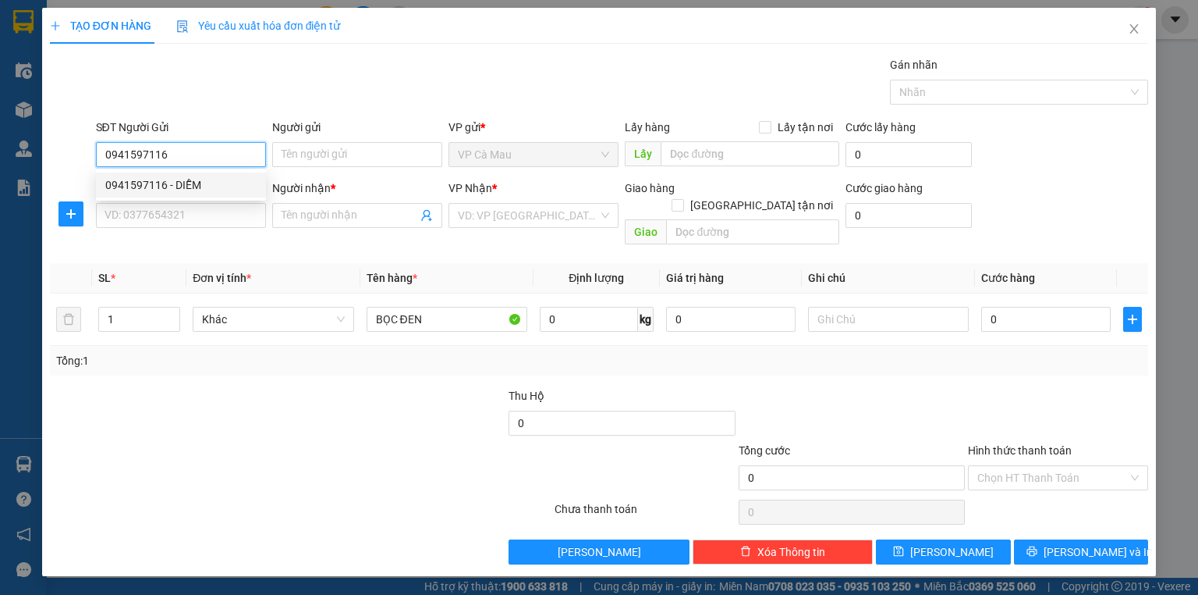
click at [197, 184] on div "0941597116 - DIỄM" at bounding box center [180, 184] width 151 height 17
type input "DIỄM"
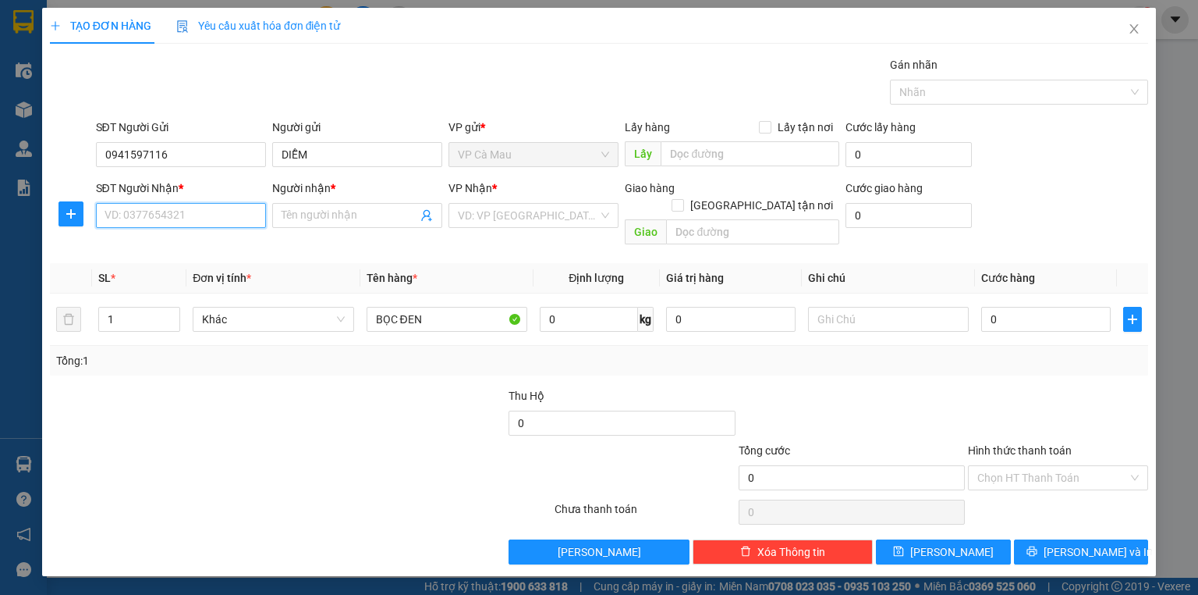
click at [178, 221] on input "SĐT Người Nhận *" at bounding box center [181, 215] width 170 height 25
type input "0906963677"
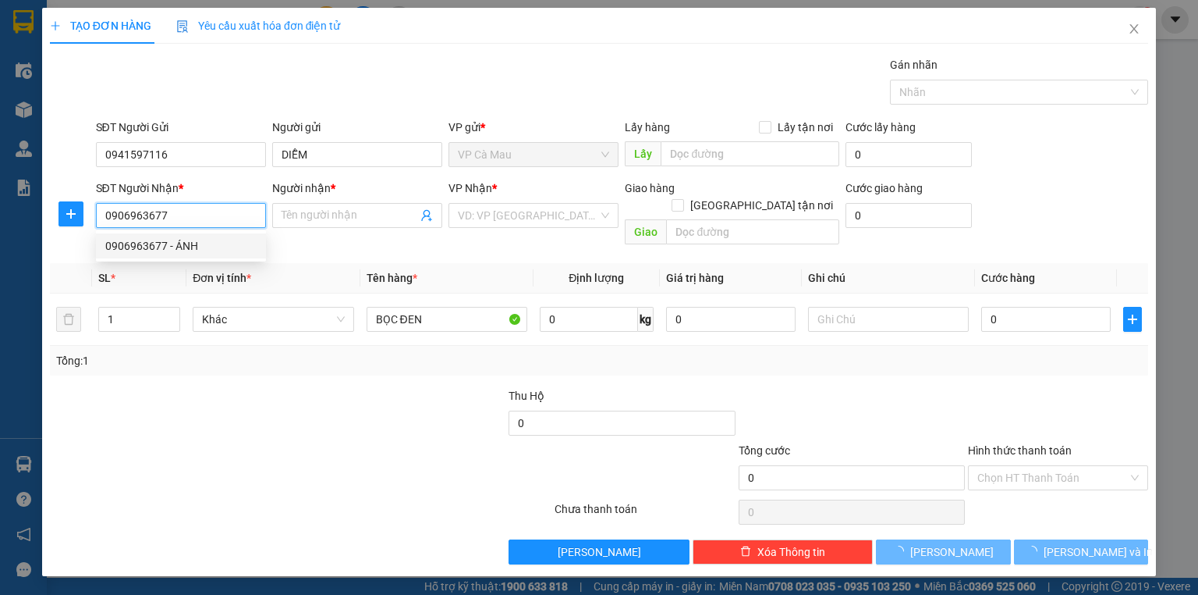
click at [209, 241] on div "0906963677 - ÁNH" at bounding box center [180, 245] width 151 height 17
type input "ÁNH"
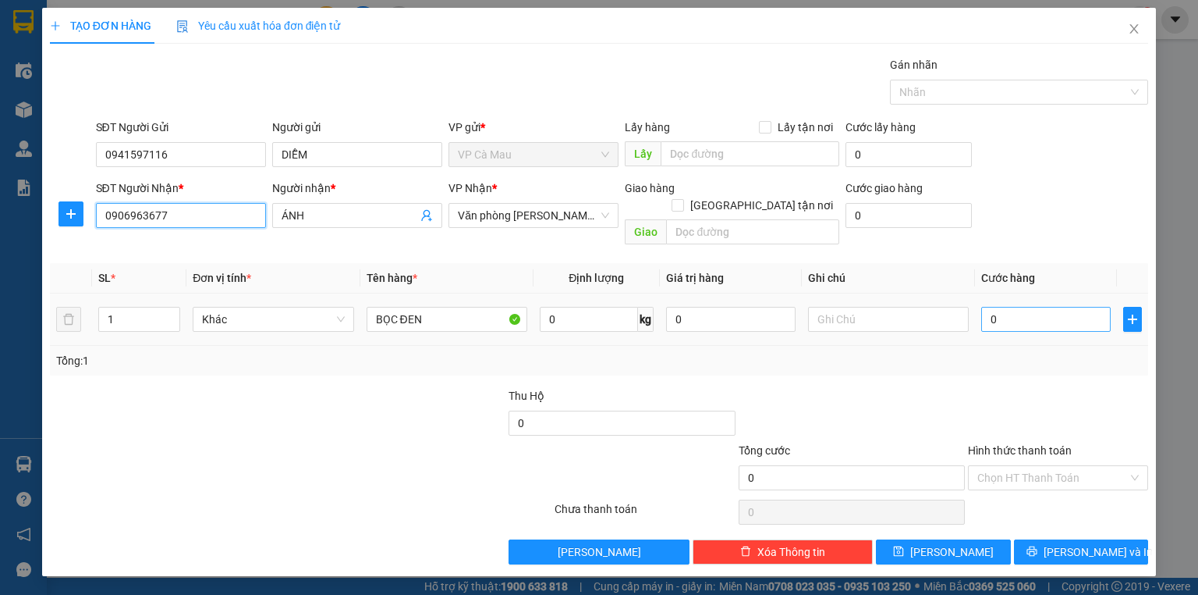
type input "0906963677"
click at [1014, 307] on input "0" at bounding box center [1047, 319] width 130 height 25
type input "4"
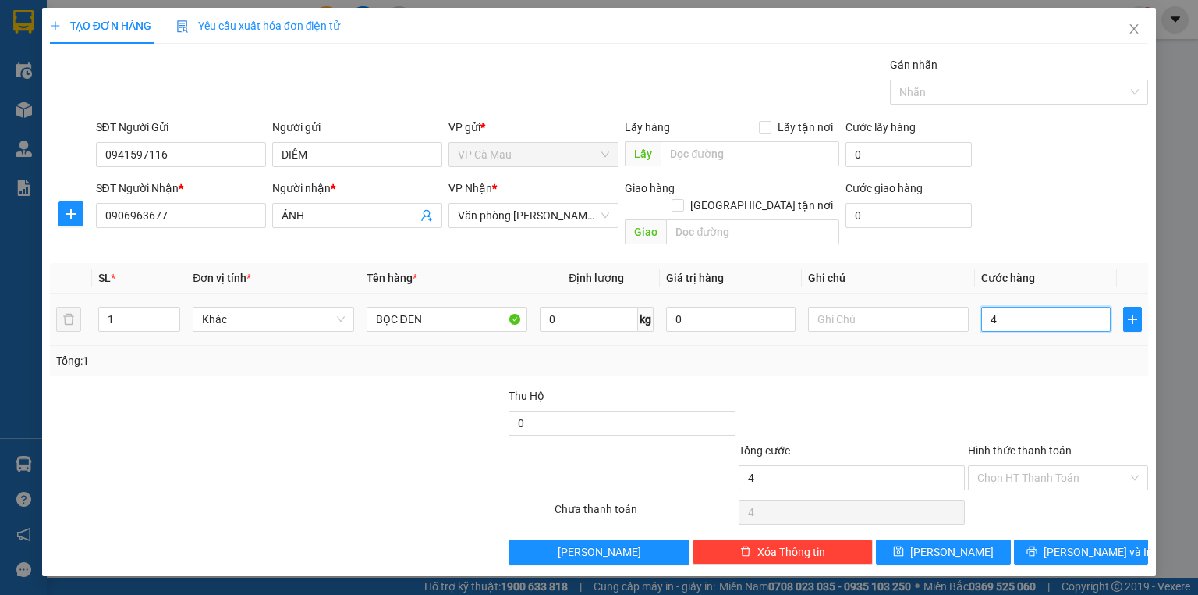
type input "40"
type input "40.000"
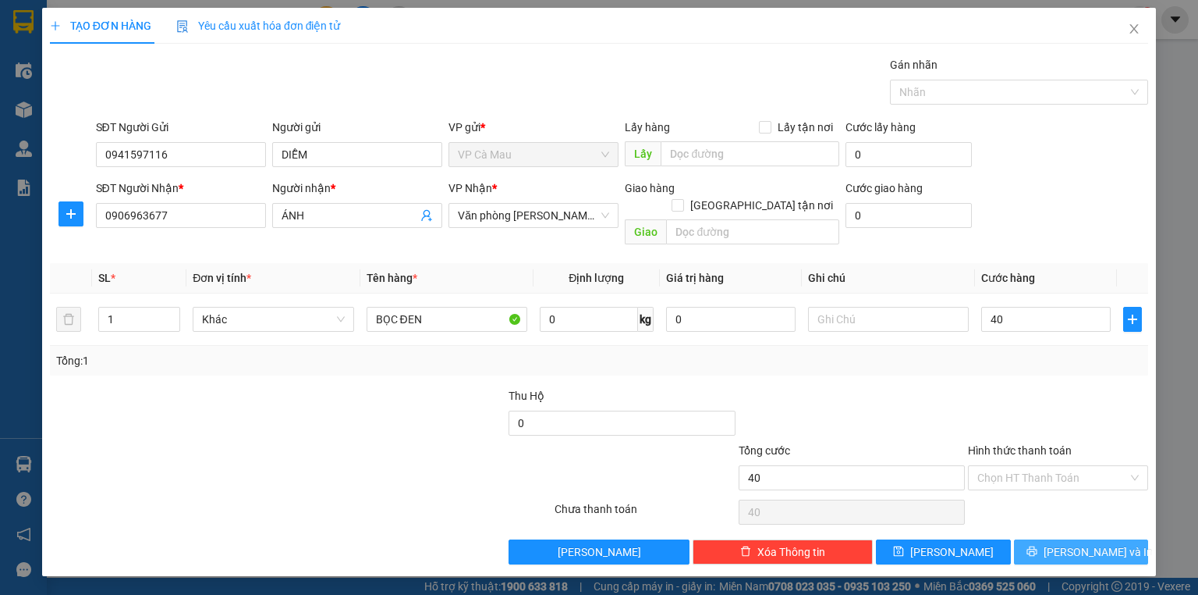
type input "40.000"
click at [1121, 539] on button "[PERSON_NAME] và In" at bounding box center [1081, 551] width 135 height 25
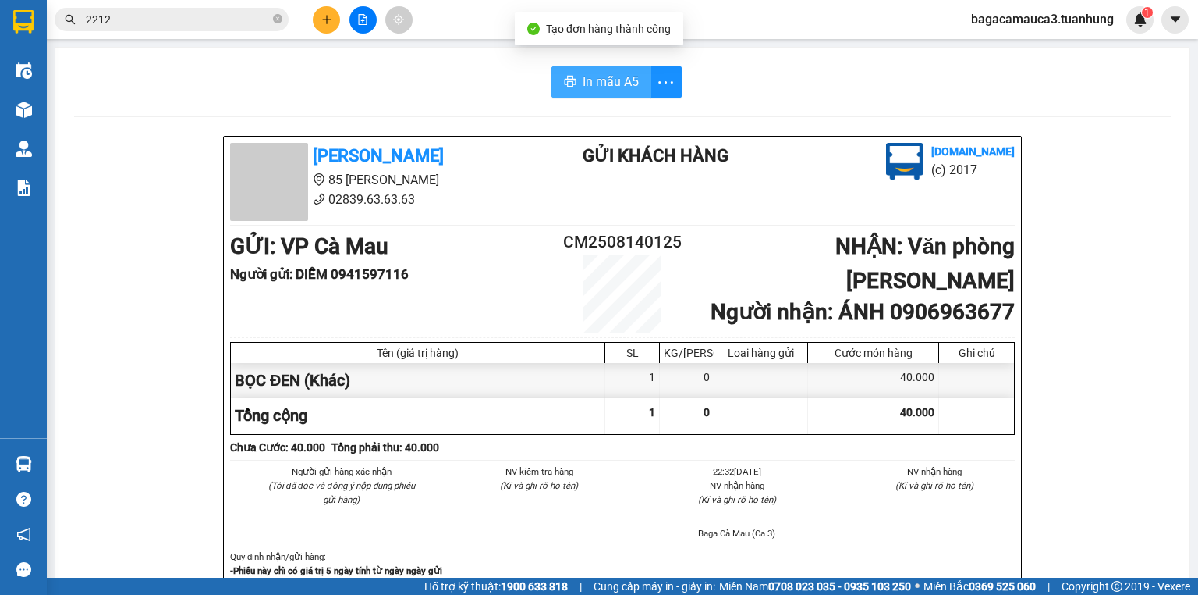
click at [613, 79] on span "In mẫu A5" at bounding box center [611, 82] width 56 height 20
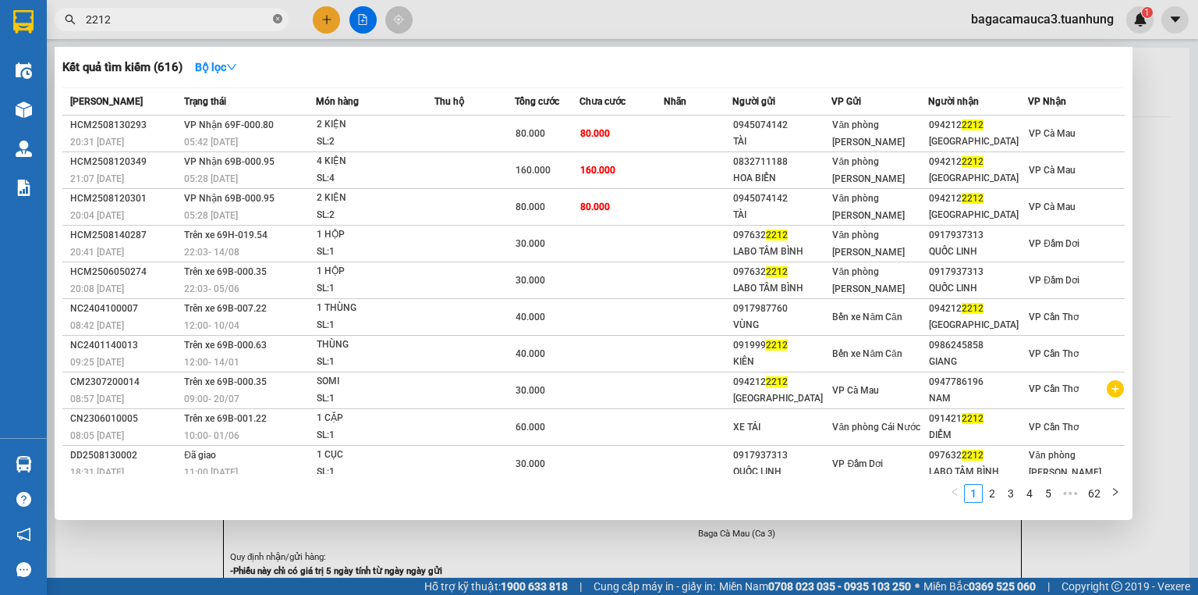
click at [280, 18] on icon "close-circle" at bounding box center [277, 18] width 9 height 9
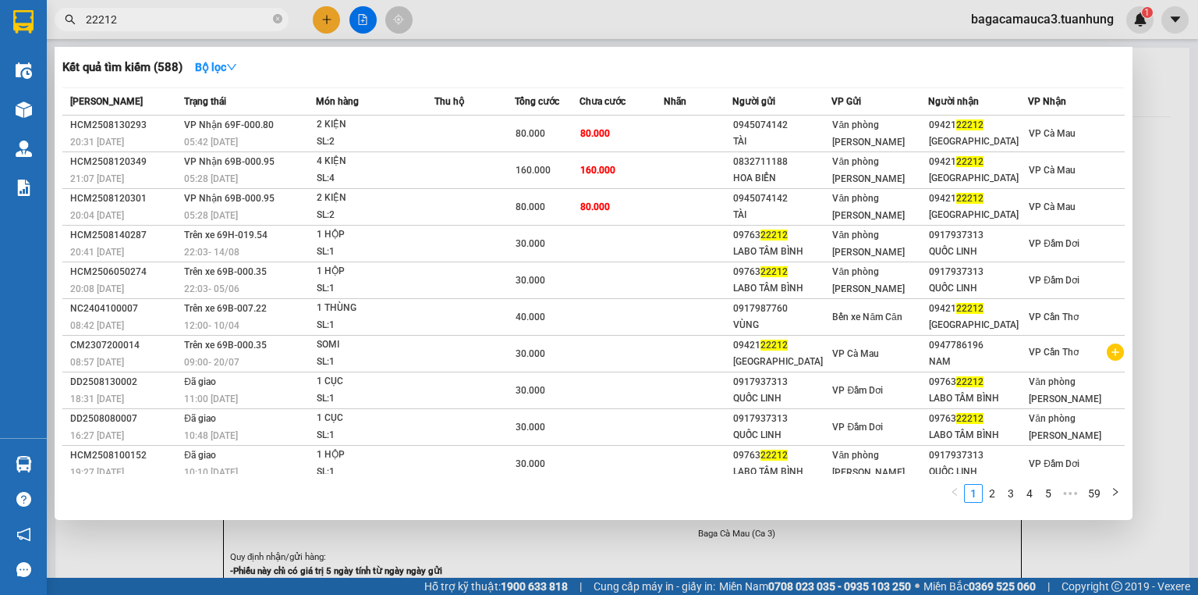
type input "22212"
click at [1011, 19] on div at bounding box center [599, 297] width 1198 height 595
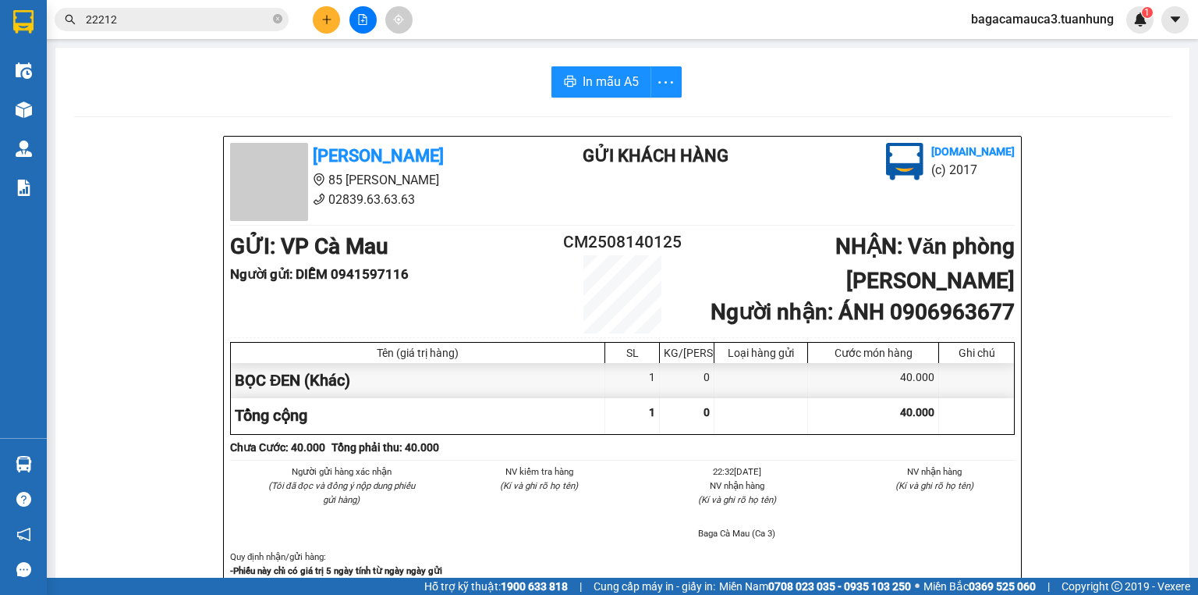
click at [1010, 20] on span "bagacamauca3.tuanhung" at bounding box center [1043, 19] width 168 height 20
click at [1006, 48] on span "Đăng xuất" at bounding box center [1050, 48] width 133 height 17
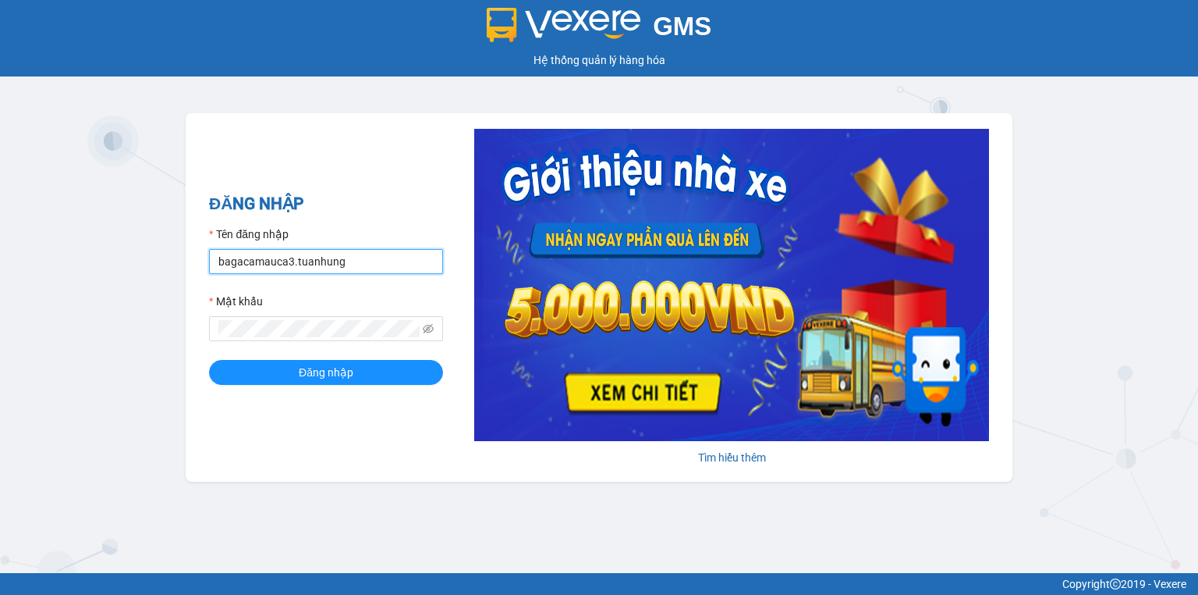
drag, startPoint x: 378, startPoint y: 252, endPoint x: 378, endPoint y: 265, distance: 13.3
click at [378, 252] on input "bagacamauca3.tuanhung" at bounding box center [326, 261] width 234 height 25
type input "bagacamauca1.tuanhung"
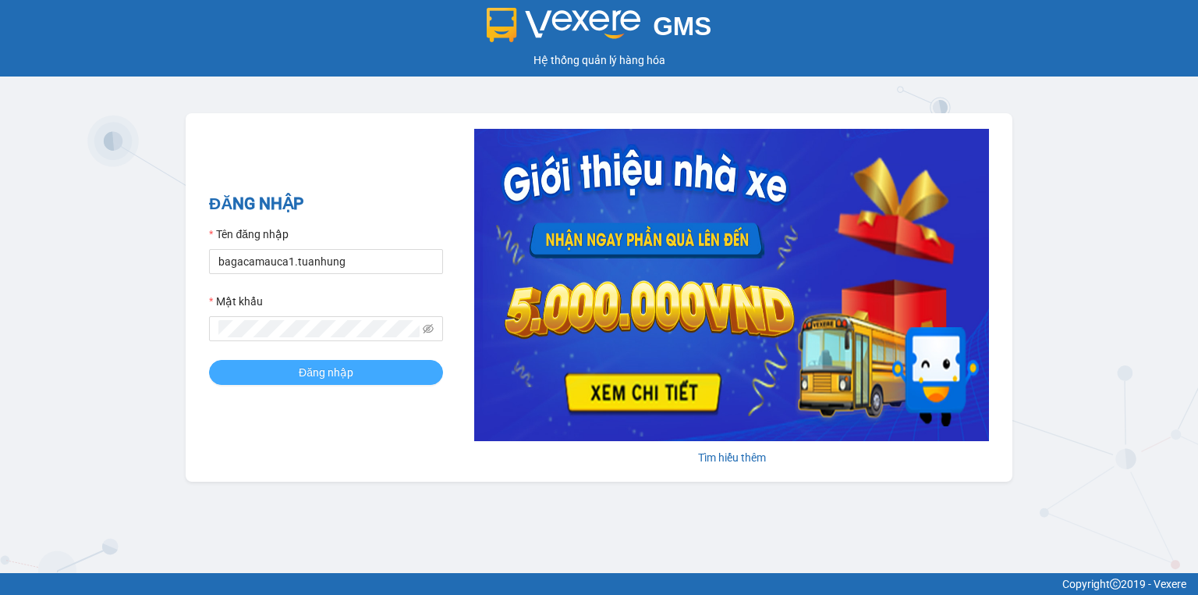
click at [340, 382] on button "Đăng nhập" at bounding box center [326, 372] width 234 height 25
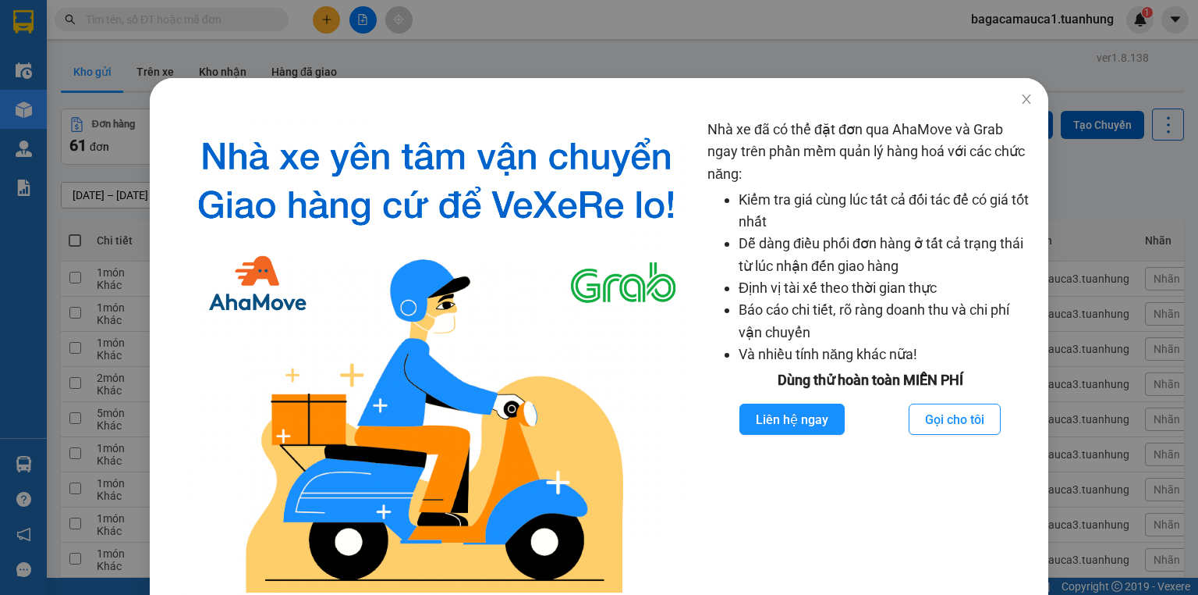
drag, startPoint x: 627, startPoint y: 245, endPoint x: 904, endPoint y: 179, distance: 284.6
click at [1014, 91] on span "Close" at bounding box center [1027, 100] width 44 height 44
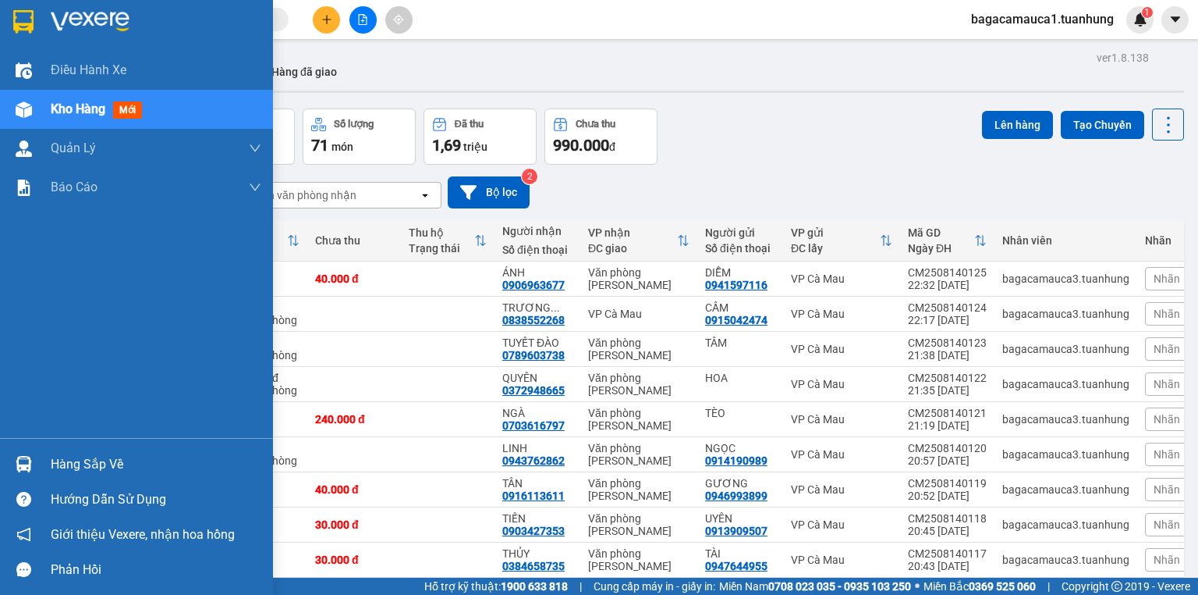
click at [19, 461] on img at bounding box center [24, 464] width 16 height 16
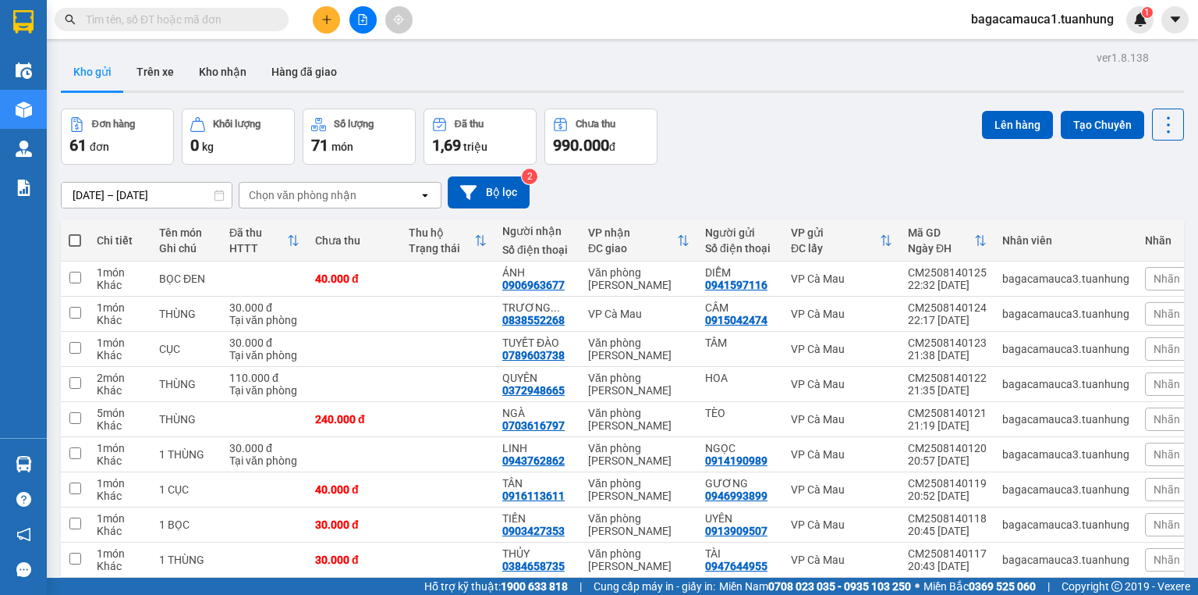
drag, startPoint x: 586, startPoint y: 184, endPoint x: 594, endPoint y: 183, distance: 7.8
click at [594, 183] on section "Kết quả tìm kiếm ( 0 ) Bộ lọc No Data bagacamauca1.tuanhung 1 Điều hành xe Kho …" at bounding box center [599, 297] width 1198 height 595
click at [1054, 304] on button at bounding box center [1061, 313] width 22 height 27
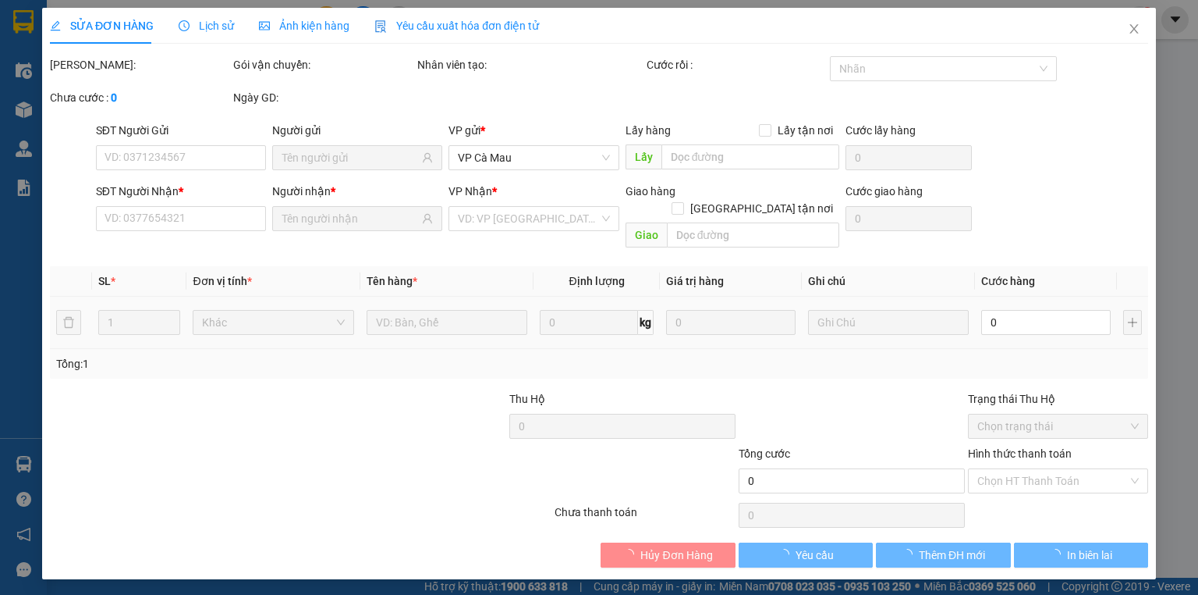
type input "0915042474"
type input "0838552268"
type input "30.000"
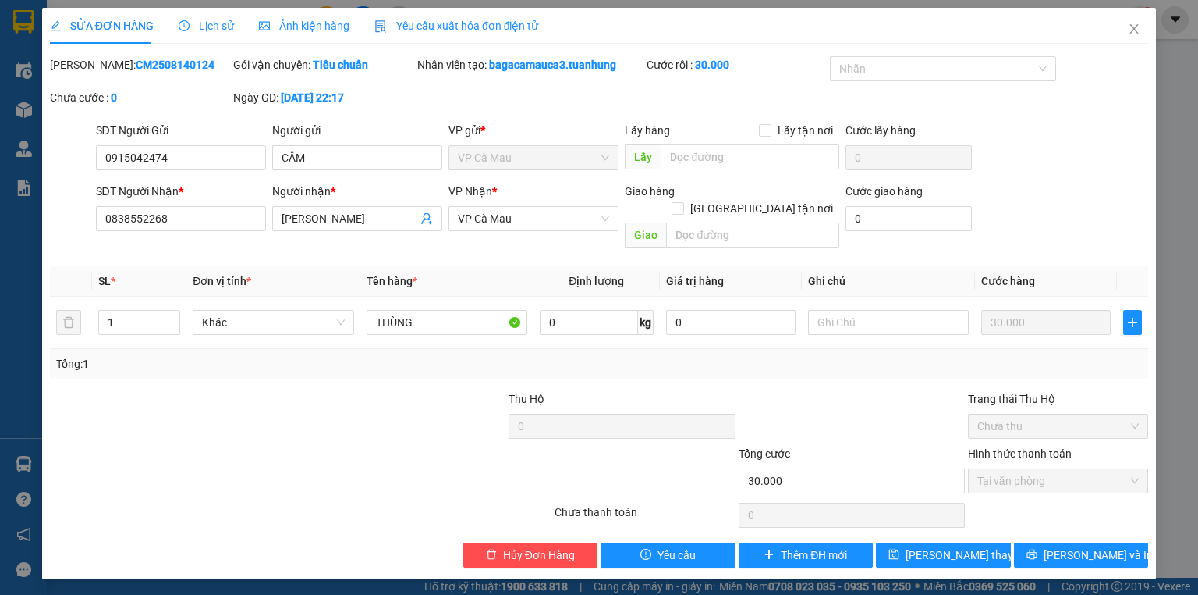
click at [576, 234] on div "VP Nhận * VP Cà Mau" at bounding box center [534, 210] width 170 height 55
click at [590, 221] on span "VP Cà Mau" at bounding box center [533, 218] width 151 height 23
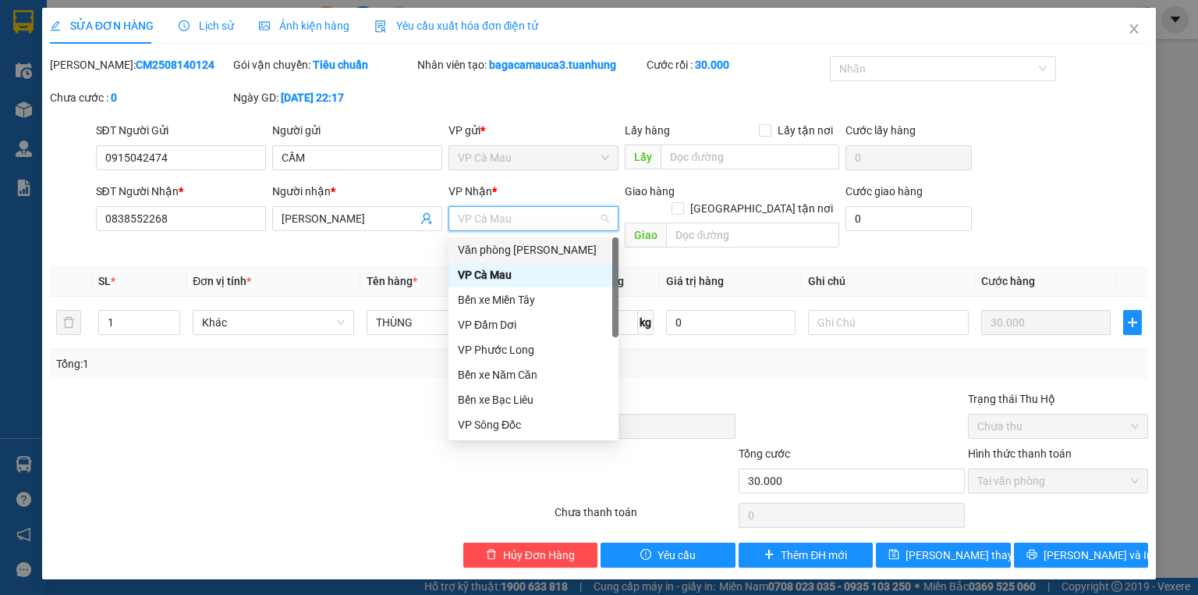
click at [567, 249] on div "Văn phòng [PERSON_NAME]" at bounding box center [533, 249] width 151 height 17
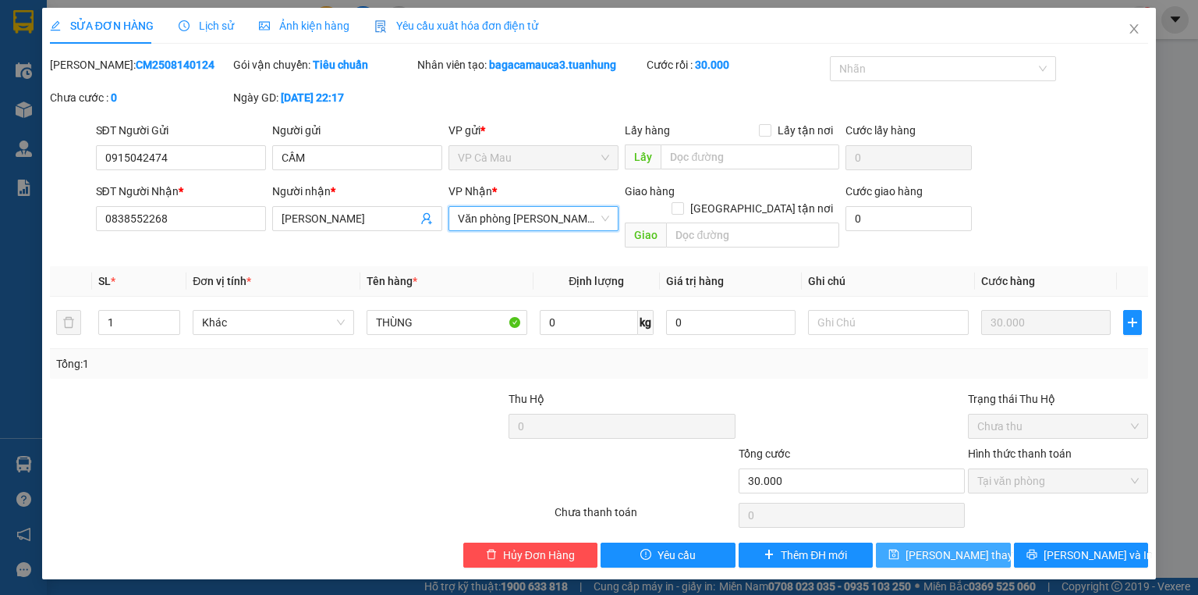
click at [971, 546] on span "Lưu thay đổi" at bounding box center [968, 554] width 125 height 17
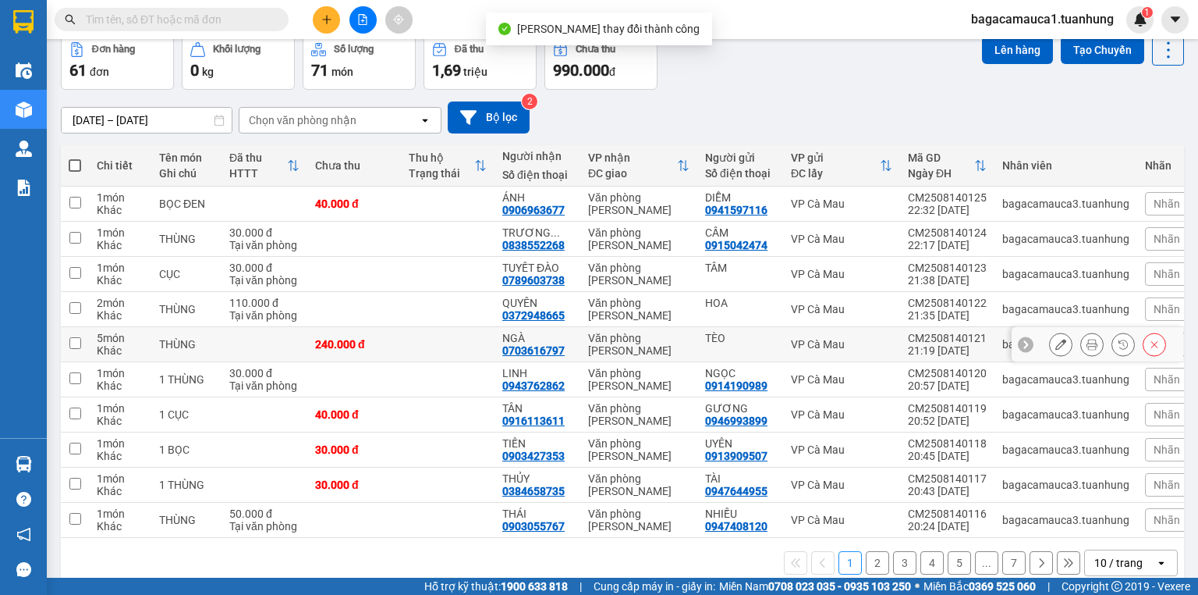
scroll to position [102, 0]
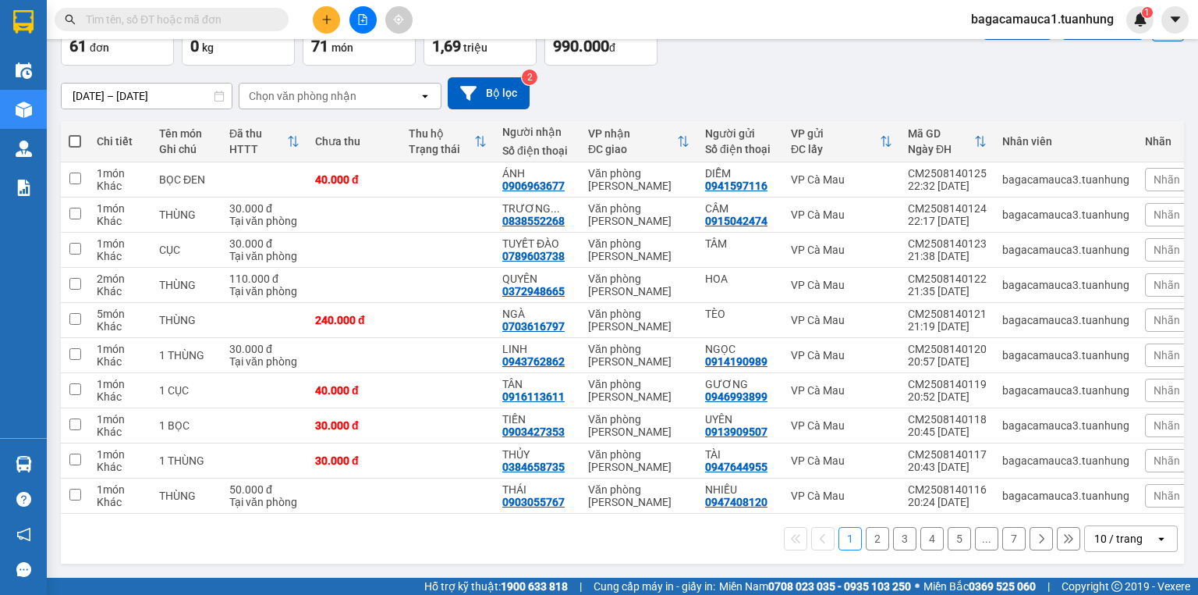
click at [78, 142] on span at bounding box center [75, 141] width 12 height 12
click at [75, 133] on input "checkbox" at bounding box center [75, 133] width 0 height 0
checkbox input "true"
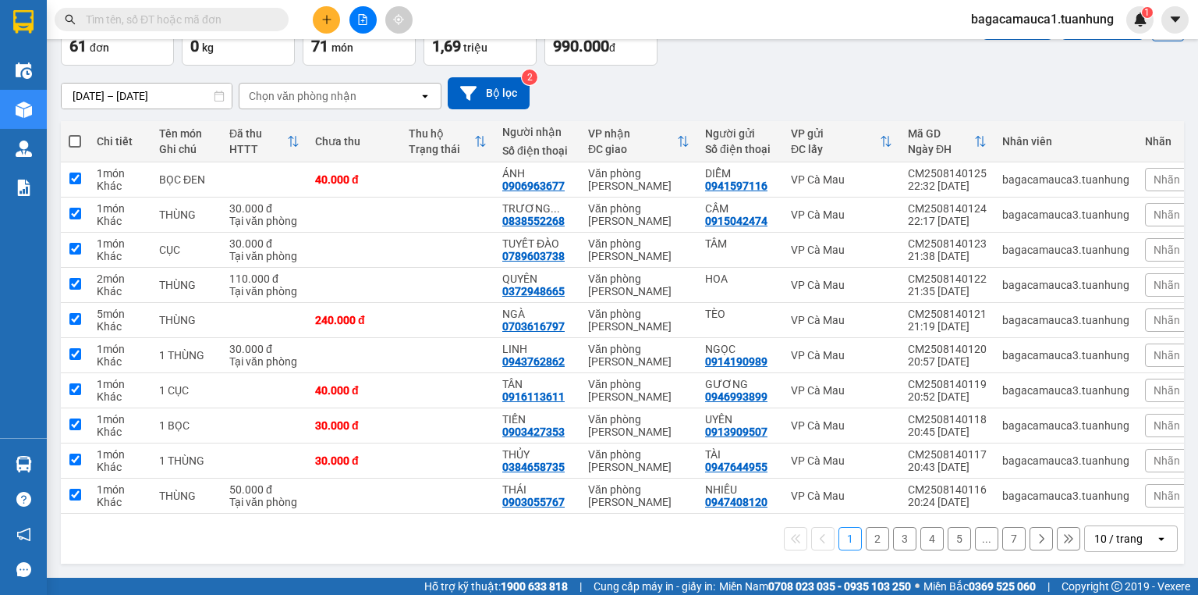
checkbox input "true"
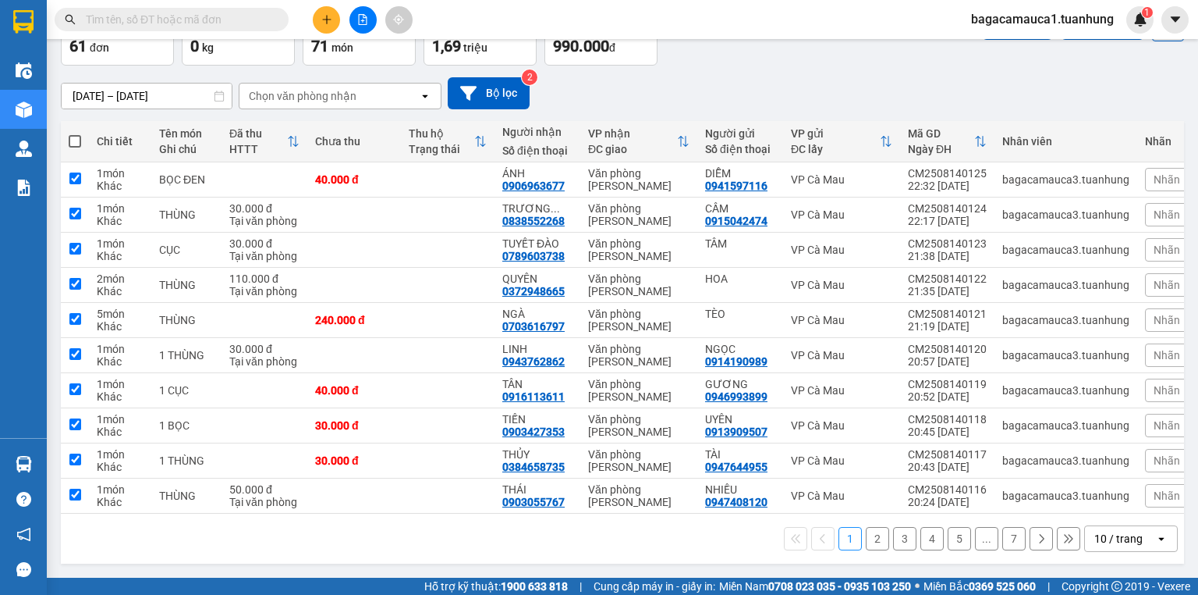
checkbox input "true"
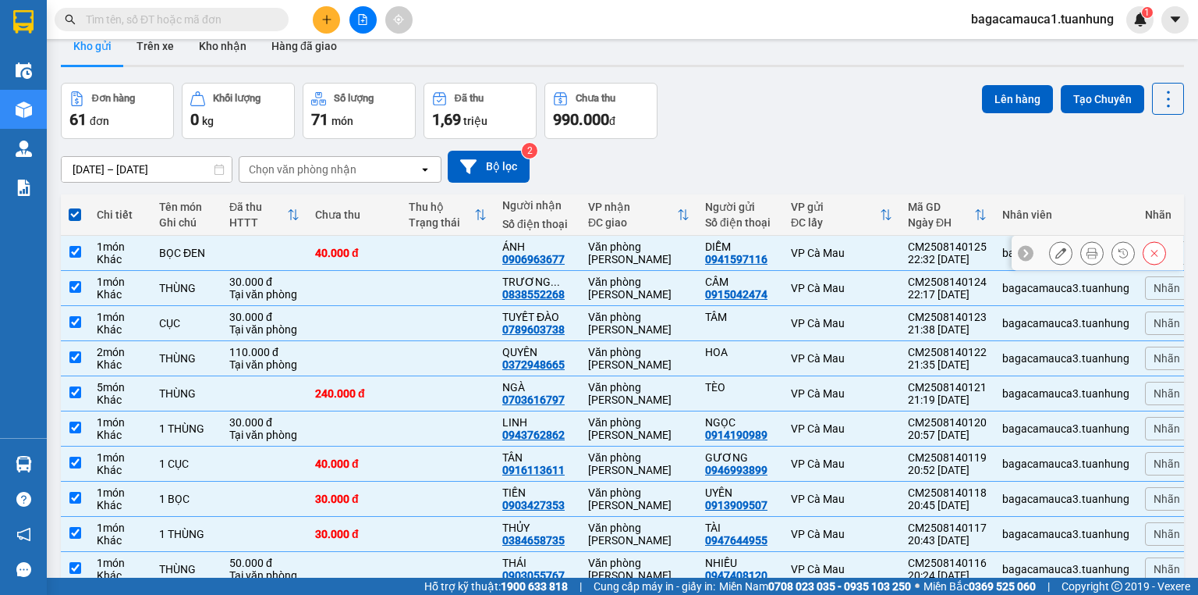
scroll to position [0, 0]
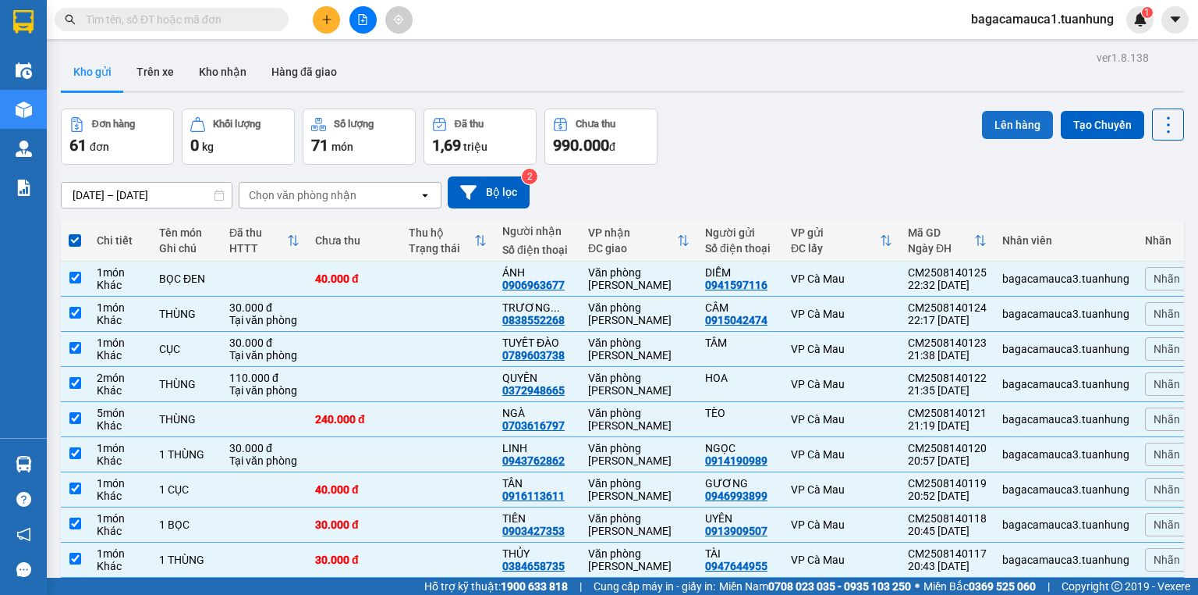
click at [992, 111] on button "Lên hàng" at bounding box center [1017, 125] width 71 height 28
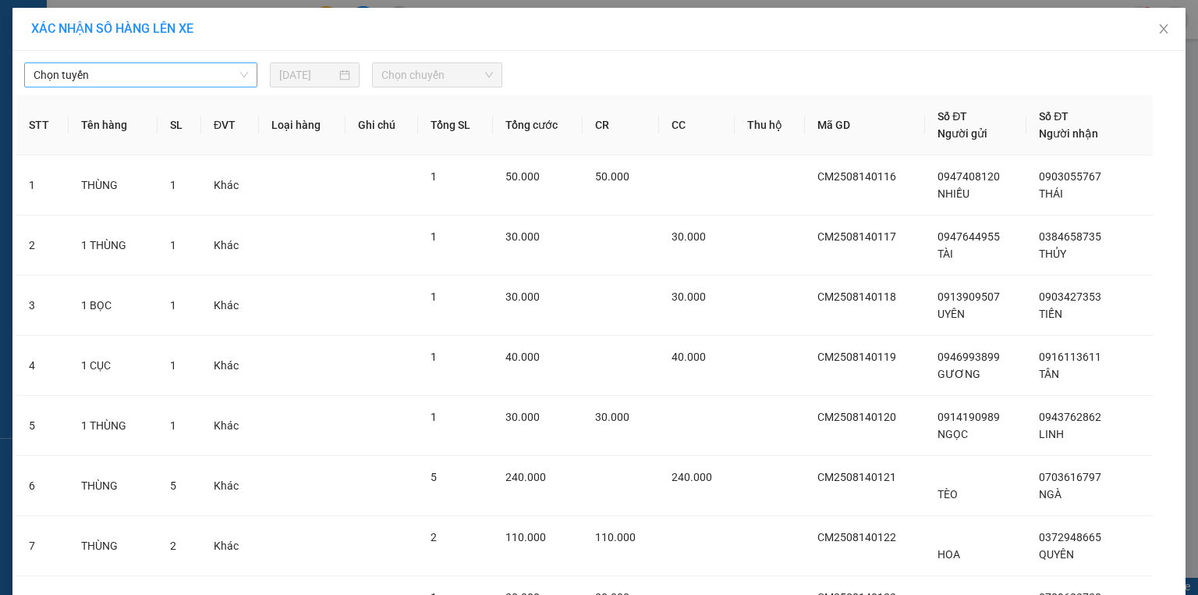
click at [170, 79] on span "Chọn tuyến" at bounding box center [141, 74] width 215 height 23
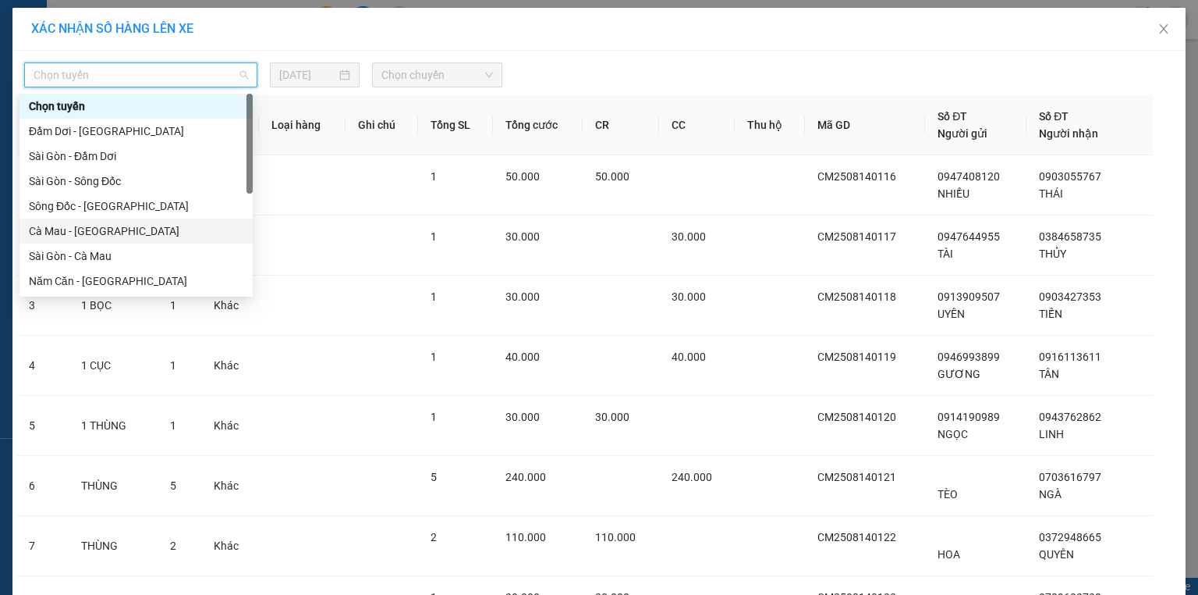
click at [139, 222] on div "Cà Mau - Sài Gòn" at bounding box center [136, 230] width 215 height 17
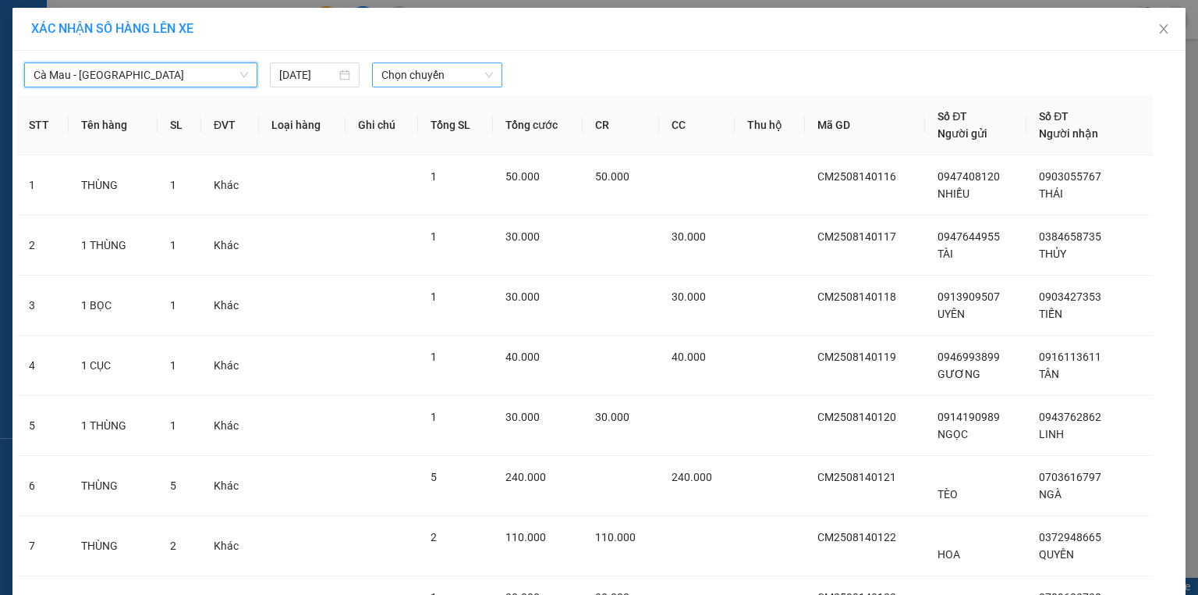
click at [458, 82] on div "Cà Mau - Sài Gòn Cà Mau - Sài Gòn 14/08/2025 Chọn chuyến STT Tên hàng SL ĐVT Lo…" at bounding box center [599, 451] width 1174 height 801
click at [459, 81] on span "Chọn chuyến" at bounding box center [438, 74] width 112 height 23
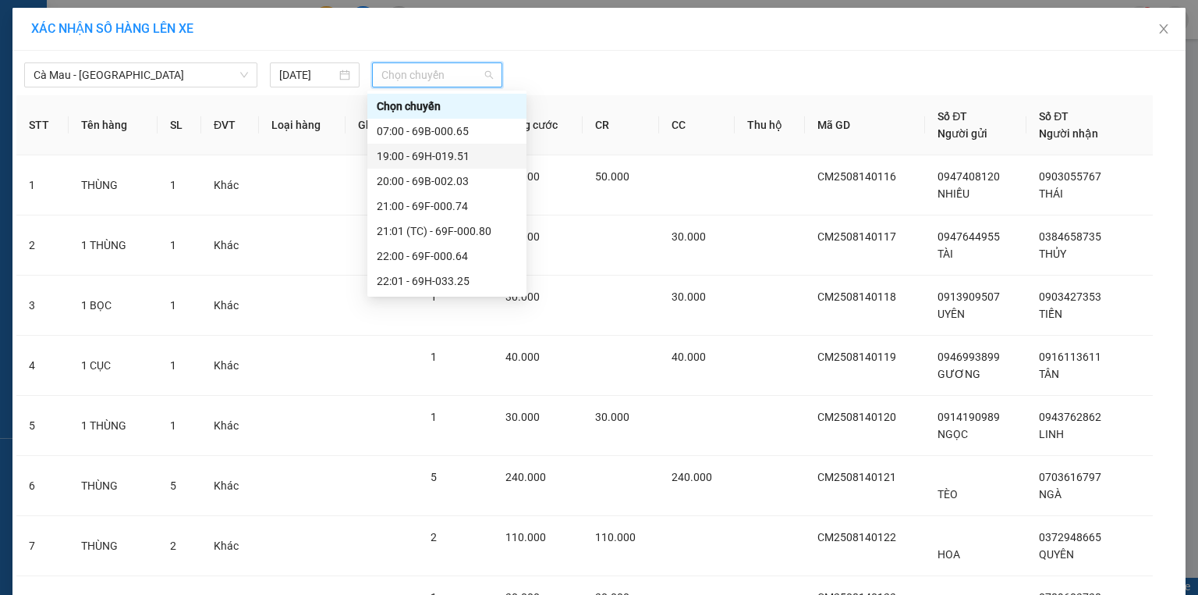
click at [443, 154] on div "19:00 - 69H-019.51" at bounding box center [447, 155] width 140 height 17
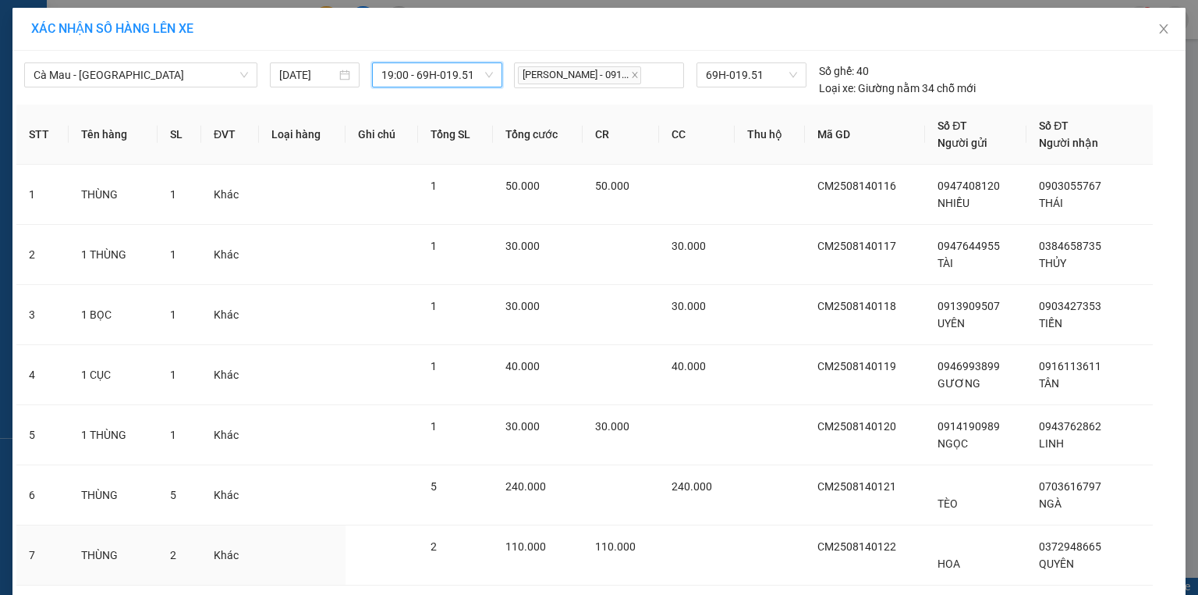
scroll to position [282, 0]
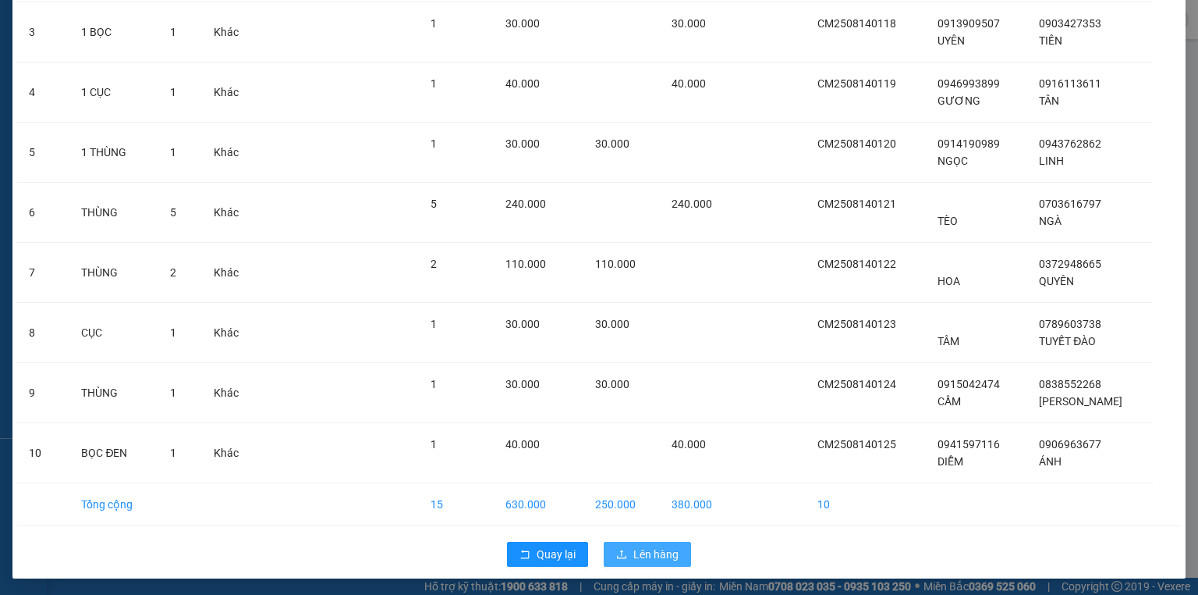
click at [659, 548] on span "Lên hàng" at bounding box center [656, 553] width 45 height 17
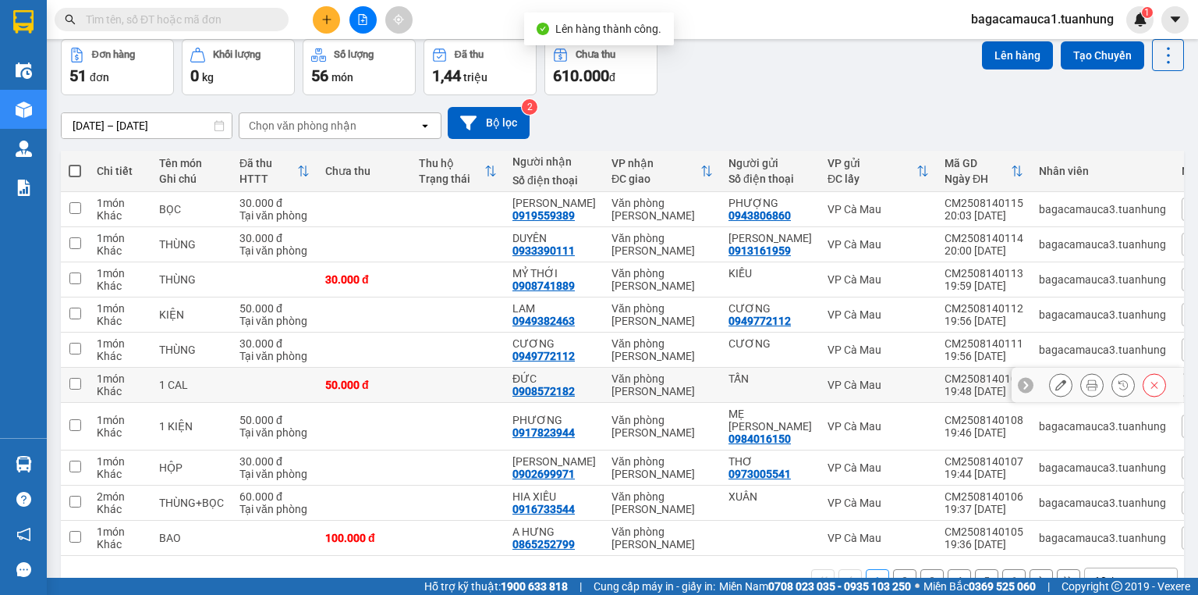
scroll to position [100, 0]
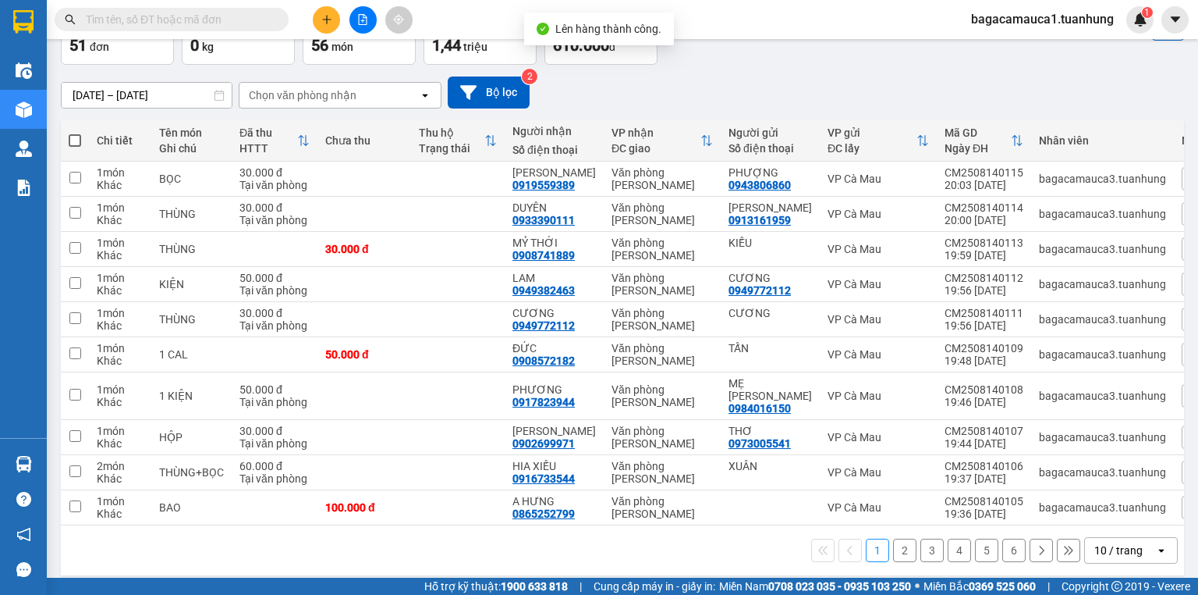
click at [78, 145] on span at bounding box center [75, 140] width 12 height 12
click at [75, 133] on input "checkbox" at bounding box center [75, 133] width 0 height 0
checkbox input "true"
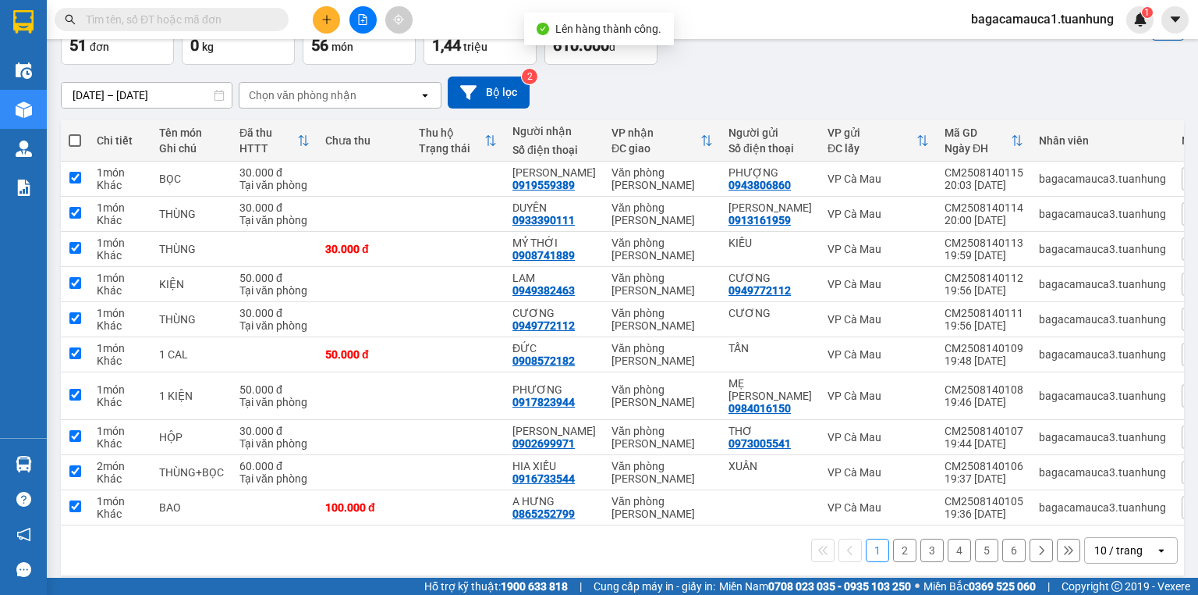
checkbox input "true"
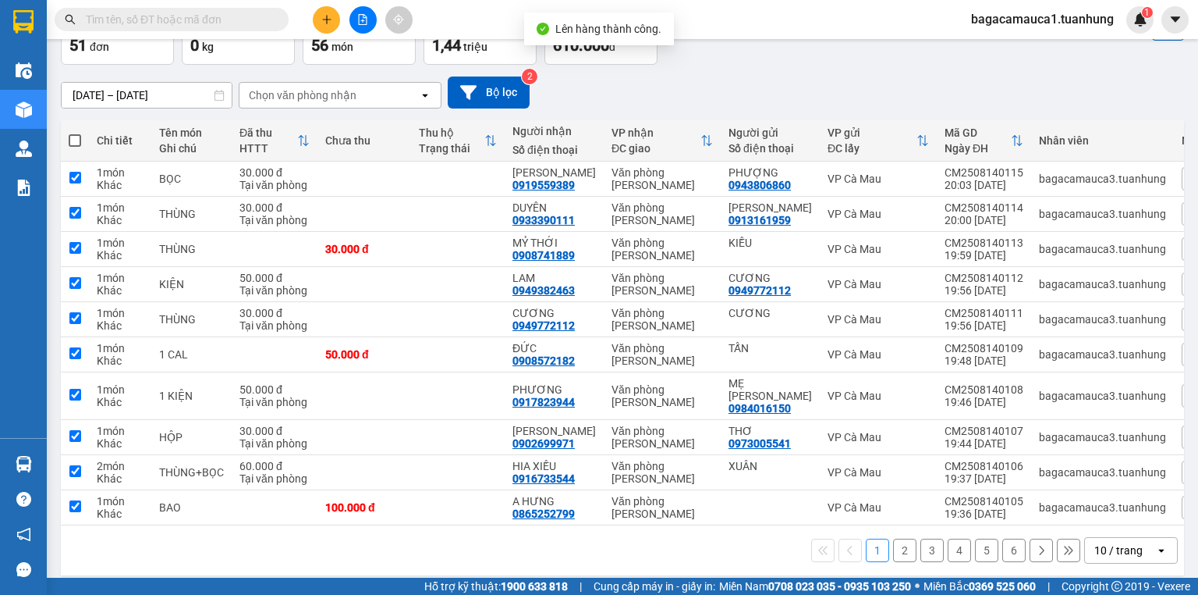
checkbox input "true"
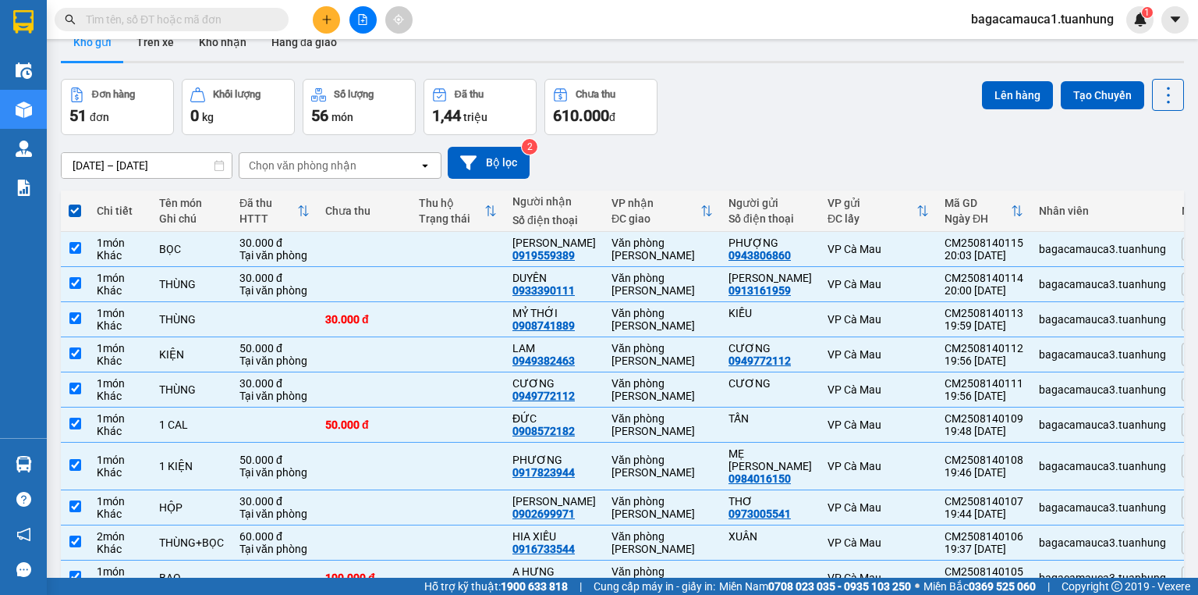
scroll to position [0, 0]
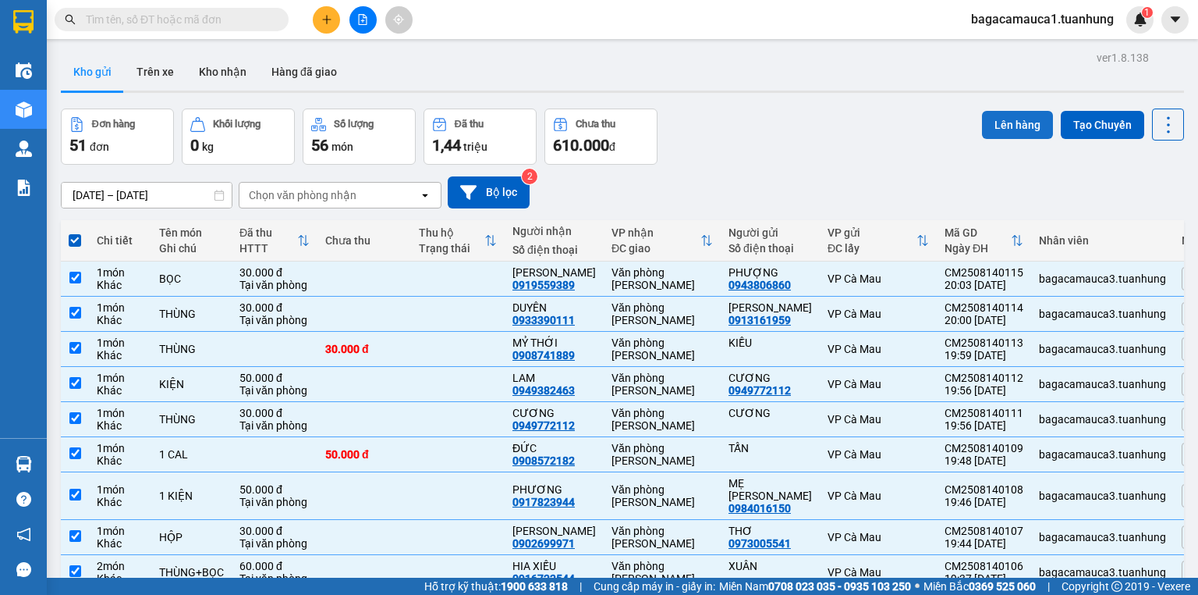
click at [1003, 136] on button "Lên hàng" at bounding box center [1017, 125] width 71 height 28
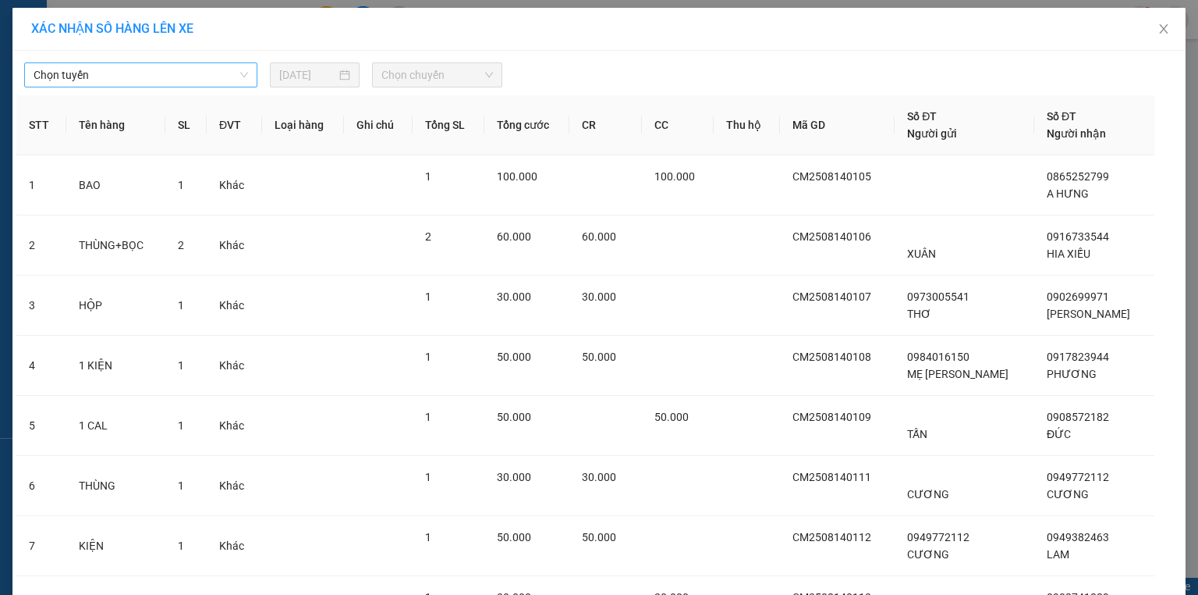
click at [225, 66] on span "Chọn tuyến" at bounding box center [141, 74] width 215 height 23
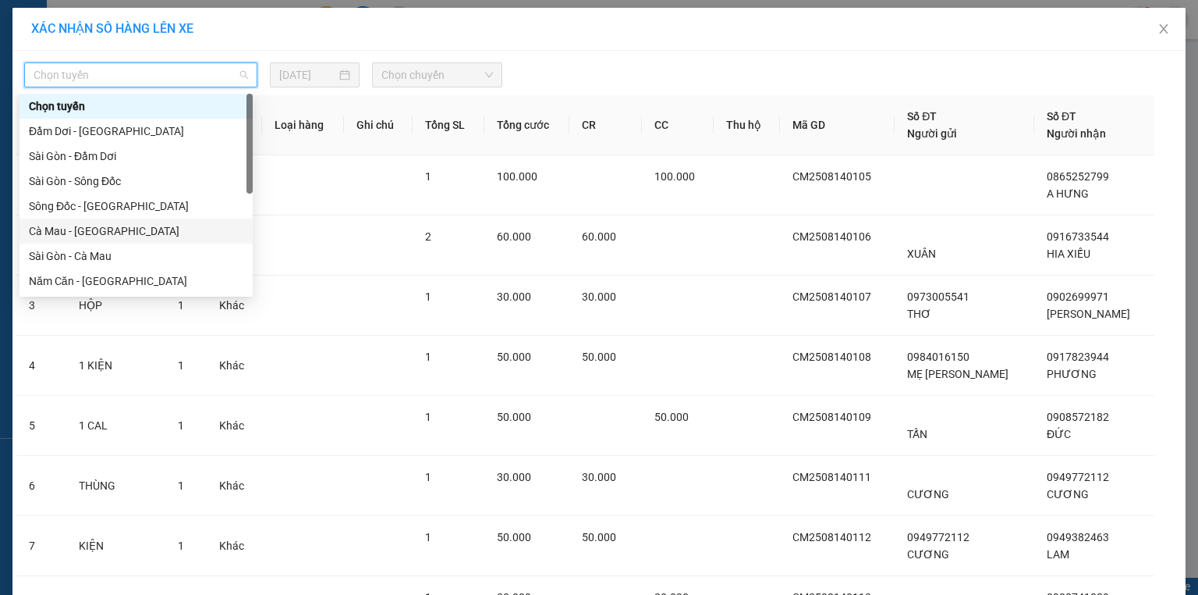
click at [160, 224] on div "Cà Mau - Sài Gòn" at bounding box center [136, 230] width 215 height 17
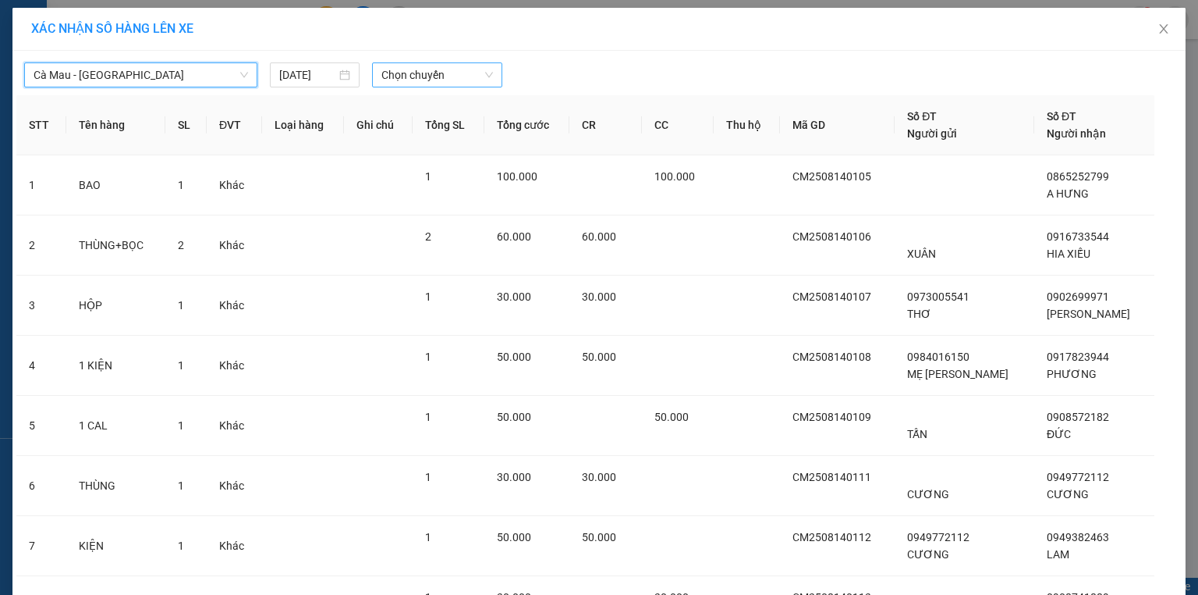
click at [396, 73] on span "Chọn chuyến" at bounding box center [438, 74] width 112 height 23
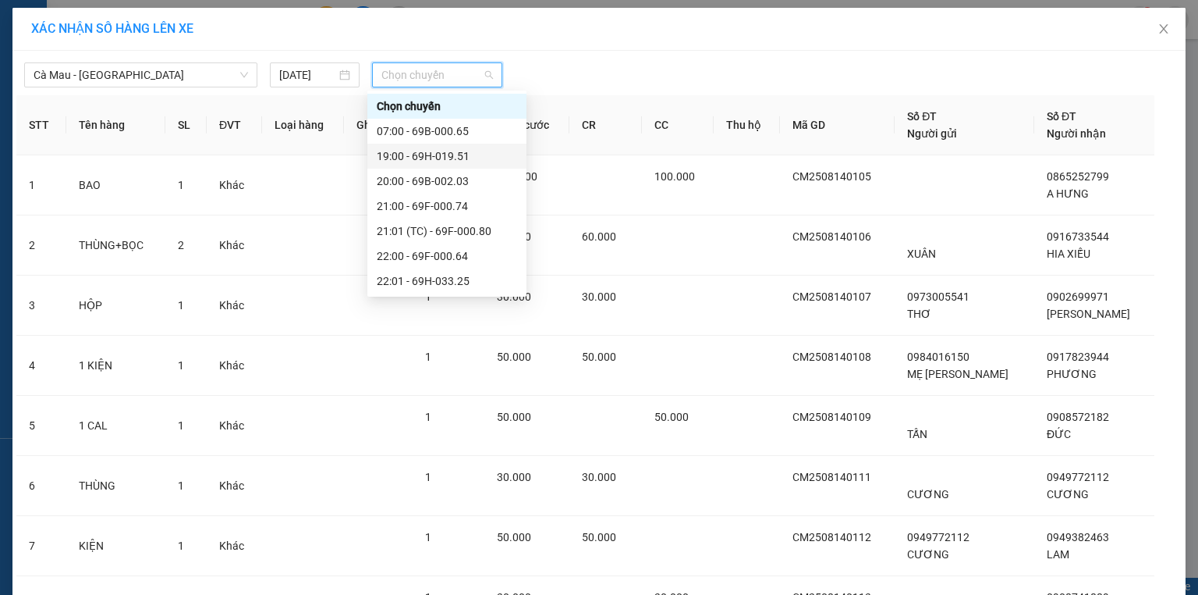
click at [445, 152] on div "19:00 - 69H-019.51" at bounding box center [447, 155] width 140 height 17
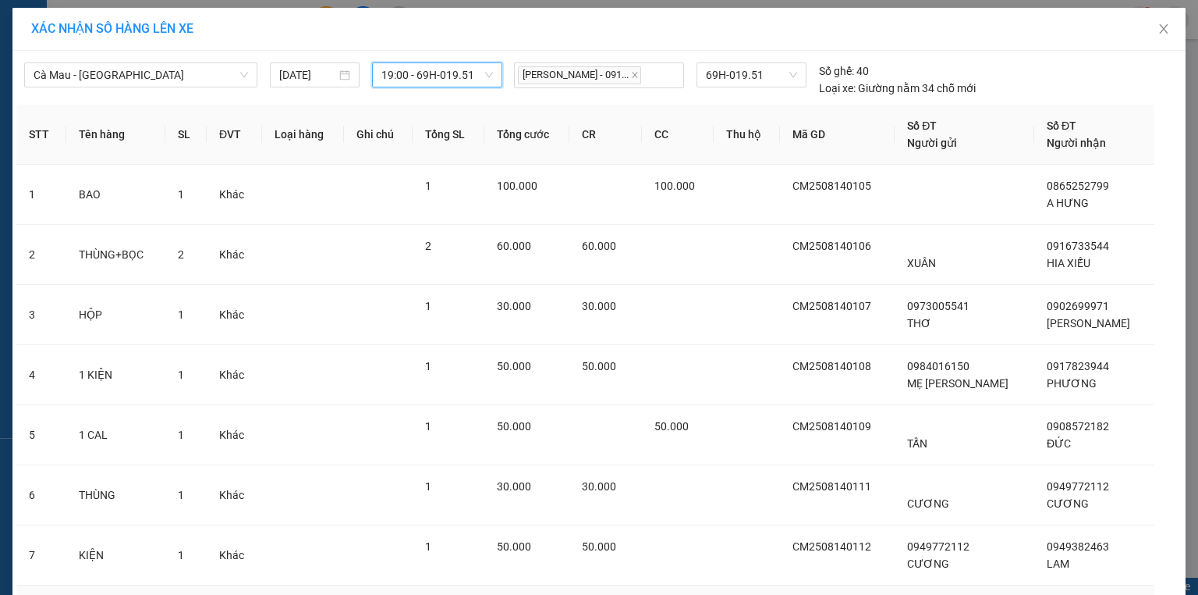
scroll to position [282, 0]
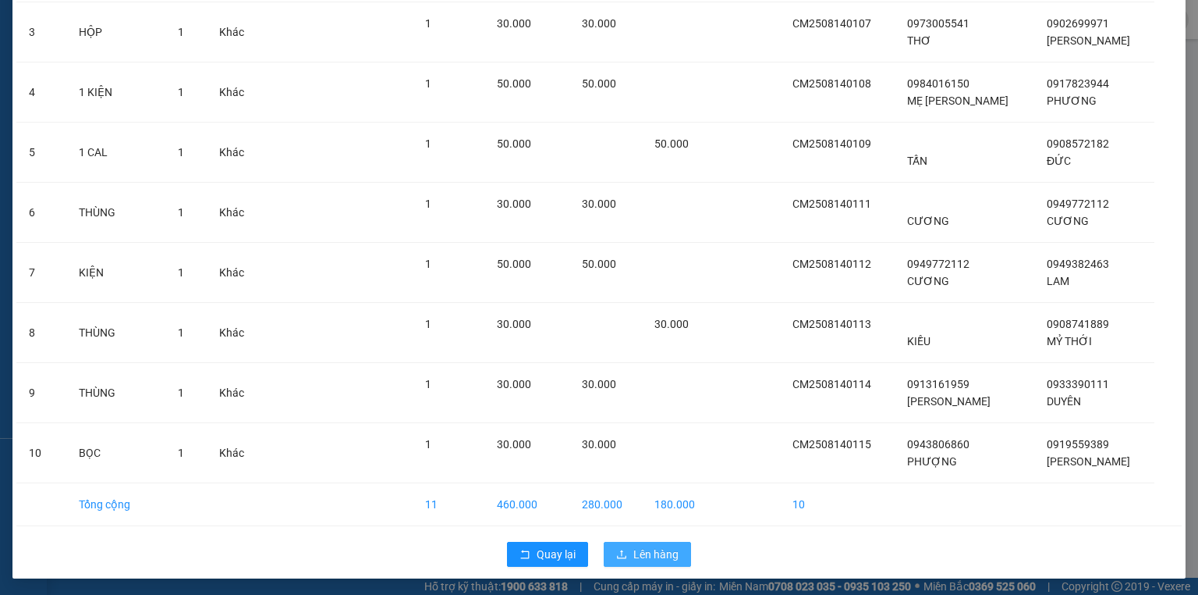
click at [655, 549] on span "Lên hàng" at bounding box center [656, 553] width 45 height 17
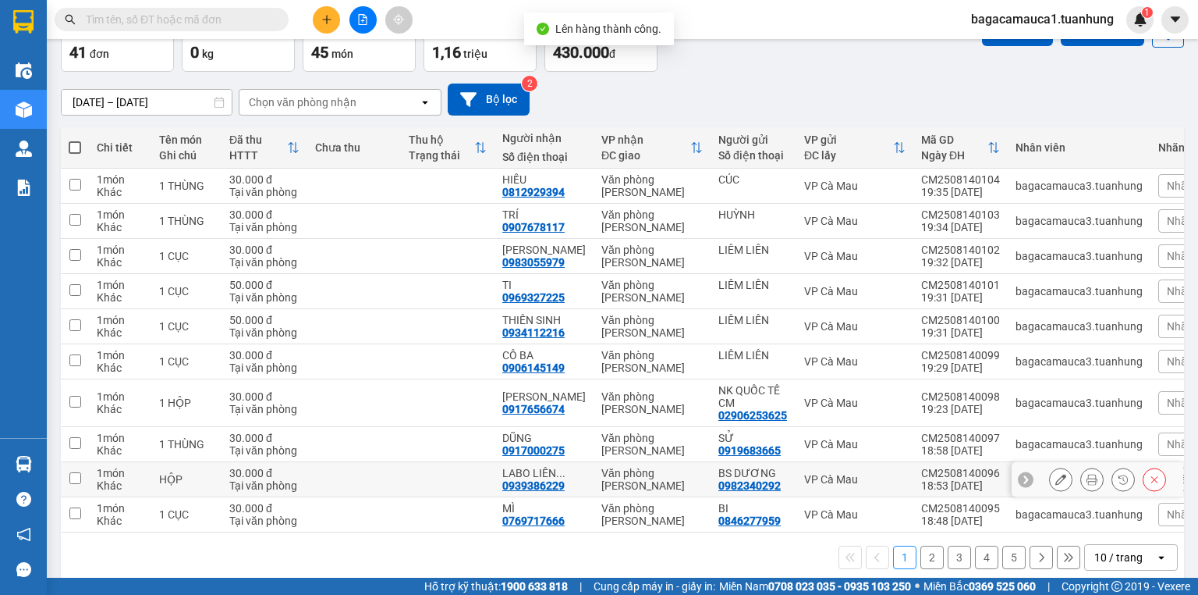
scroll to position [115, 0]
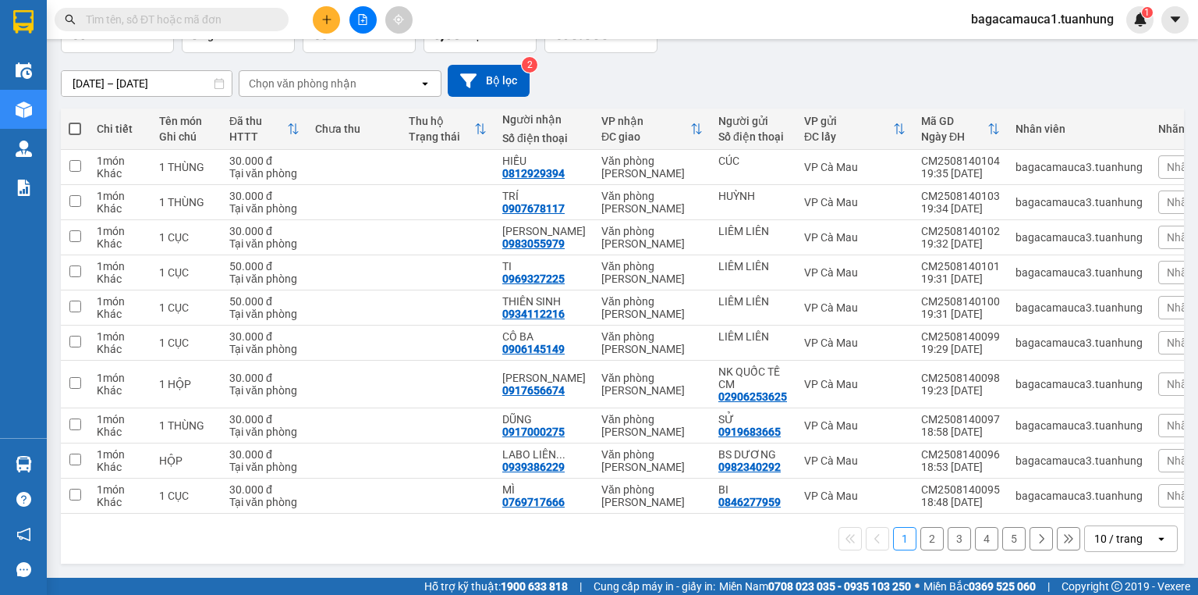
click at [74, 128] on span at bounding box center [75, 128] width 12 height 12
click at [75, 121] on input "checkbox" at bounding box center [75, 121] width 0 height 0
checkbox input "true"
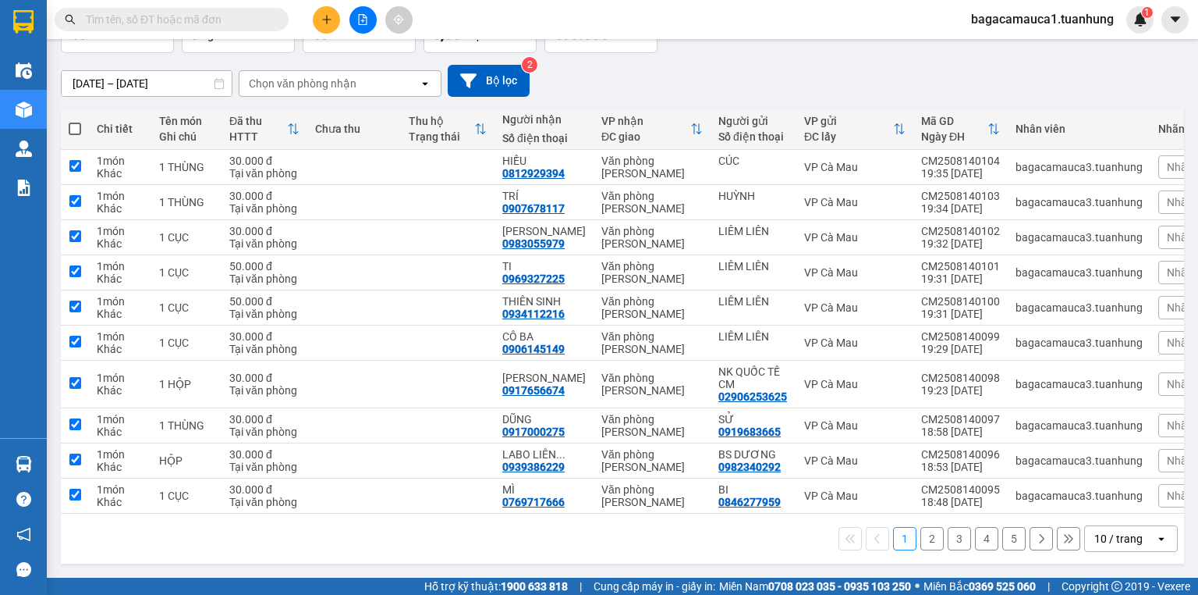
checkbox input "true"
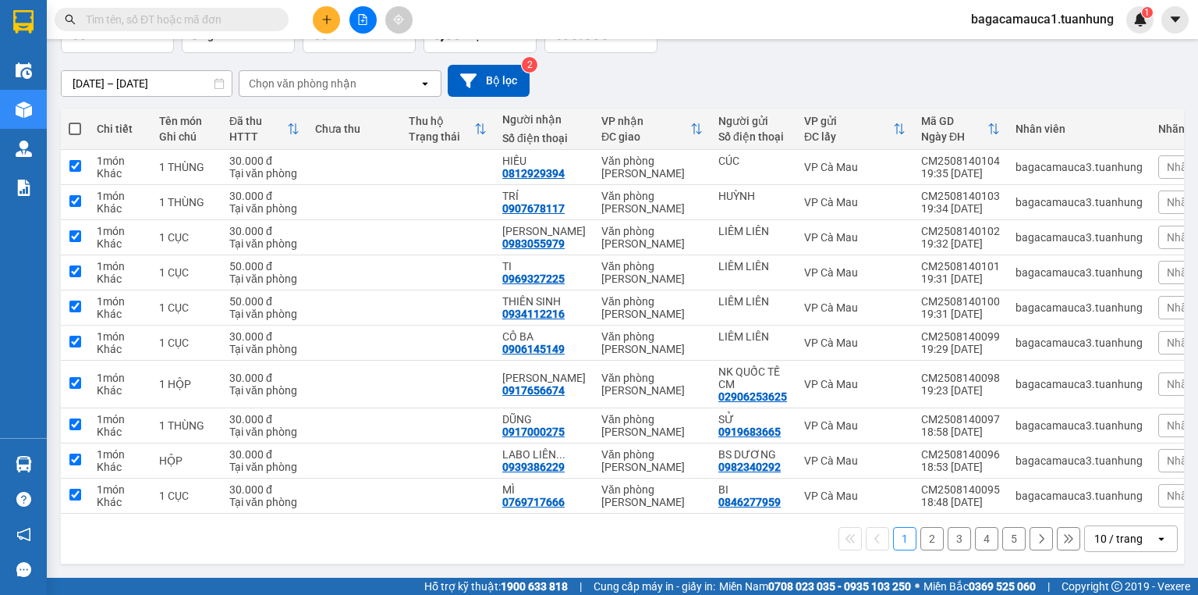
checkbox input "true"
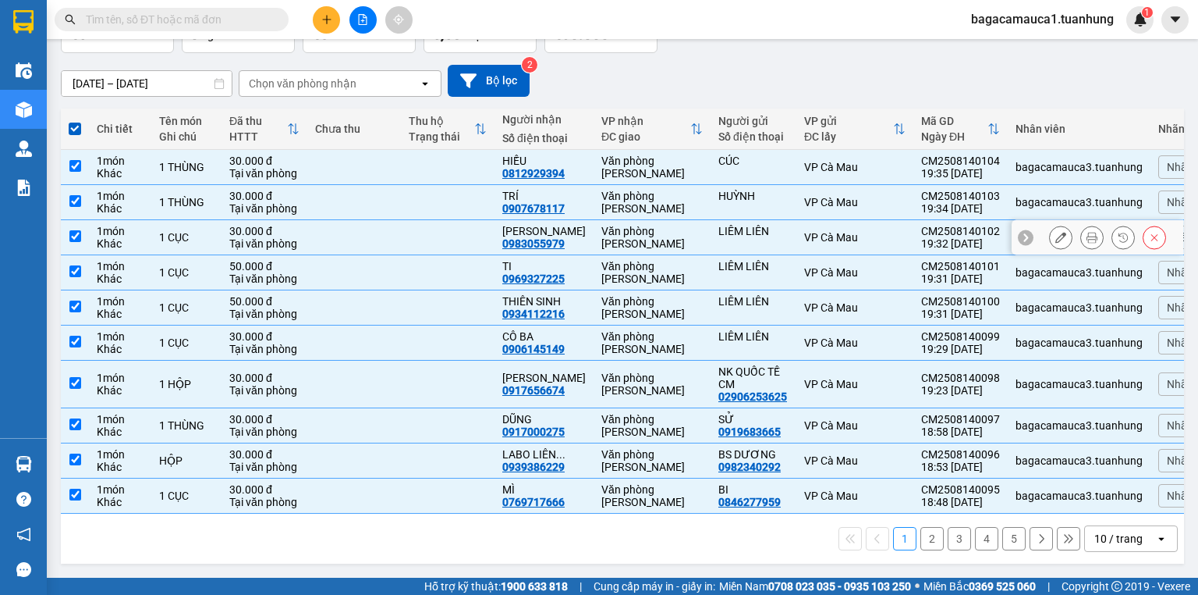
click at [130, 243] on div "Khác" at bounding box center [120, 243] width 47 height 12
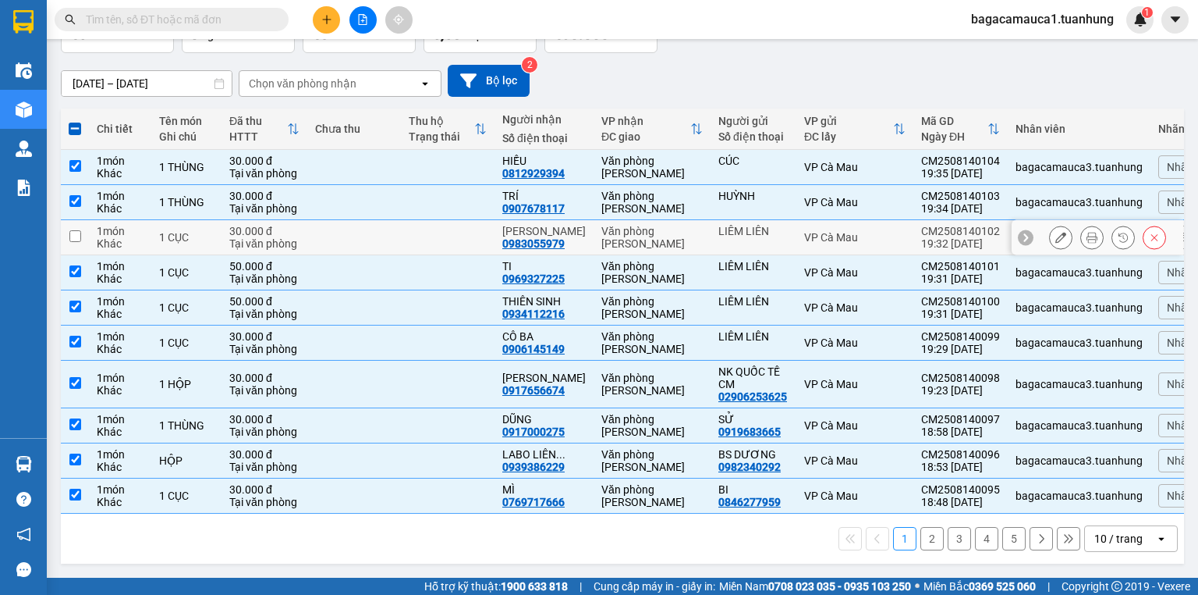
click at [78, 233] on input "checkbox" at bounding box center [75, 236] width 12 height 12
checkbox input "true"
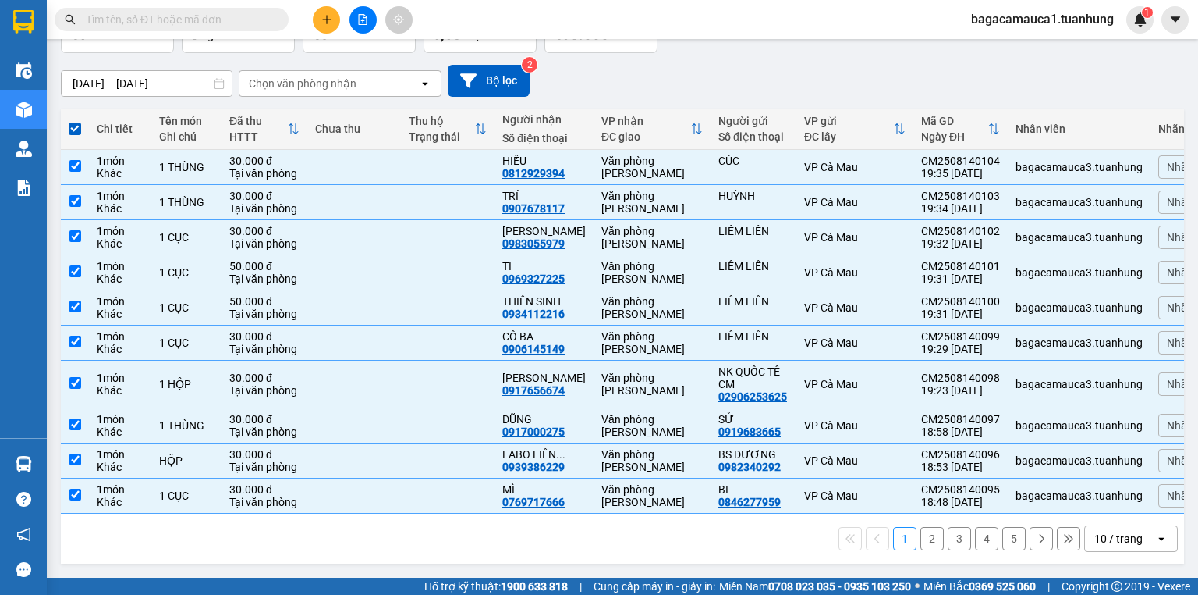
click at [659, 66] on div "12/08/2025 – 14/08/2025 Press the down arrow key to interact with the calendar …" at bounding box center [623, 81] width 1124 height 32
click at [349, 538] on div "1 2 3 4 5 10 / trang open" at bounding box center [622, 538] width 1111 height 27
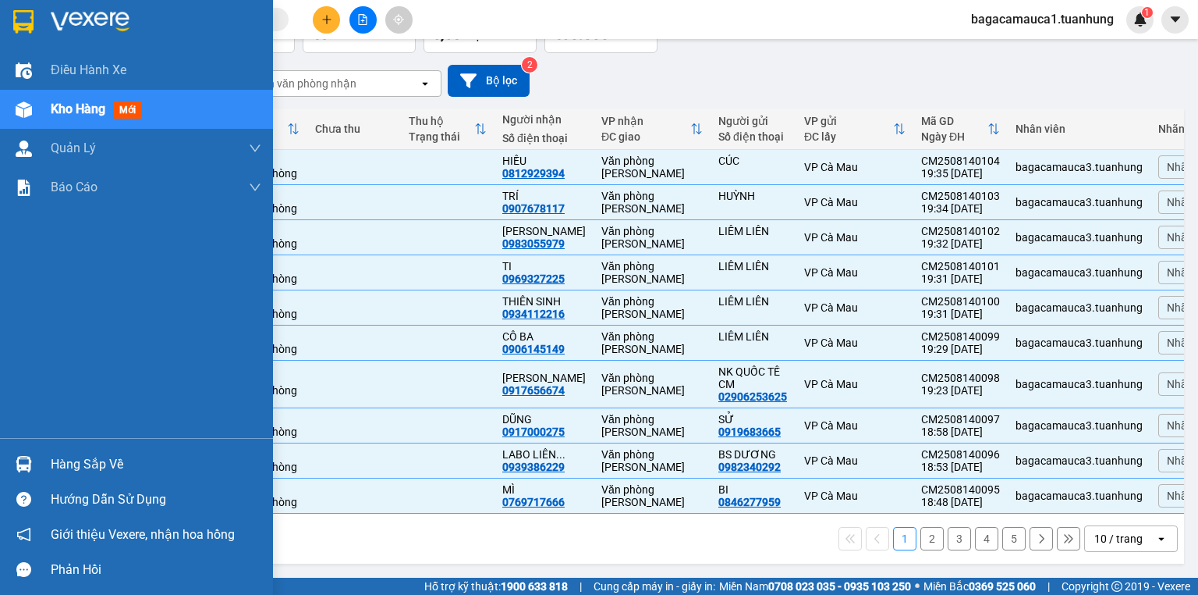
drag, startPoint x: 44, startPoint y: 112, endPoint x: 99, endPoint y: 116, distance: 55.5
click at [47, 114] on div "Kho hàng mới" at bounding box center [136, 109] width 273 height 39
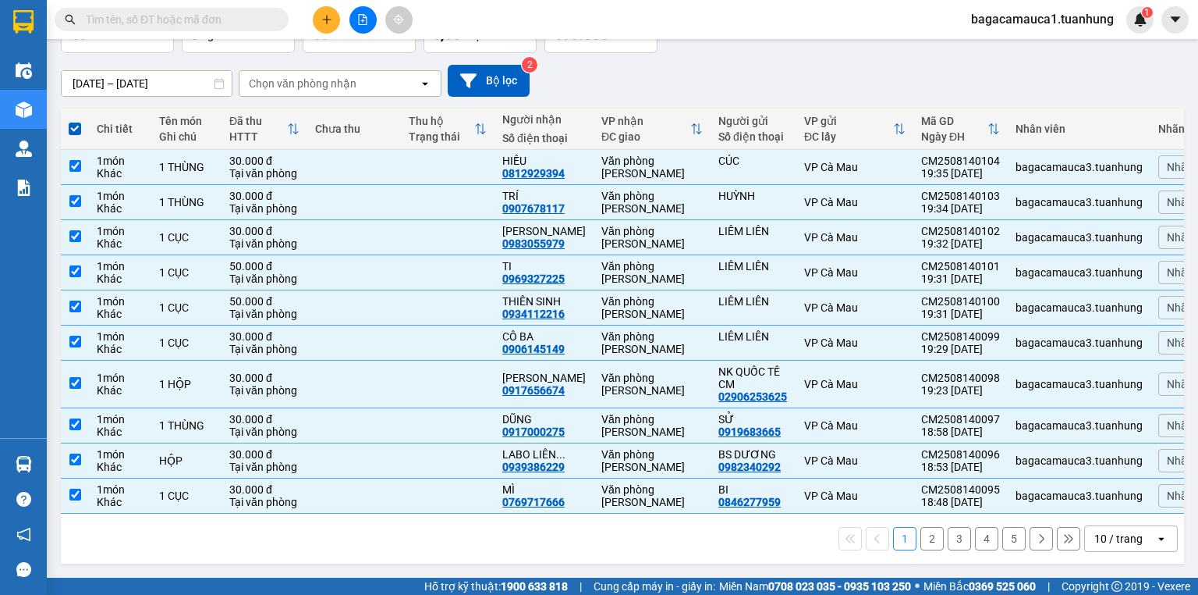
scroll to position [0, 0]
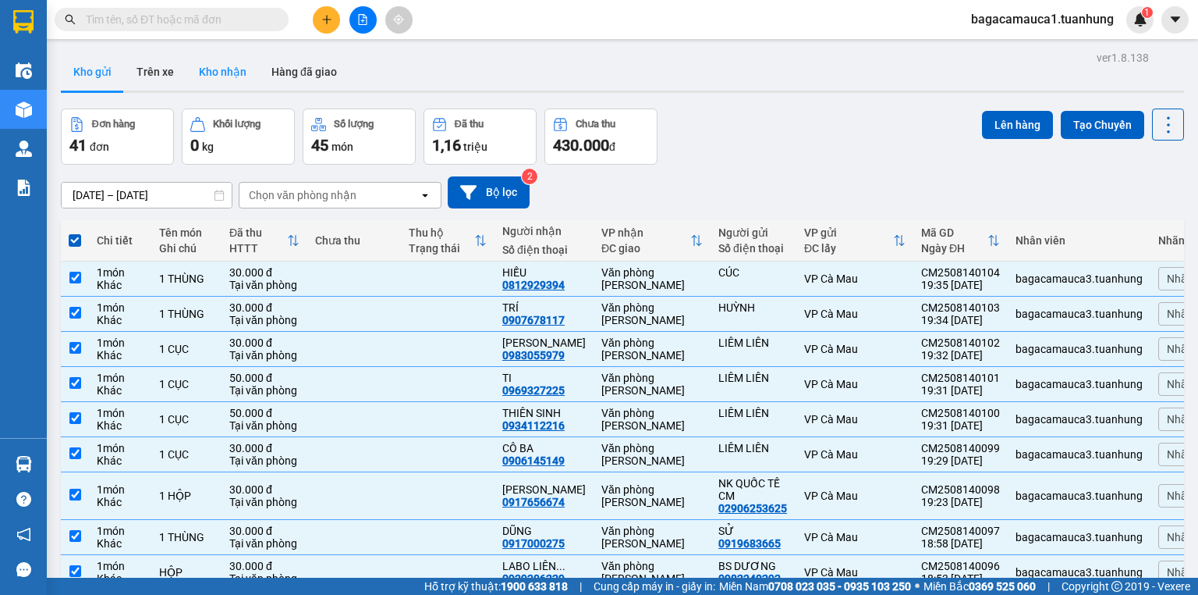
click at [243, 78] on button "Kho nhận" at bounding box center [222, 71] width 73 height 37
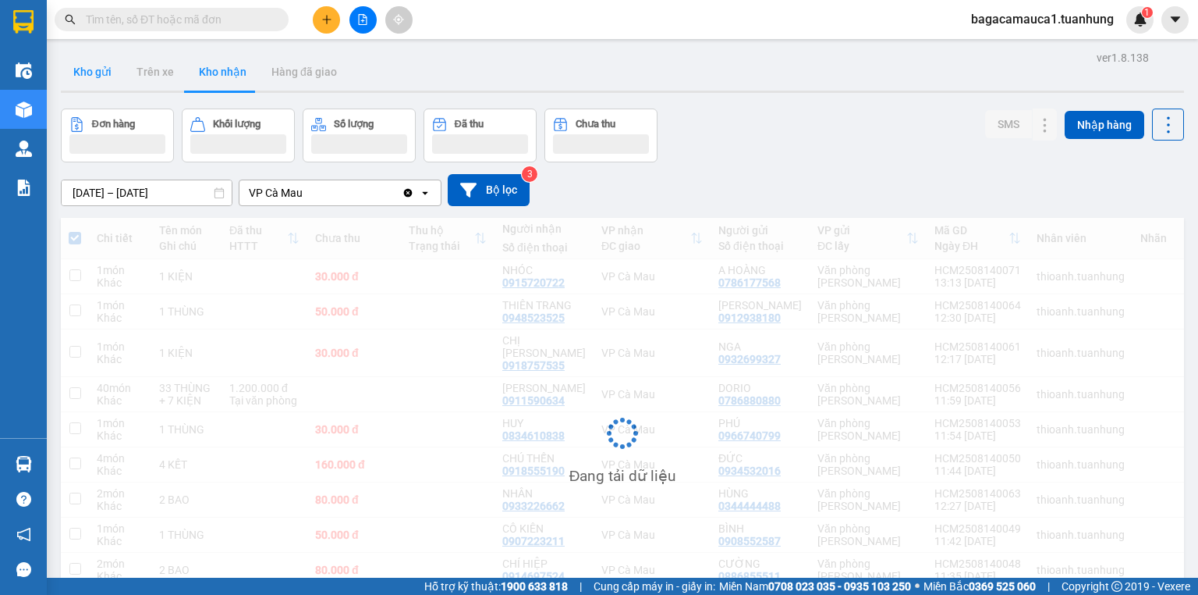
click at [118, 80] on button "Kho gửi" at bounding box center [92, 71] width 63 height 37
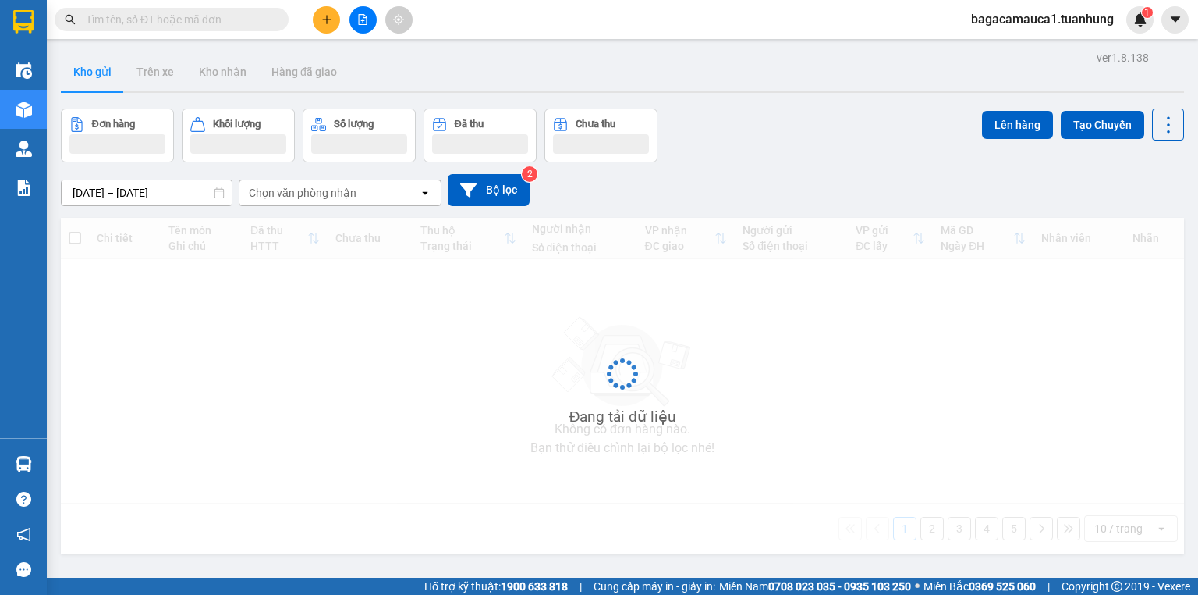
click at [119, 82] on button "Kho gửi" at bounding box center [92, 71] width 63 height 37
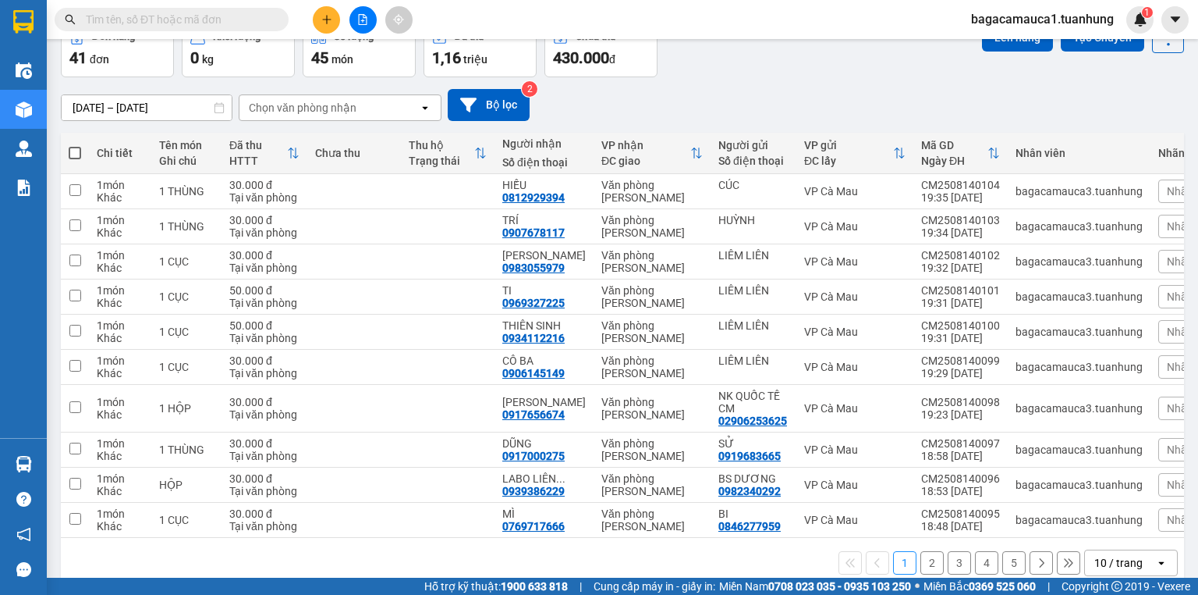
scroll to position [115, 0]
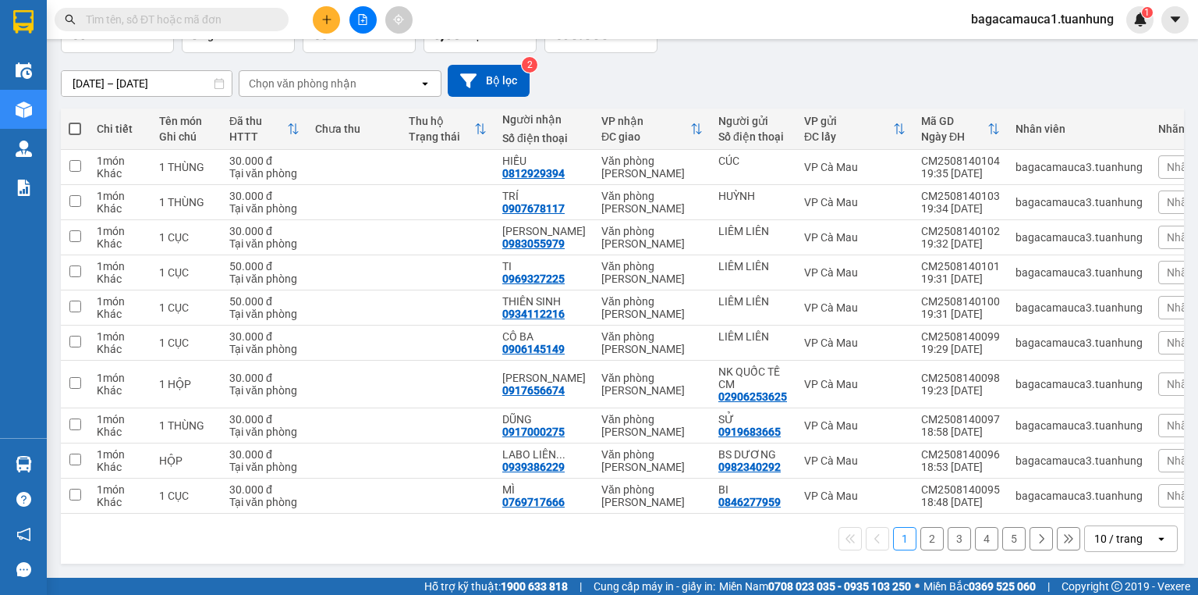
click at [1156, 541] on icon "open" at bounding box center [1162, 538] width 12 height 12
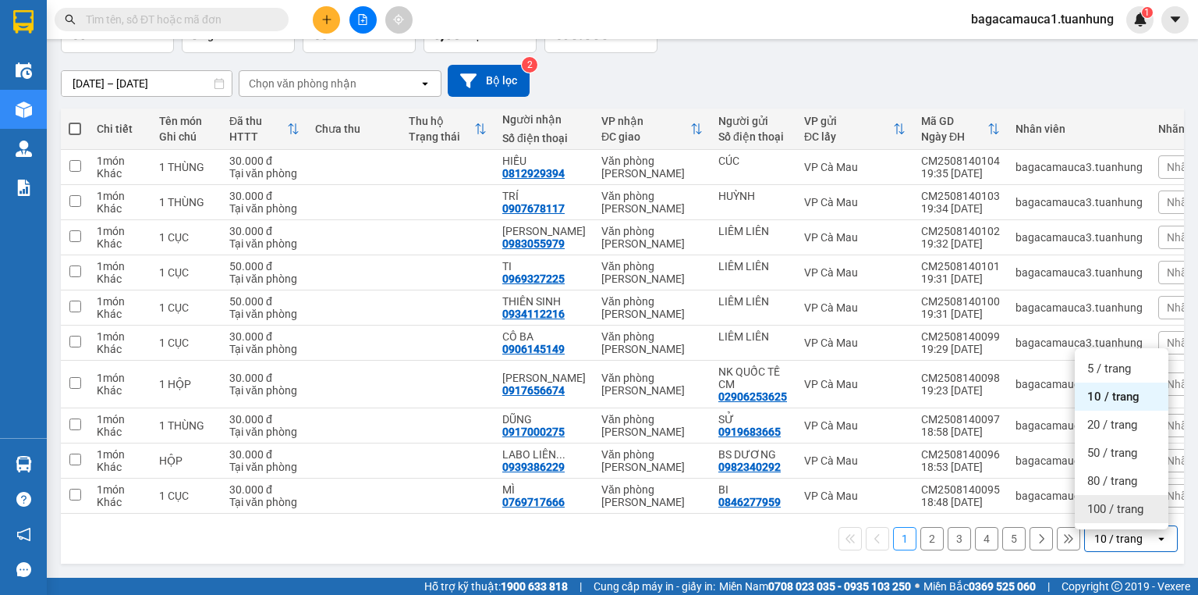
click at [1121, 503] on span "100 / trang" at bounding box center [1116, 509] width 56 height 16
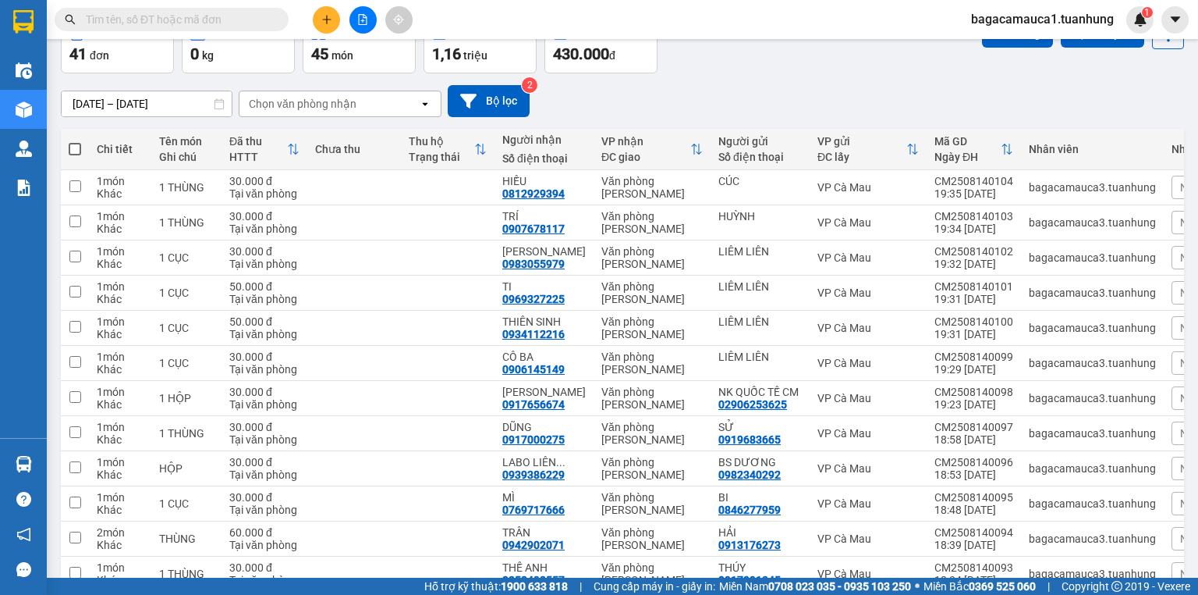
scroll to position [0, 0]
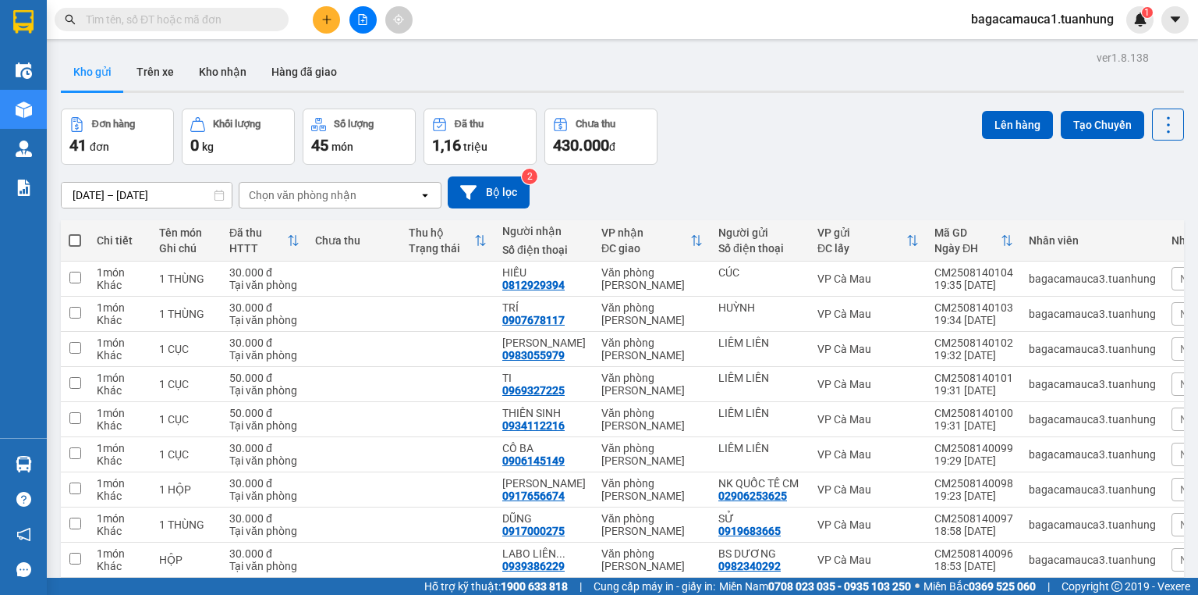
click at [78, 243] on span at bounding box center [75, 240] width 12 height 12
click at [75, 233] on input "checkbox" at bounding box center [75, 233] width 0 height 0
checkbox input "true"
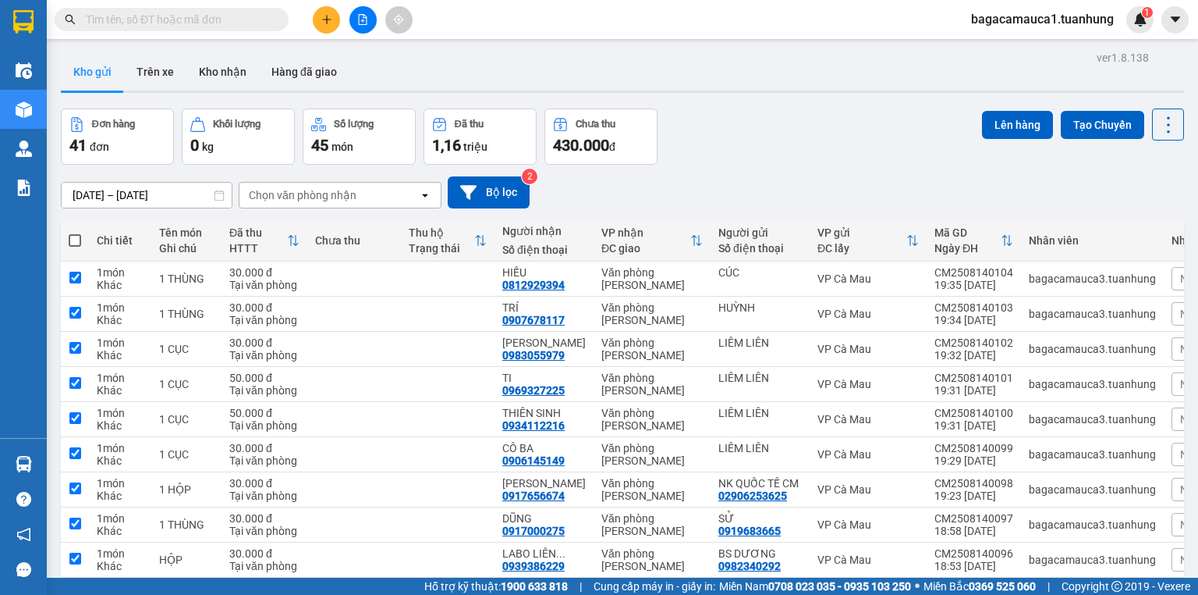
checkbox input "true"
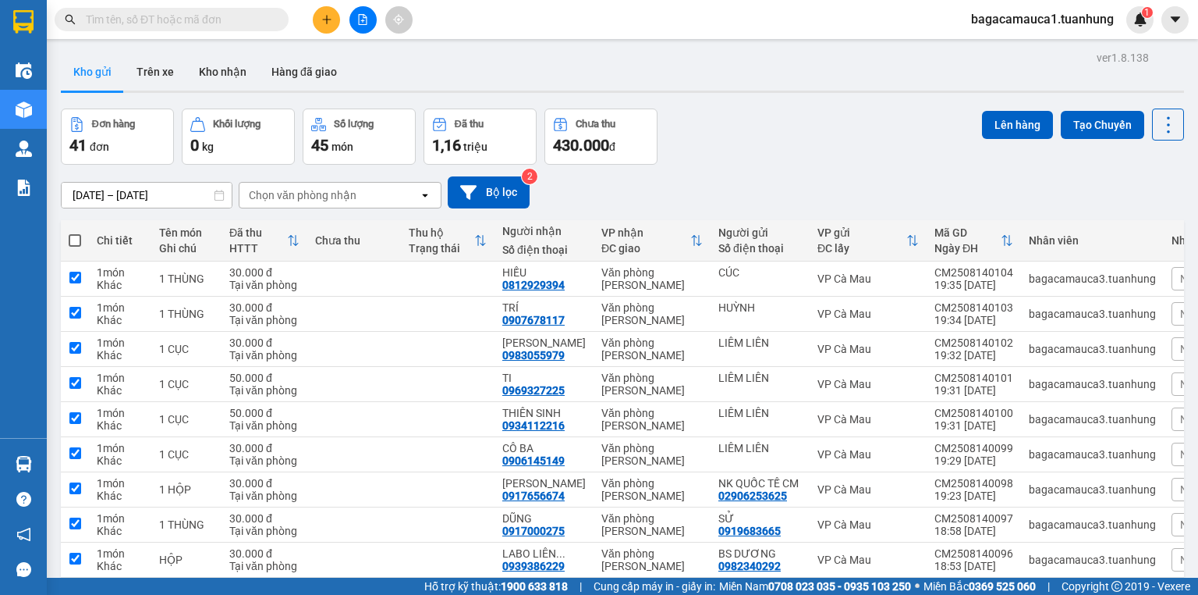
checkbox input "true"
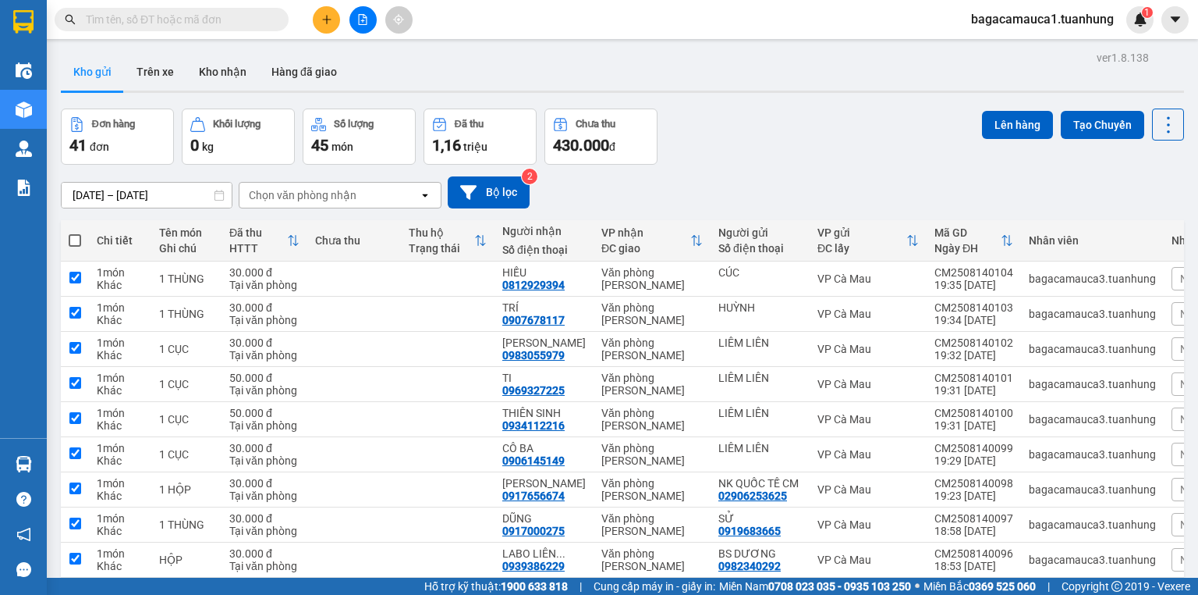
checkbox input "true"
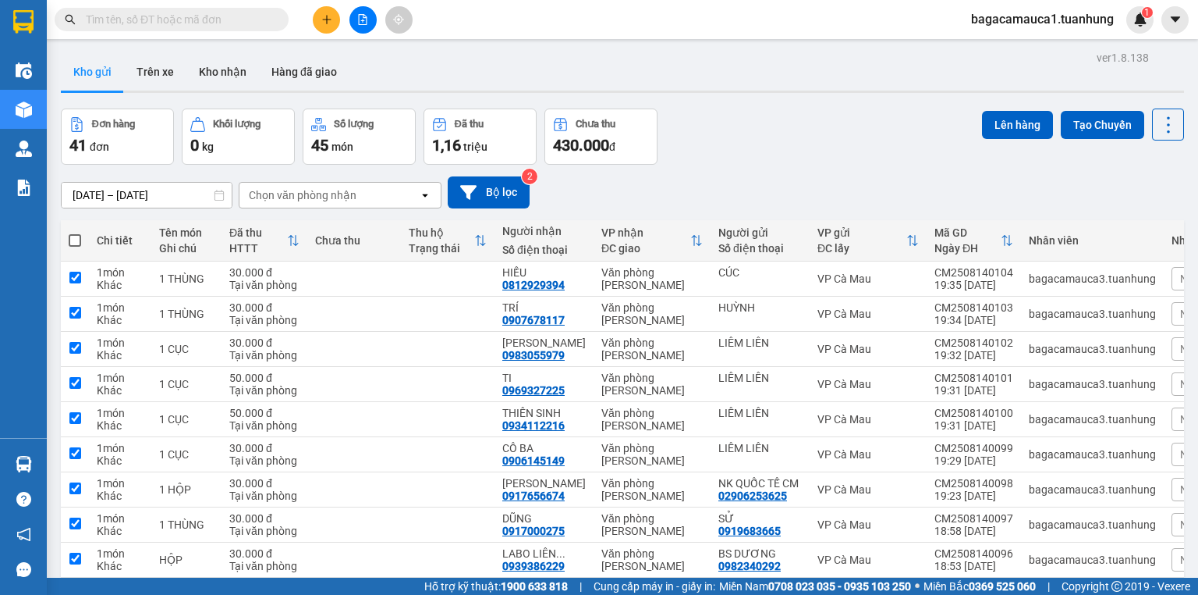
checkbox input "true"
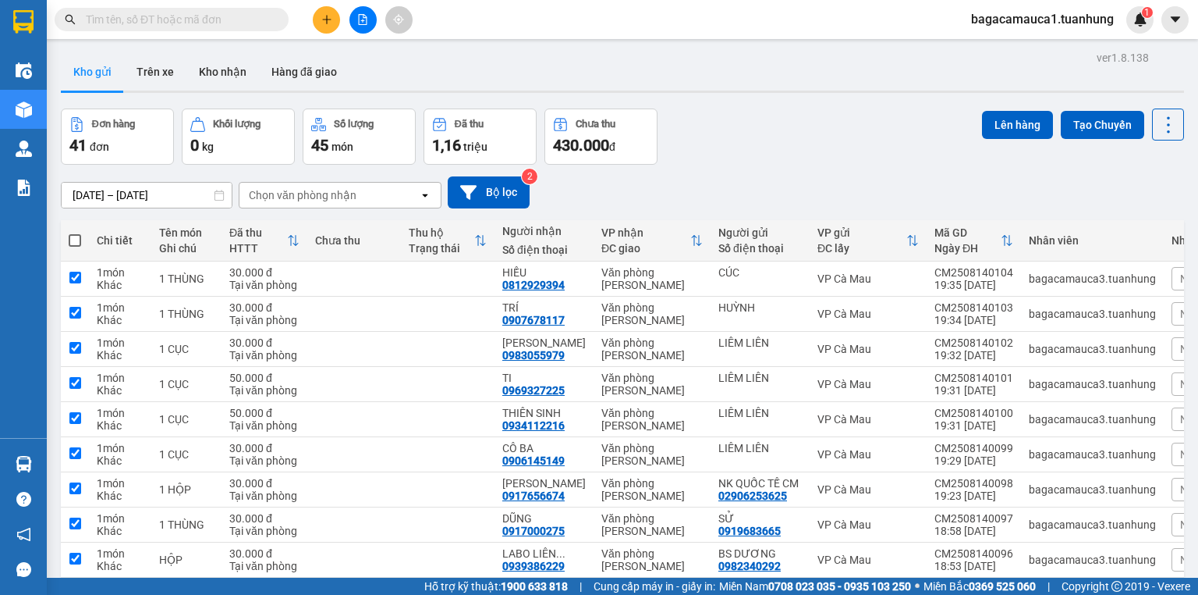
checkbox input "true"
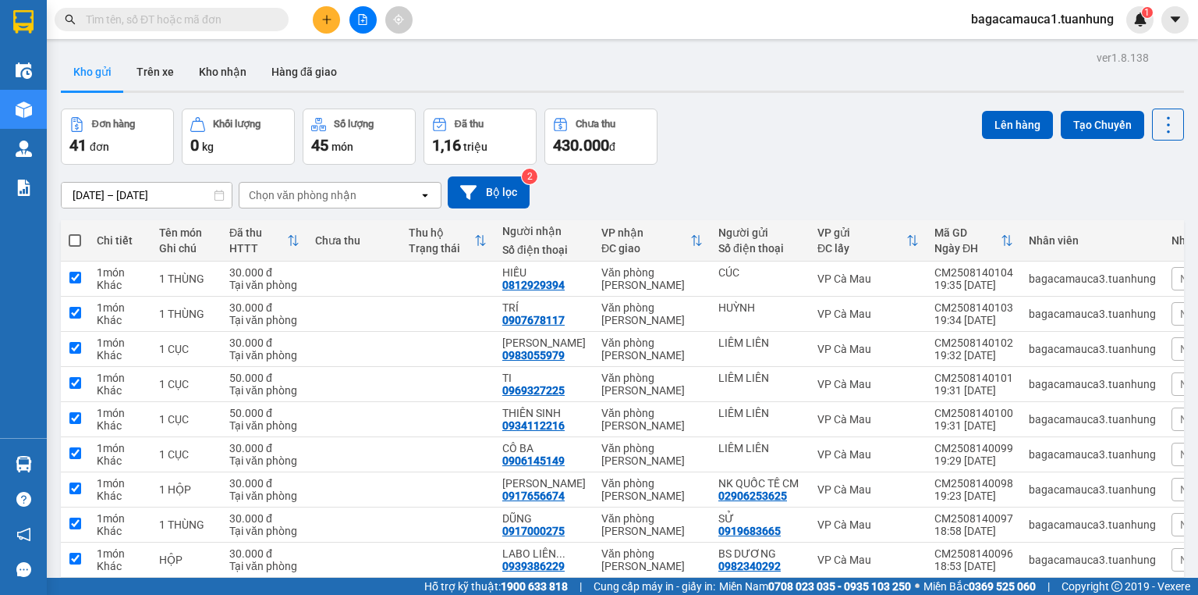
checkbox input "true"
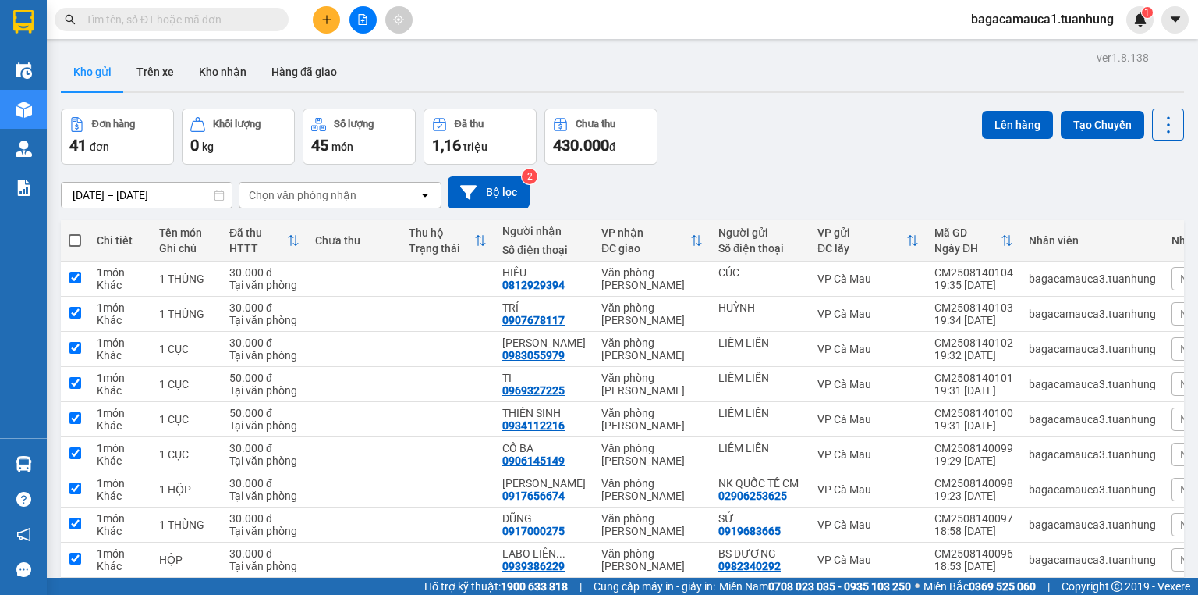
checkbox input "true"
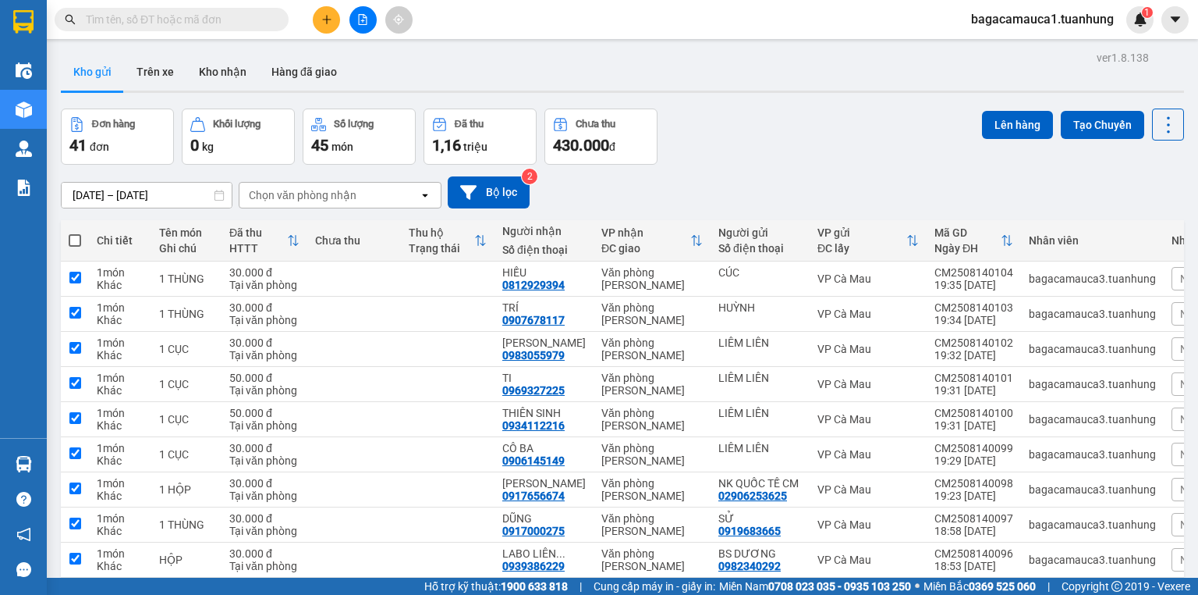
checkbox input "true"
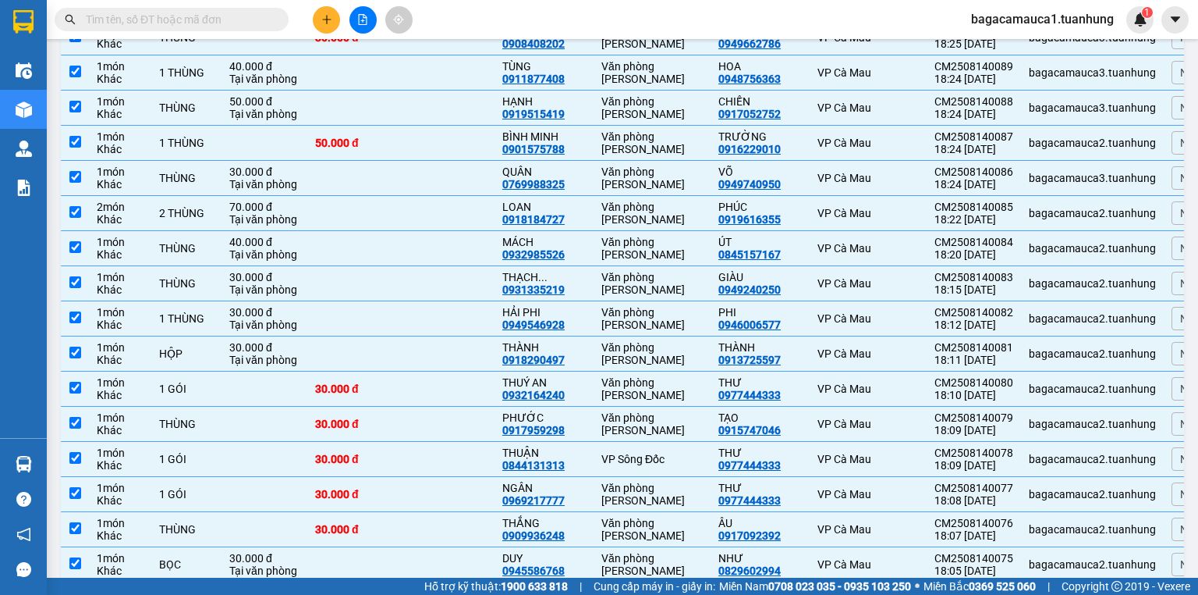
scroll to position [1236, 0]
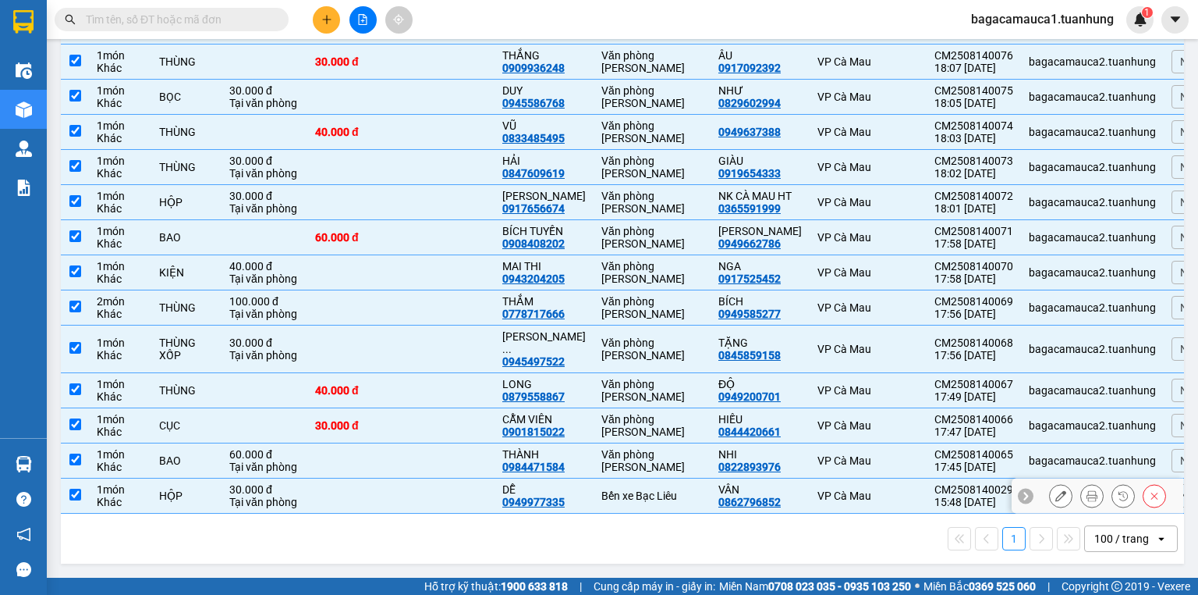
click at [76, 488] on input "checkbox" at bounding box center [75, 494] width 12 height 12
checkbox input "false"
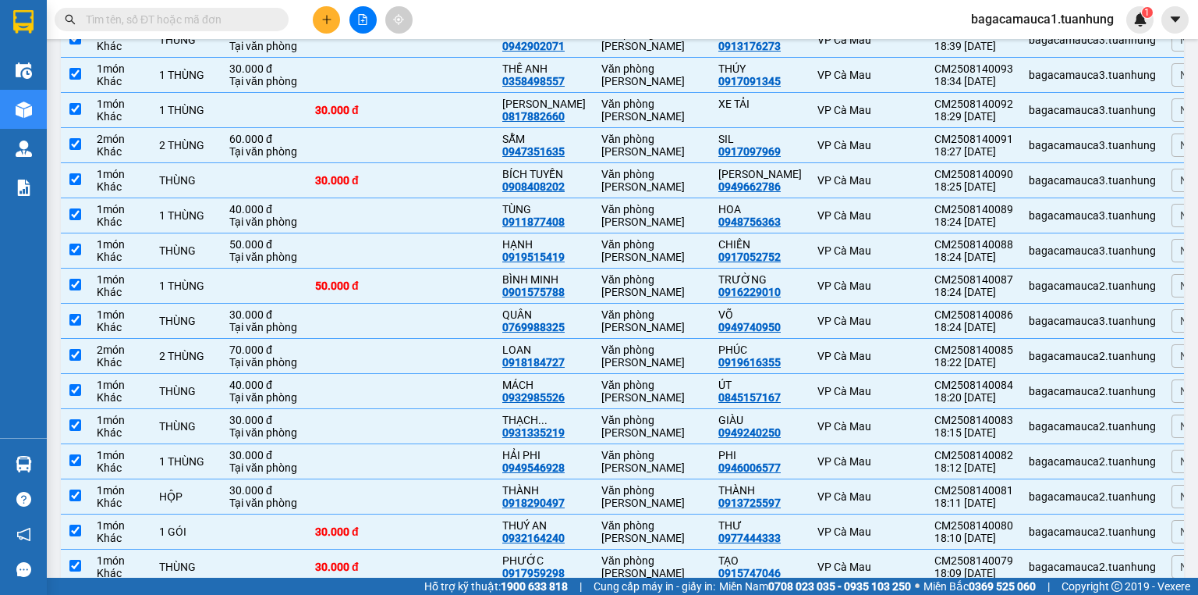
scroll to position [0, 0]
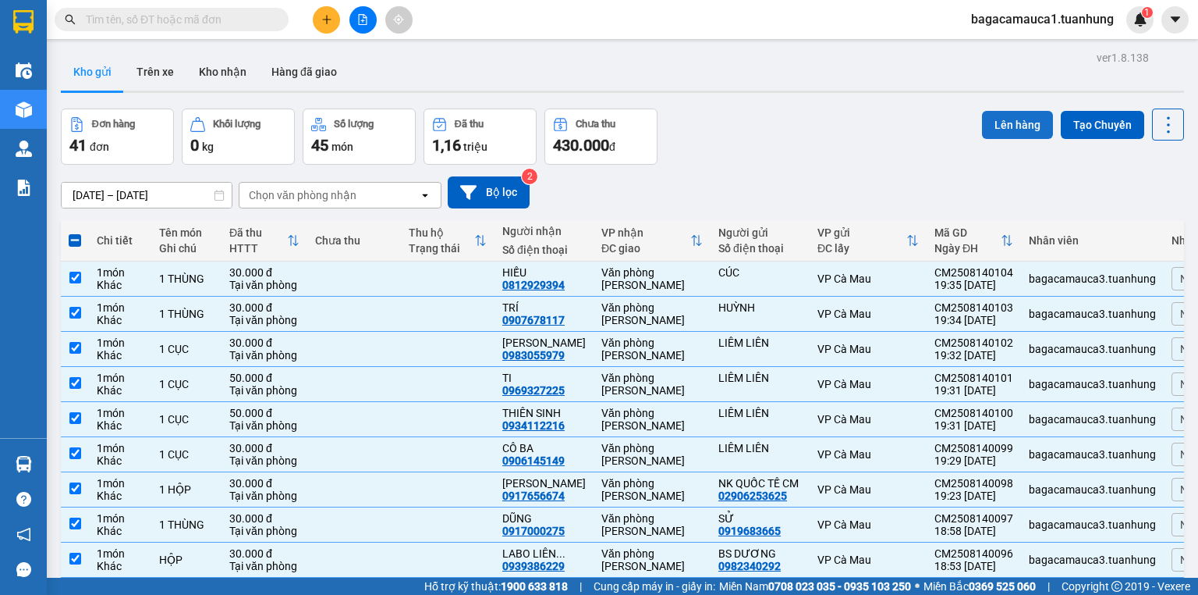
click at [1014, 125] on button "Lên hàng" at bounding box center [1017, 125] width 71 height 28
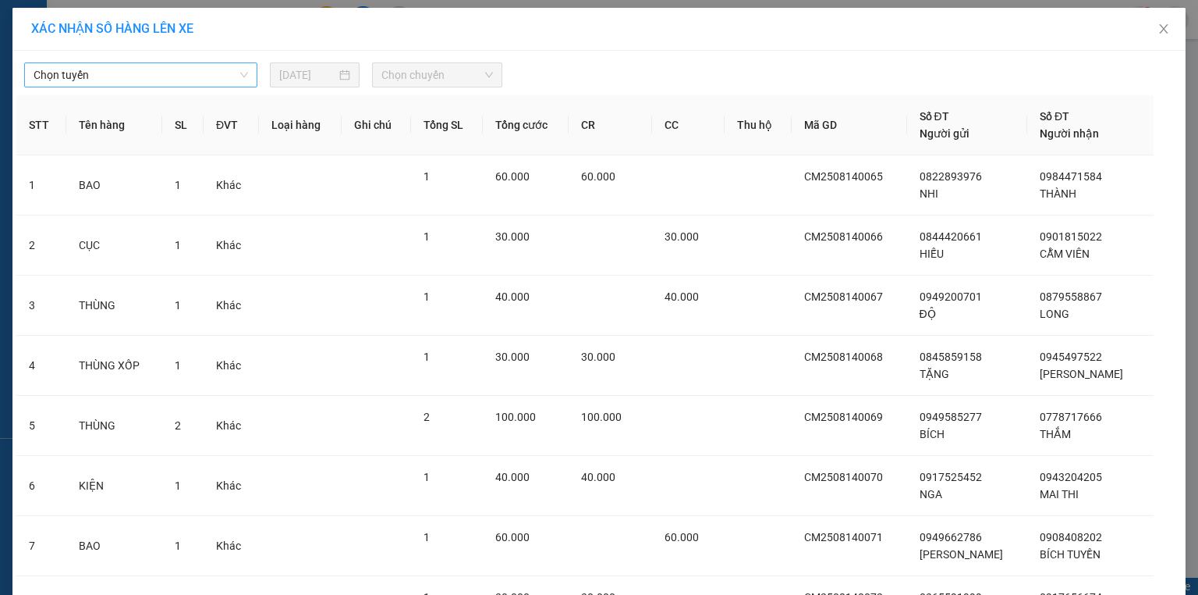
click at [71, 78] on span "Chọn tuyến" at bounding box center [141, 74] width 215 height 23
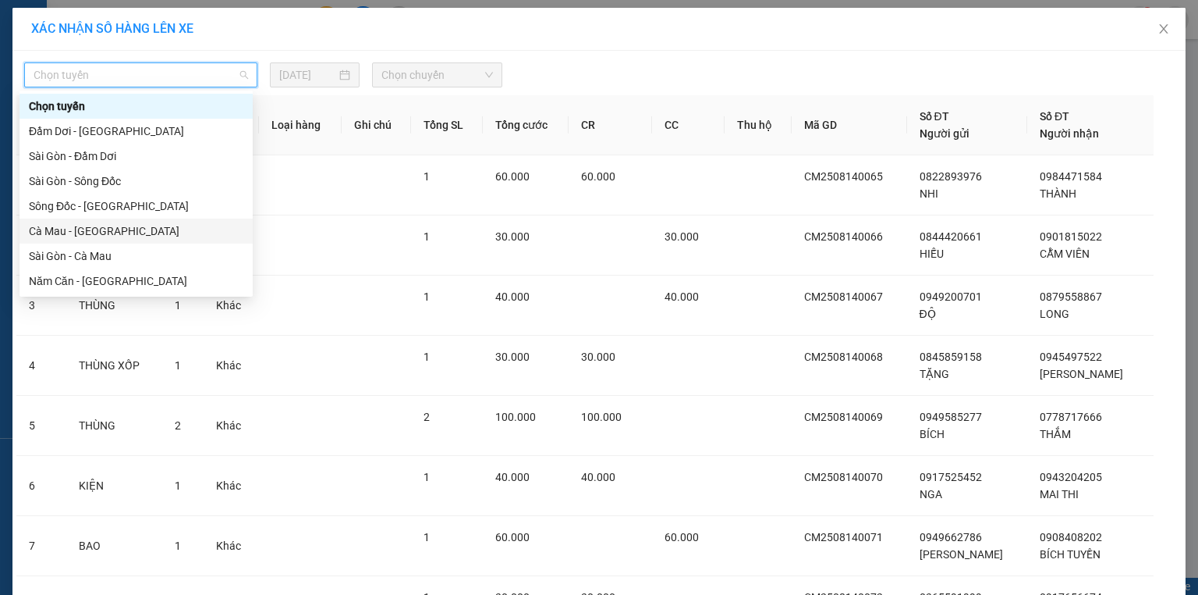
click at [87, 229] on div "Cà Mau - Sài Gòn" at bounding box center [136, 230] width 215 height 17
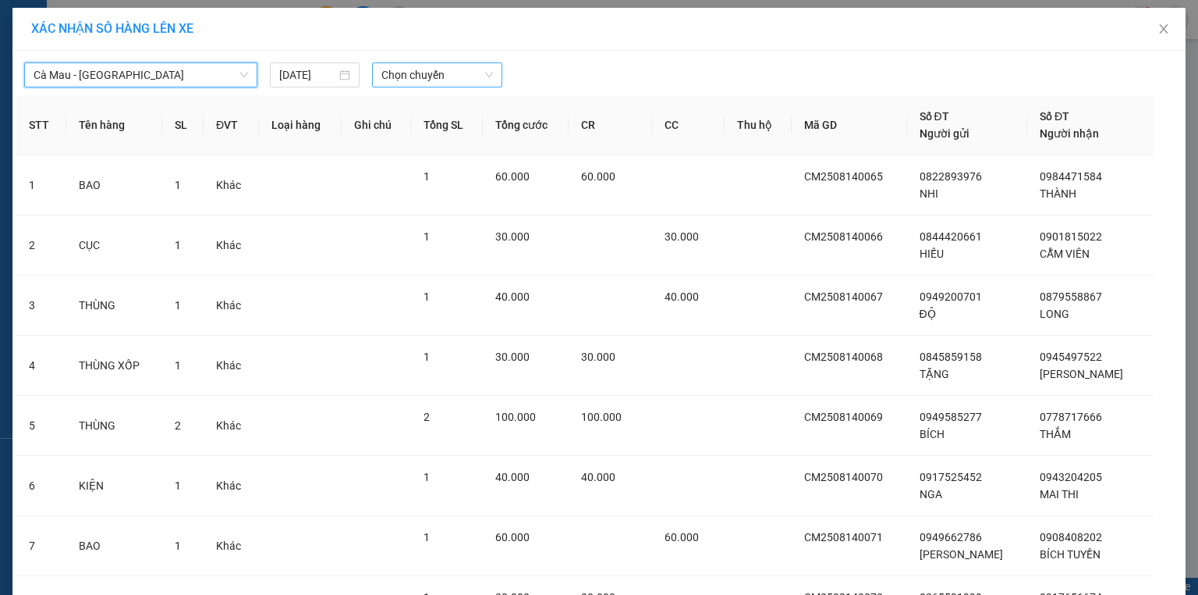
click at [418, 78] on span "Chọn chuyến" at bounding box center [438, 74] width 112 height 23
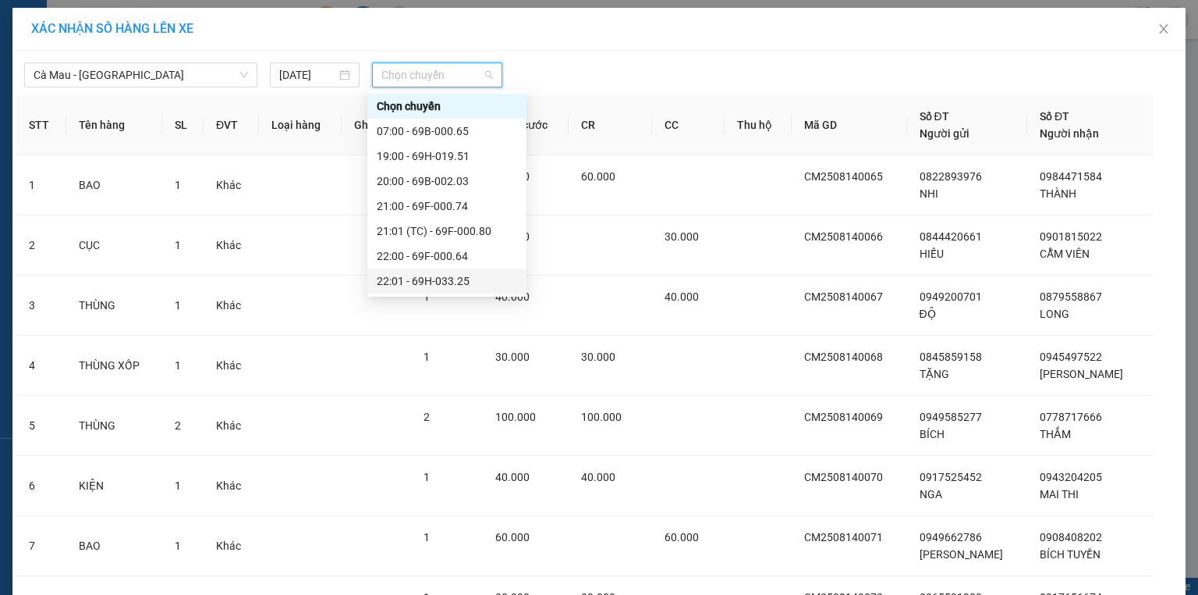
click at [411, 279] on div "22:01 - 69H-033.25" at bounding box center [447, 280] width 140 height 17
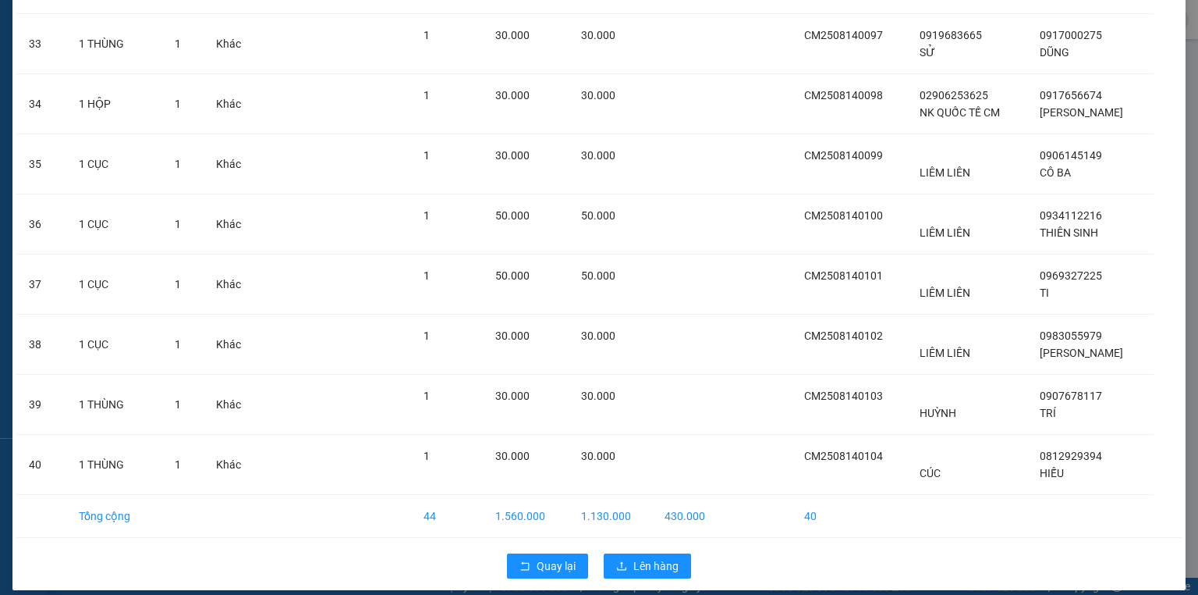
scroll to position [2080, 0]
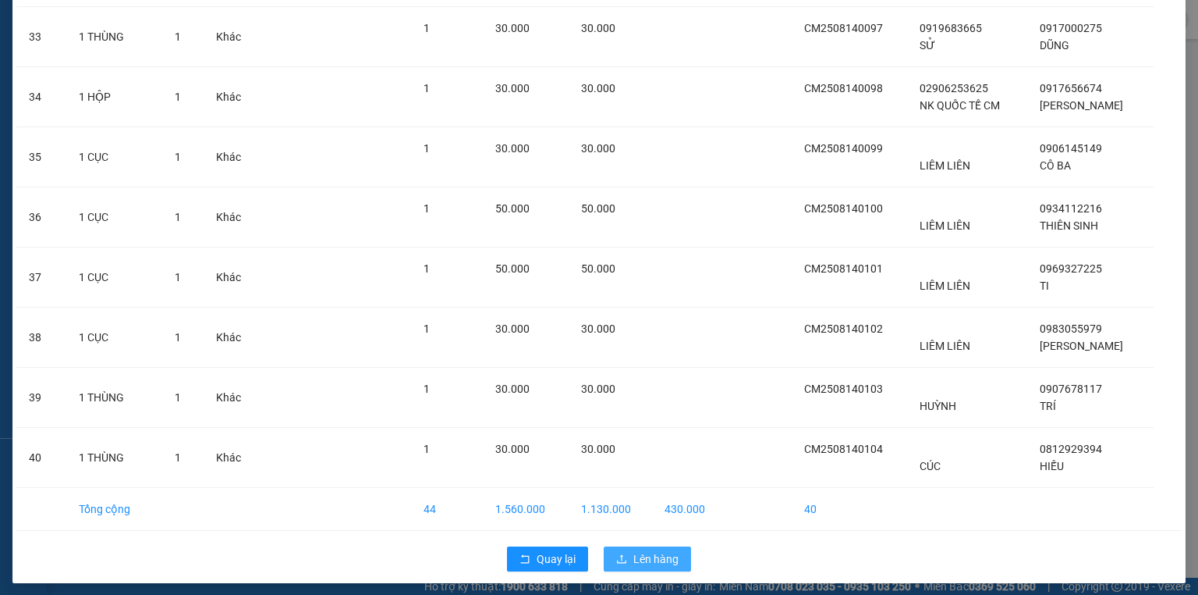
click at [640, 555] on span "Lên hàng" at bounding box center [656, 558] width 45 height 17
